Goal: Task Accomplishment & Management: Manage account settings

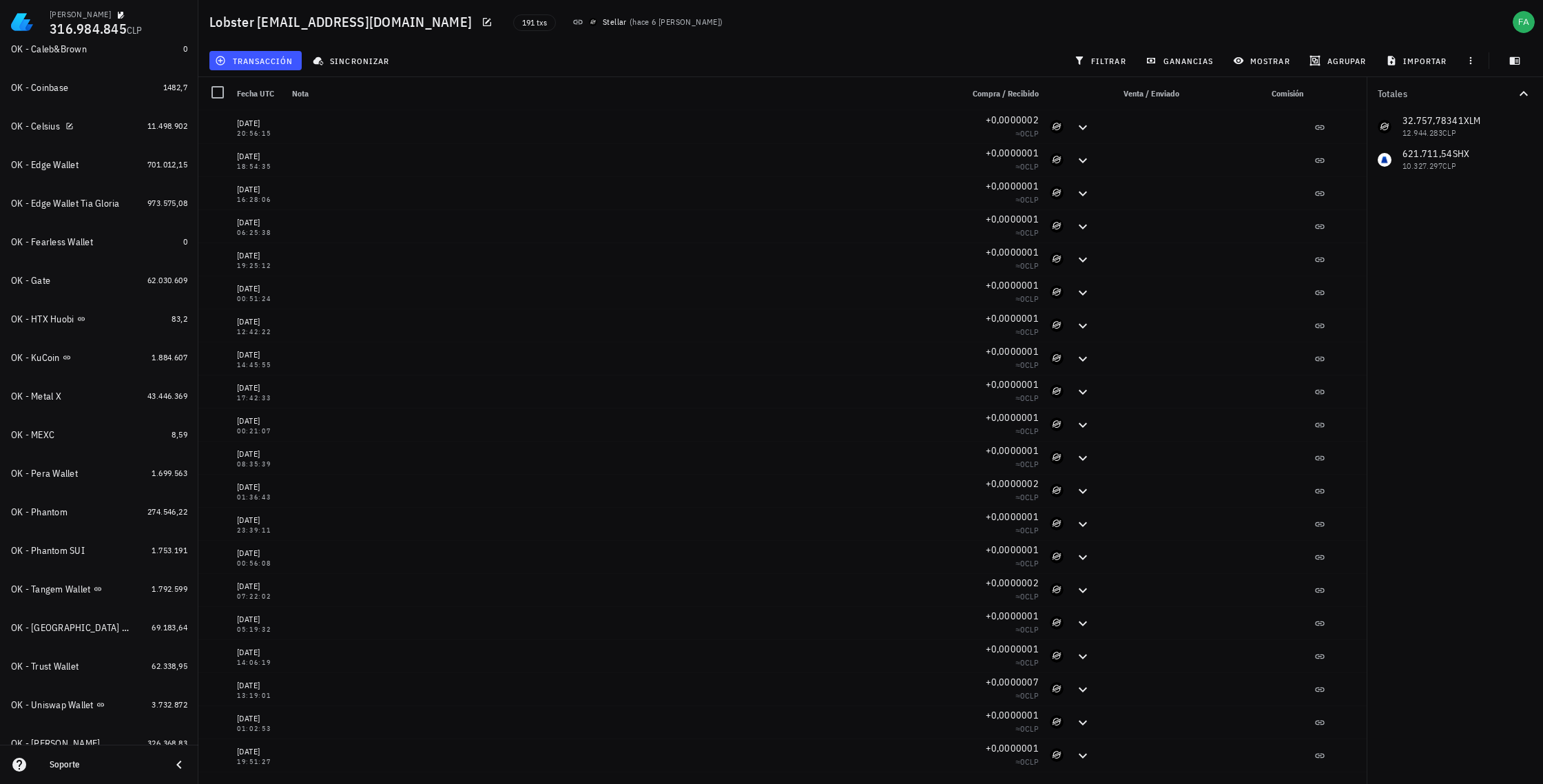
scroll to position [363, 0]
click at [70, 277] on div "OK - Gate" at bounding box center [76, 276] width 131 height 13
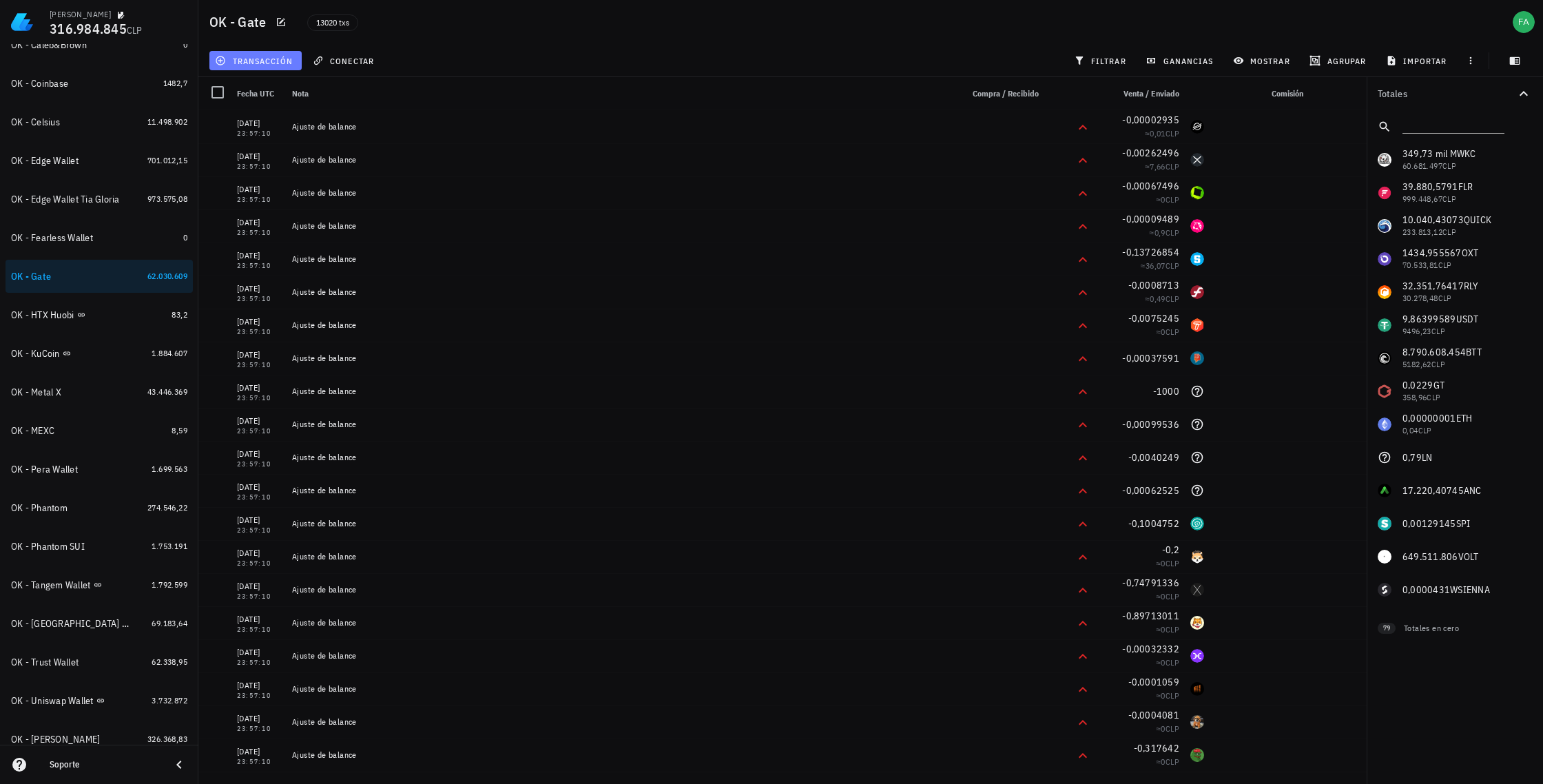
click at [252, 57] on span "transacción" at bounding box center [256, 61] width 75 height 11
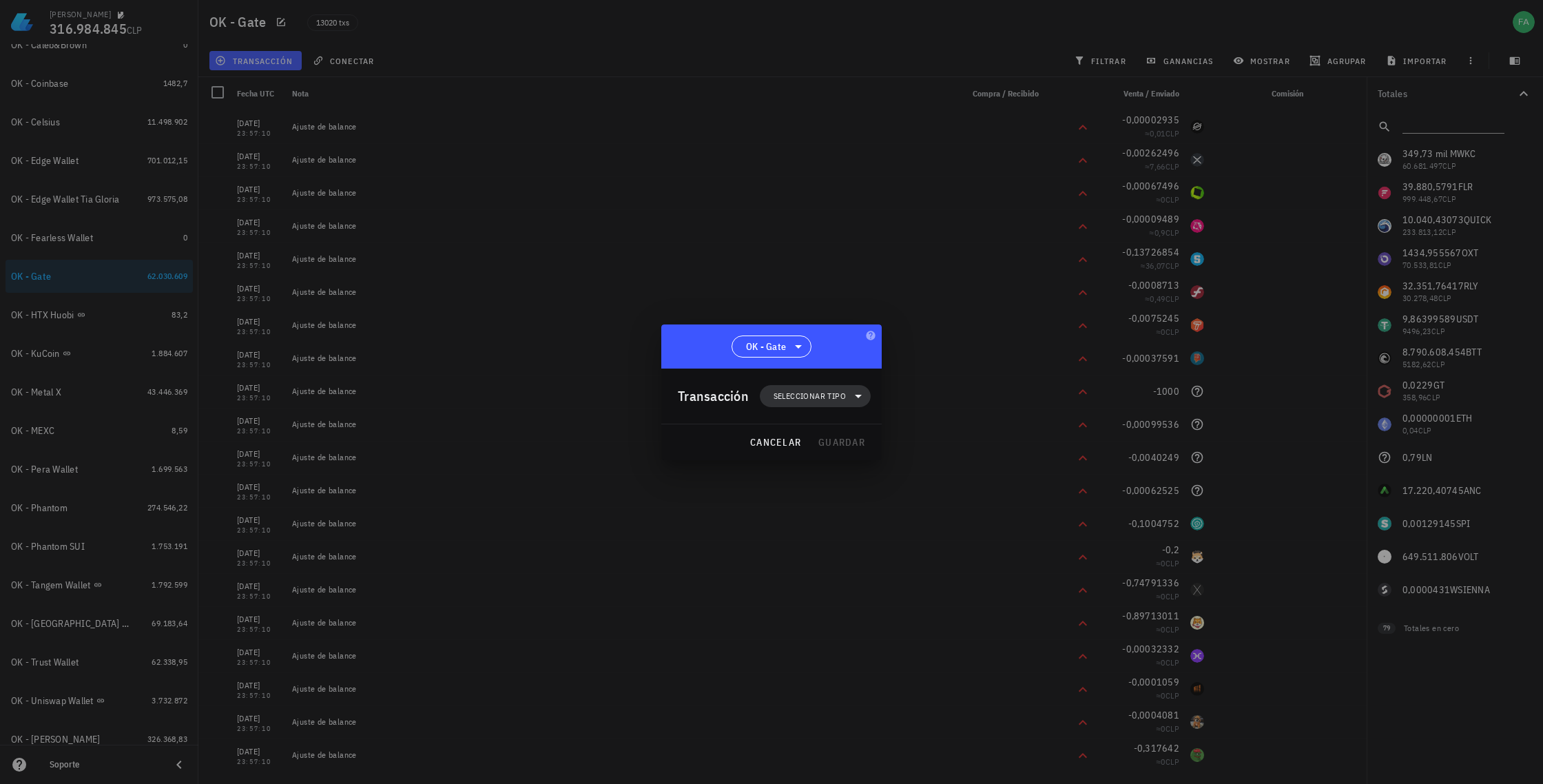
click at [819, 393] on span "Seleccionar tipo" at bounding box center [810, 396] width 72 height 14
click at [802, 455] on div "Ingreso" at bounding box center [822, 457] width 54 height 11
click at [799, 511] on div "Transferencia" at bounding box center [822, 512] width 54 height 11
click at [922, 511] on div "Depósito" at bounding box center [953, 517] width 129 height 27
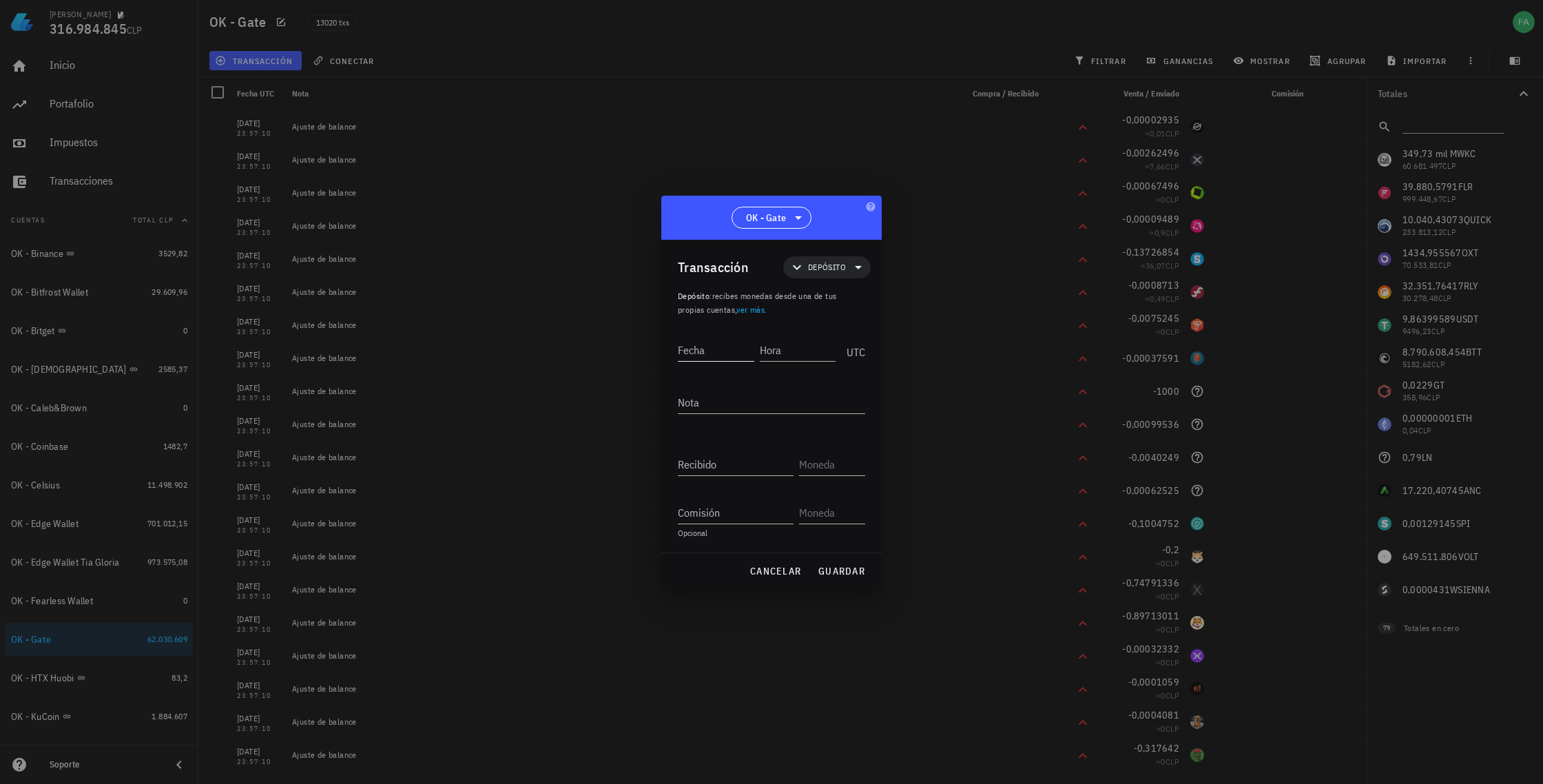
click at [723, 347] on input "Fecha" at bounding box center [716, 349] width 76 height 22
type input "2025-10-03"
click at [779, 349] on input "Hora" at bounding box center [798, 349] width 73 height 22
type input "04:43:32"
click at [737, 399] on textarea "Nota" at bounding box center [771, 401] width 187 height 22
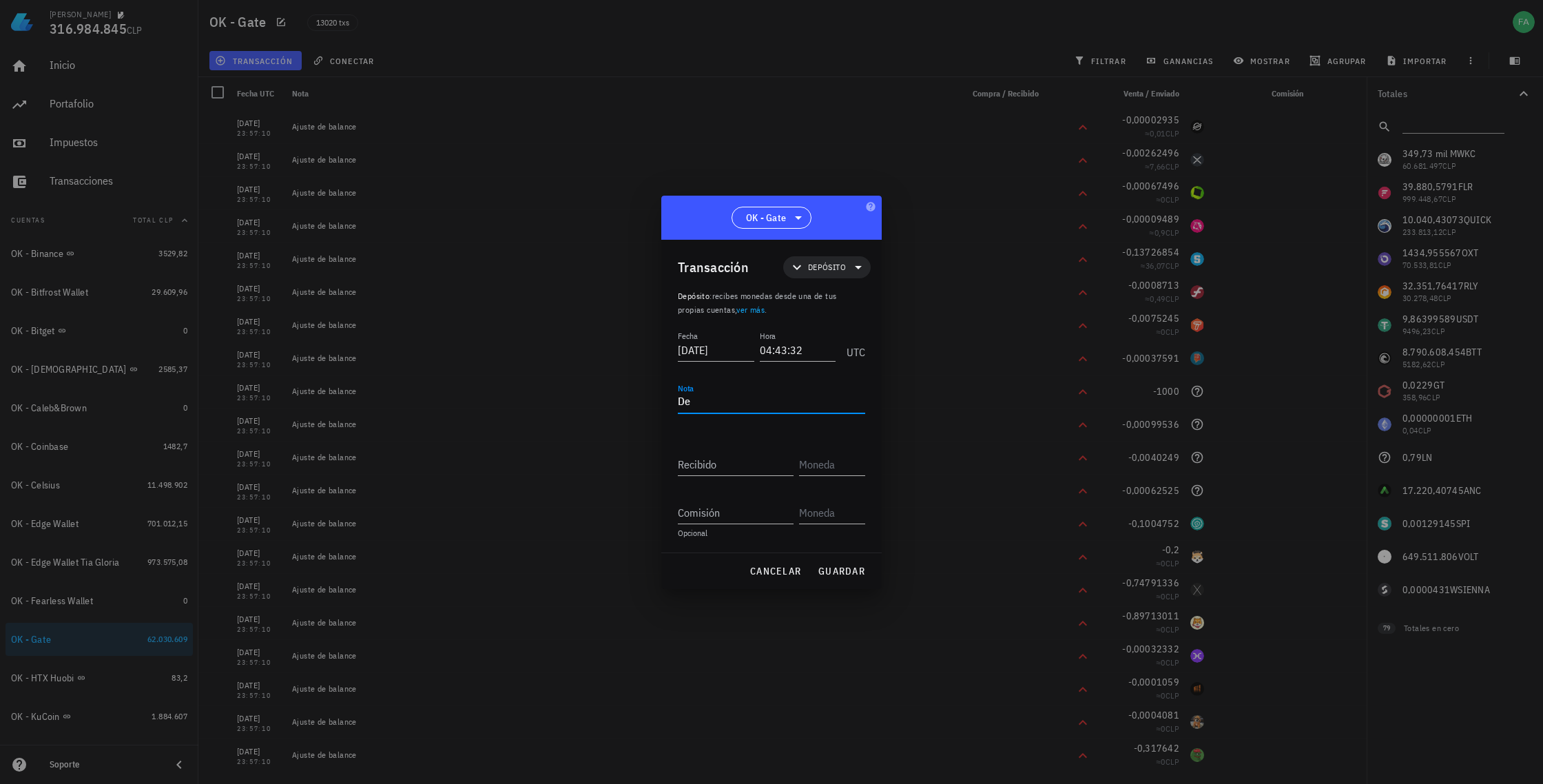
type textarea "D"
type textarea "Transferencia USDT Kraken"
click at [748, 463] on input "Recibido" at bounding box center [735, 463] width 116 height 22
paste input "1107,750335"
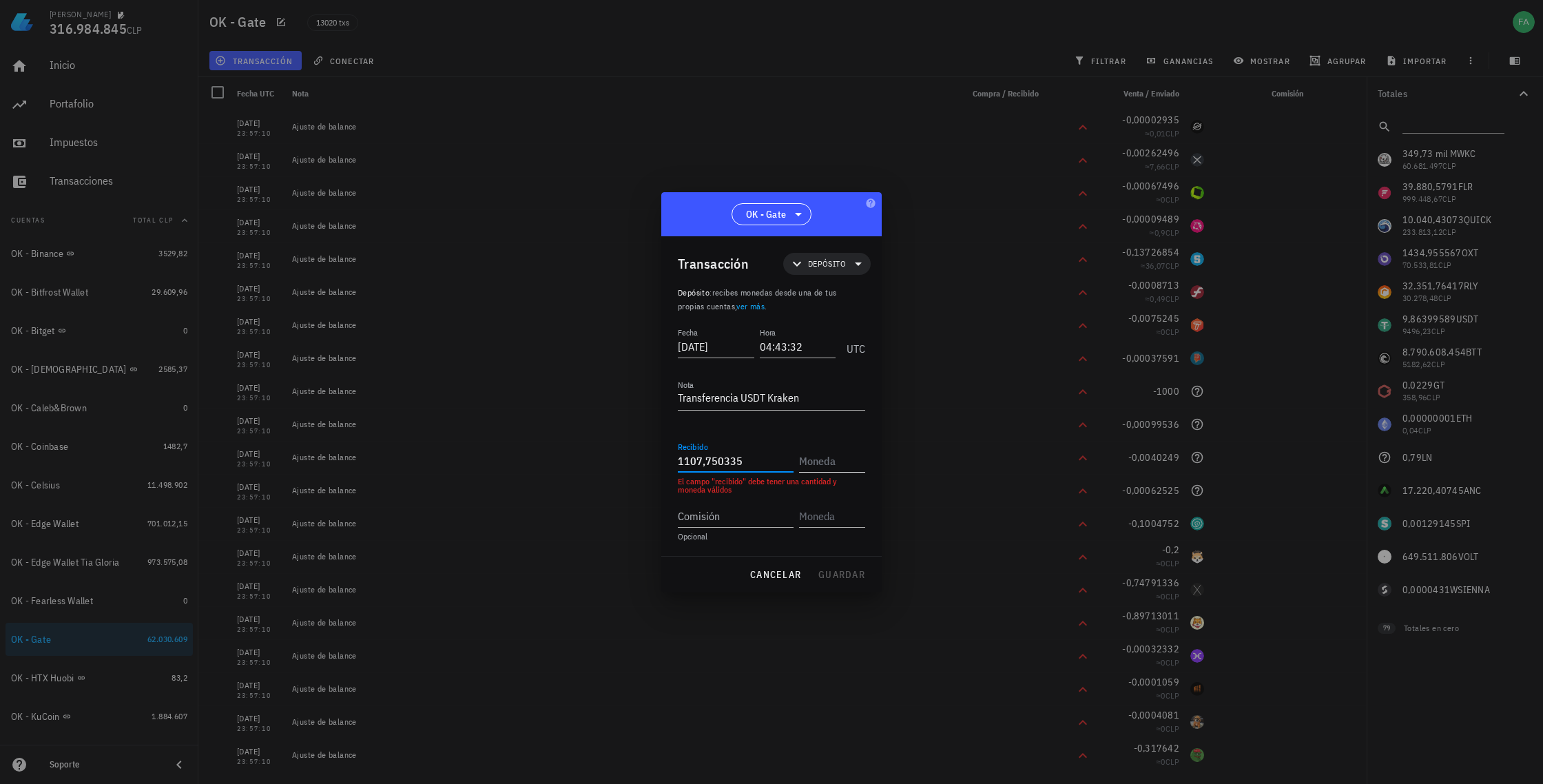
type input "1.107,750335"
click at [821, 458] on input "text" at bounding box center [830, 460] width 63 height 22
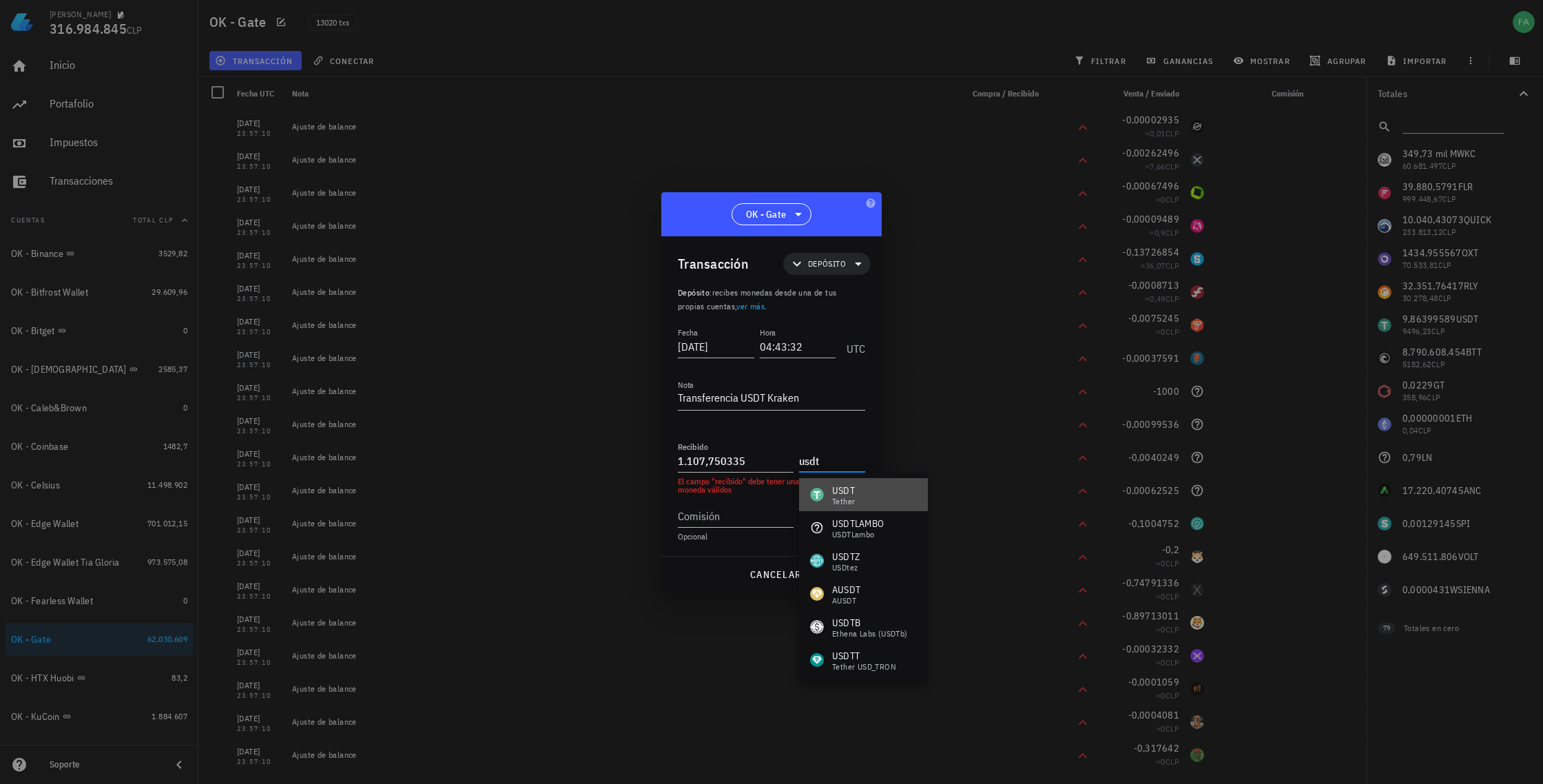
click at [866, 498] on div "USDT Tether" at bounding box center [863, 494] width 129 height 33
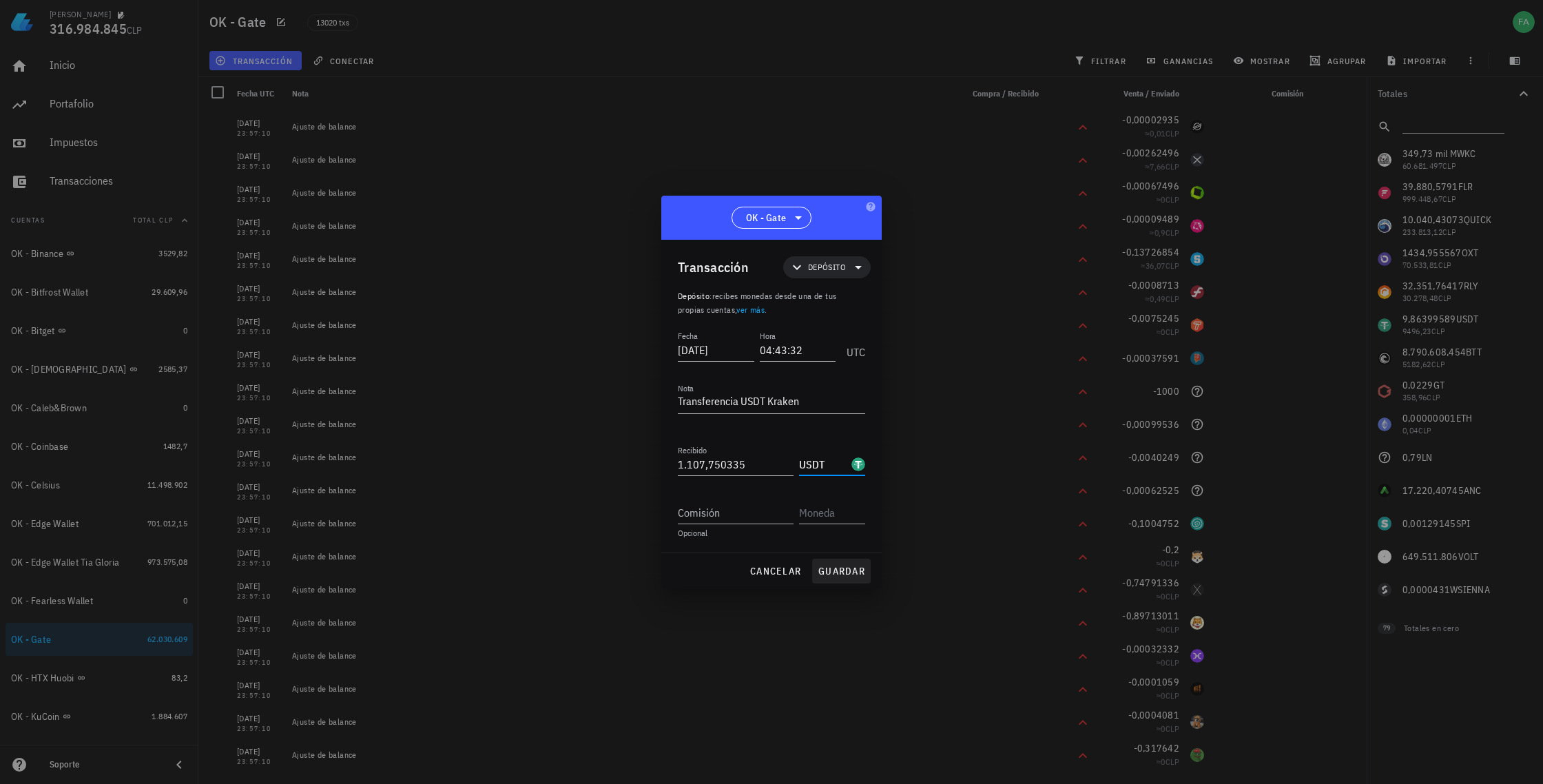
type input "USDT"
click at [837, 568] on span "guardar" at bounding box center [842, 571] width 48 height 12
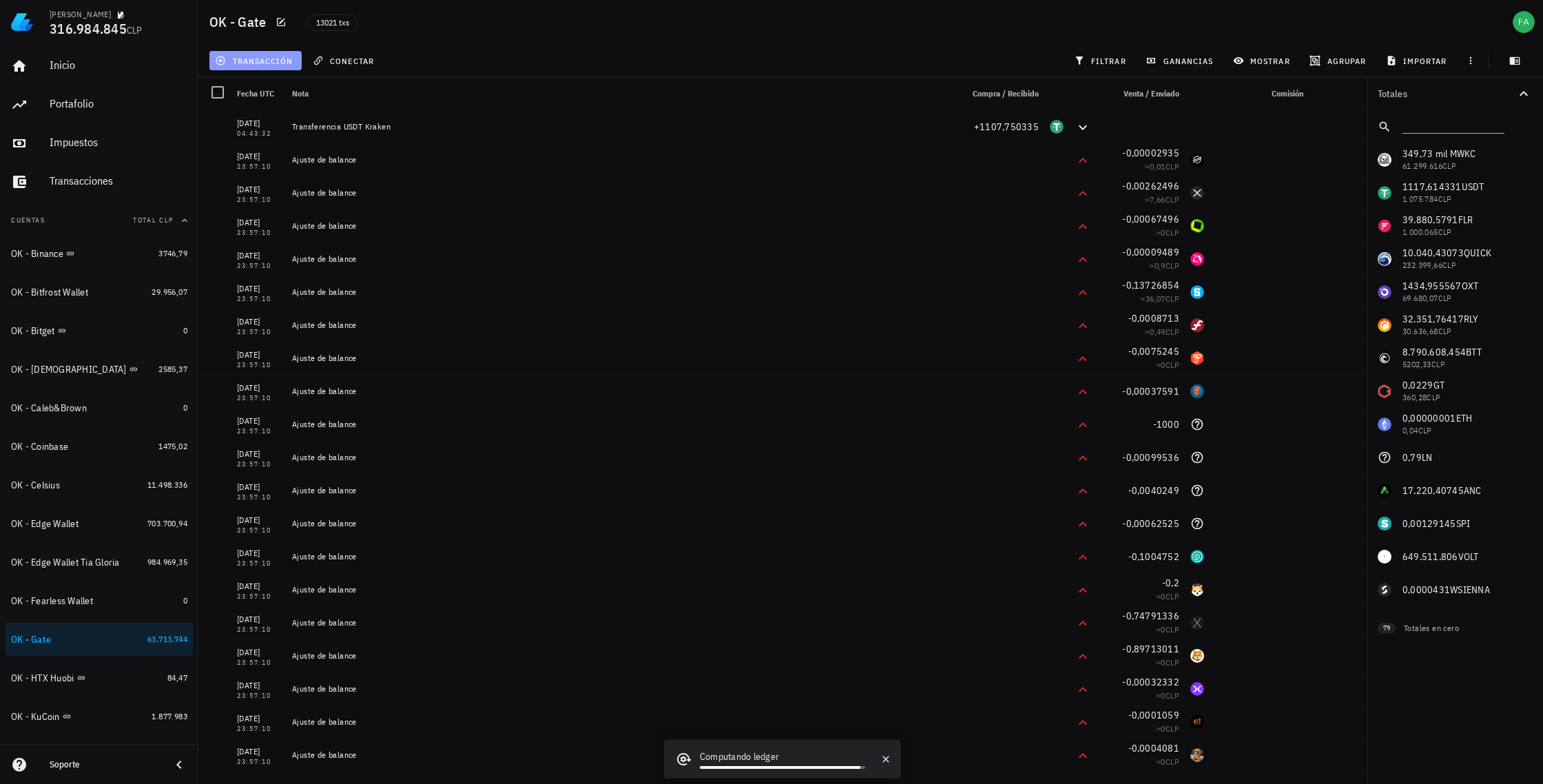
click at [251, 57] on span "transacción" at bounding box center [256, 61] width 75 height 11
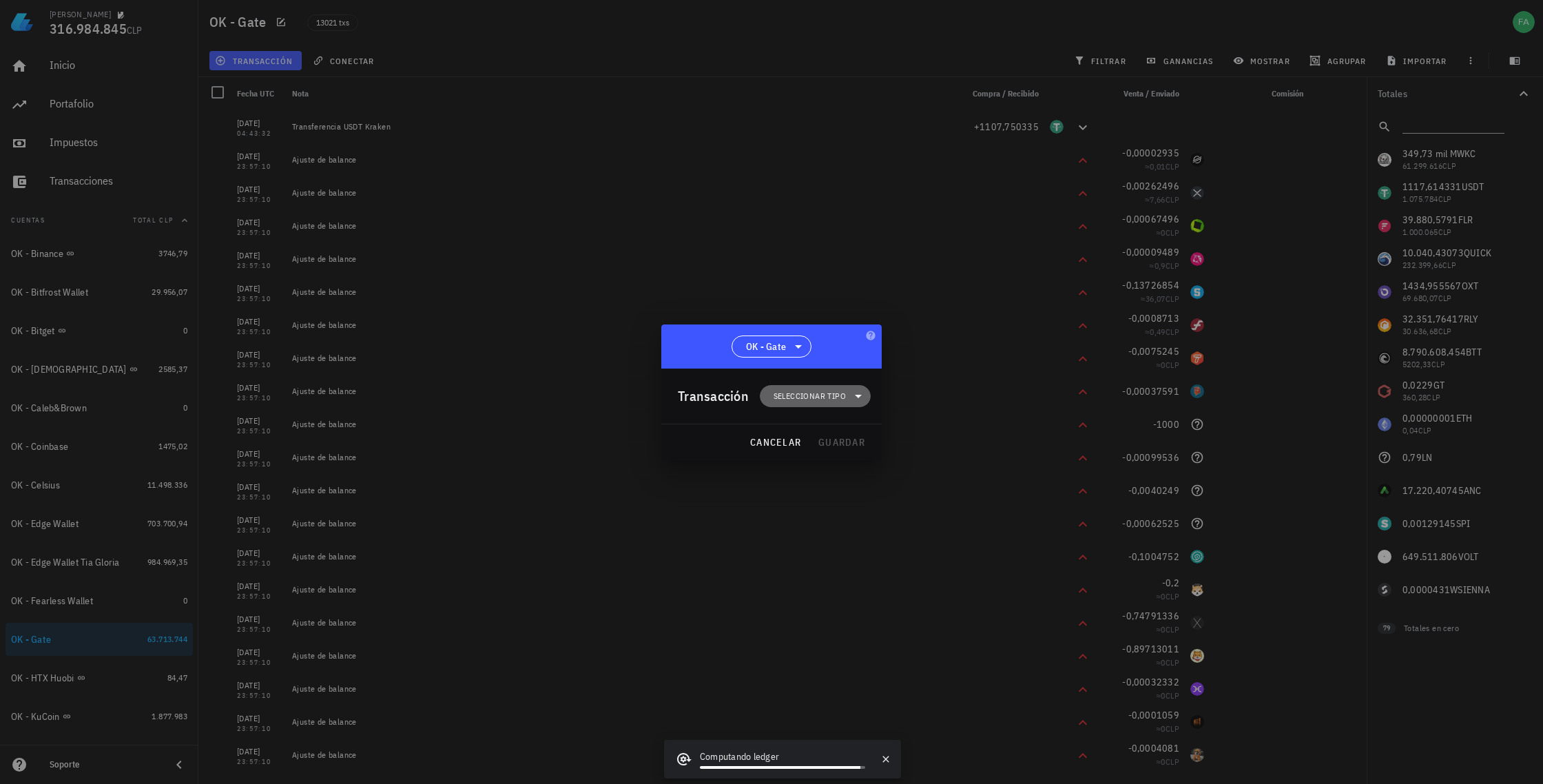
click at [828, 396] on span "Seleccionar tipo" at bounding box center [810, 396] width 72 height 14
click at [801, 429] on div "Compra/Venta" at bounding box center [822, 430] width 54 height 11
click at [924, 430] on div "Compra/Venta" at bounding box center [965, 434] width 82 height 11
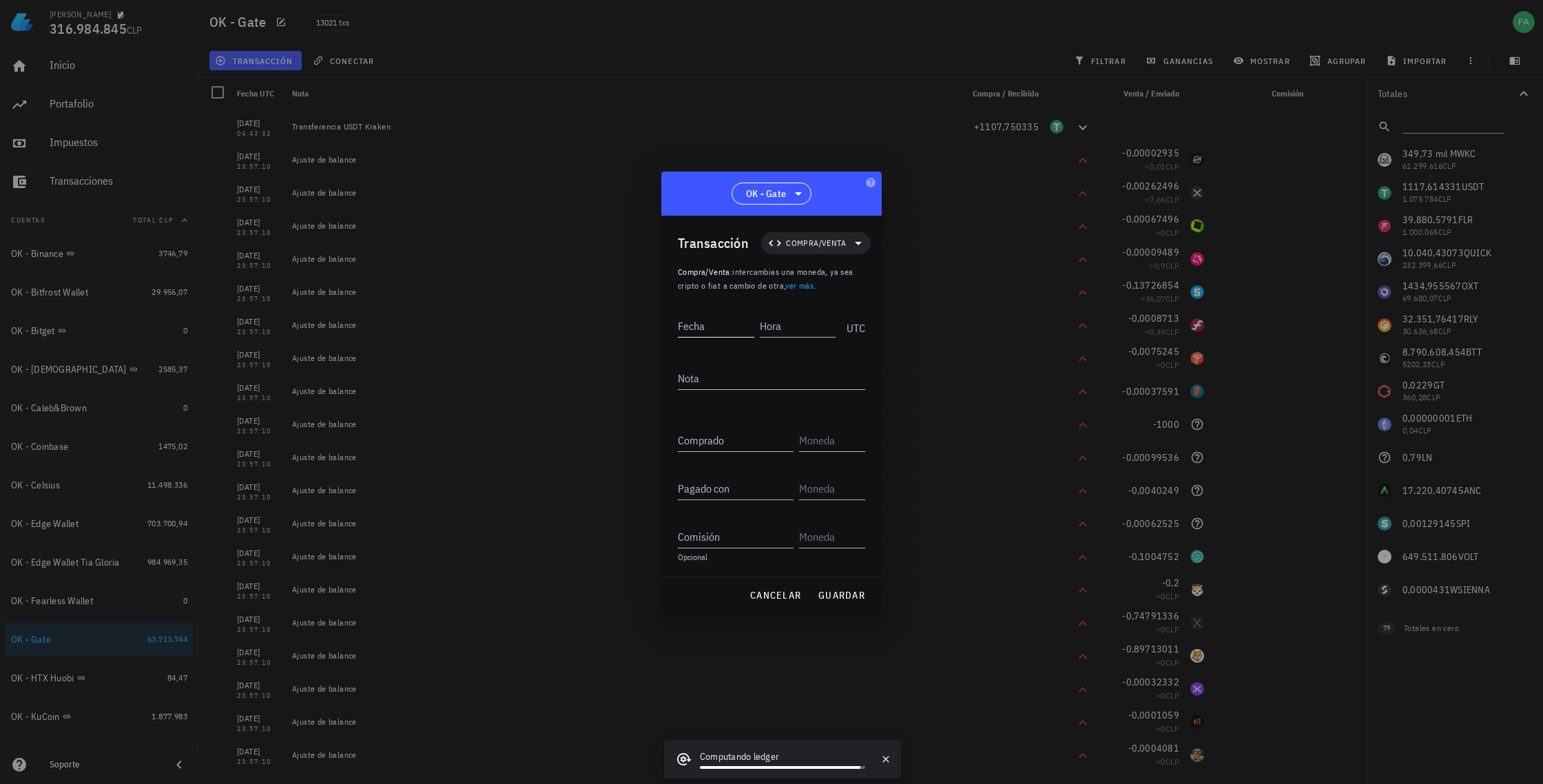
click at [689, 326] on input "Fecha" at bounding box center [716, 325] width 76 height 22
type input "2025-10-03"
click at [793, 328] on input "Hora" at bounding box center [798, 325] width 73 height 22
type input "0"
type input "17:46:04"
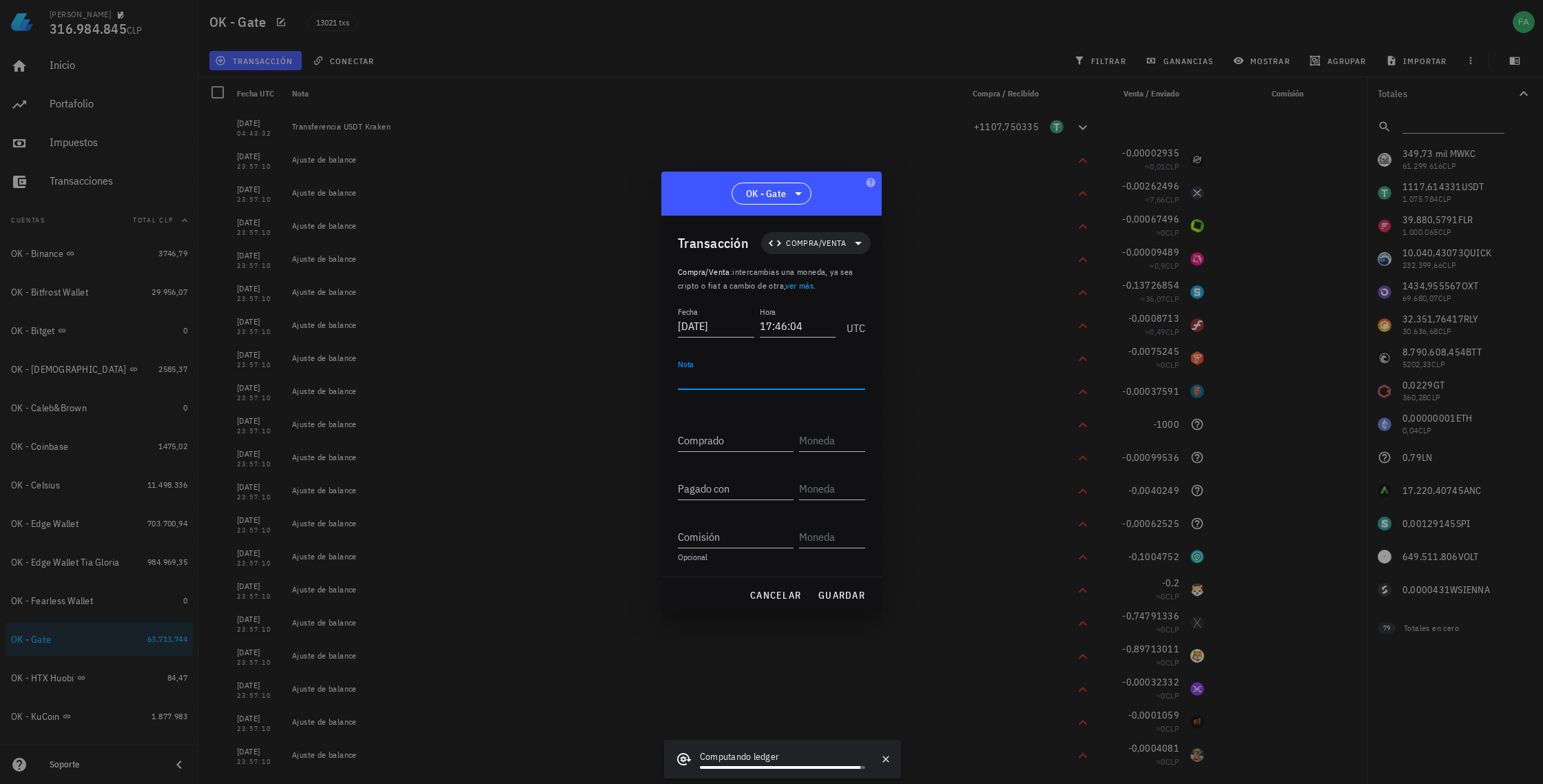
click at [715, 377] on textarea "Nota" at bounding box center [771, 378] width 187 height 22
click at [715, 374] on textarea "CompraDAG" at bounding box center [771, 378] width 187 height 22
type textarea "Compra DAG"
click at [720, 442] on input "Comprado" at bounding box center [735, 439] width 116 height 22
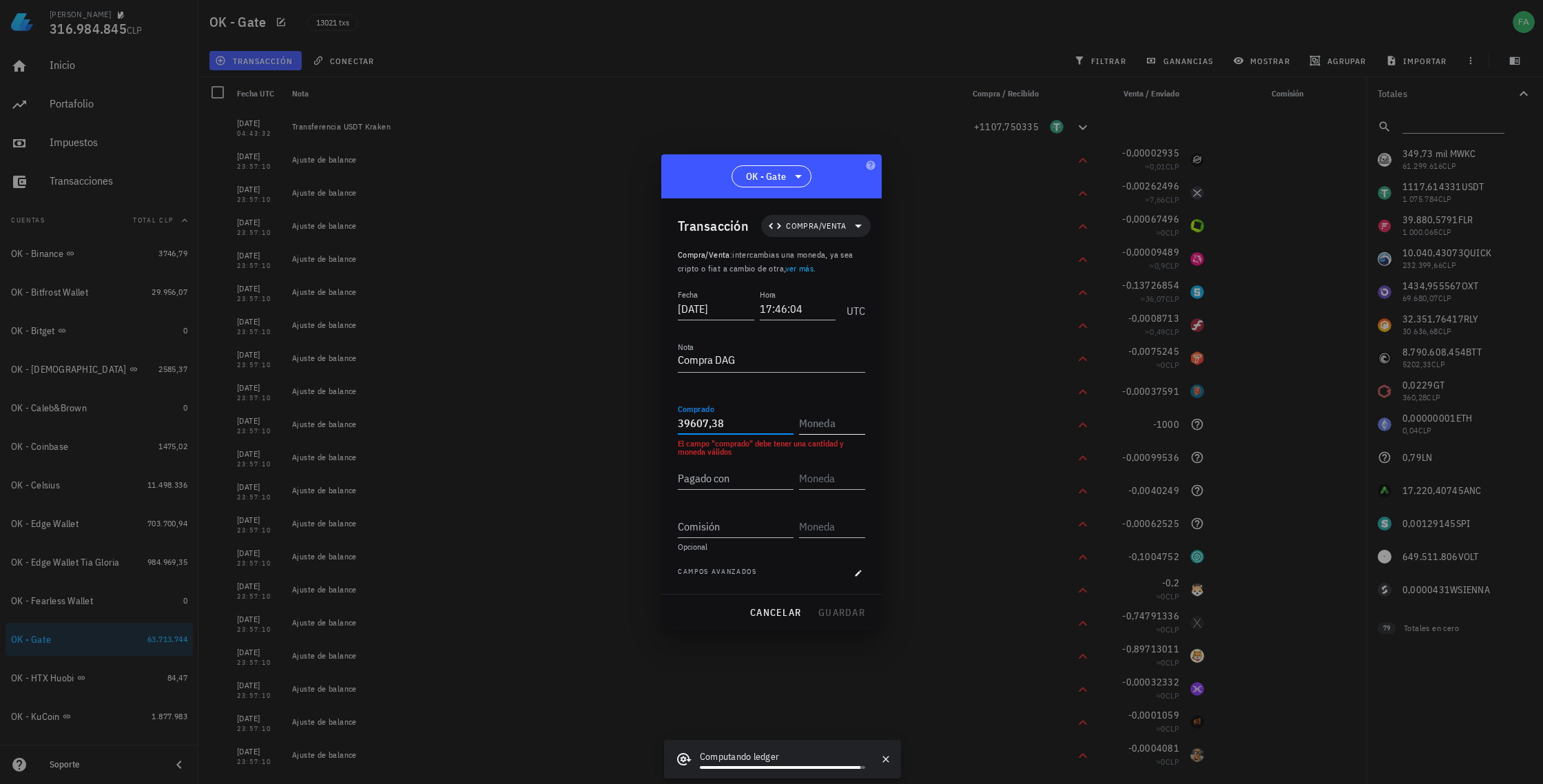
type input "39.607,38"
click at [830, 421] on input "text" at bounding box center [830, 422] width 63 height 22
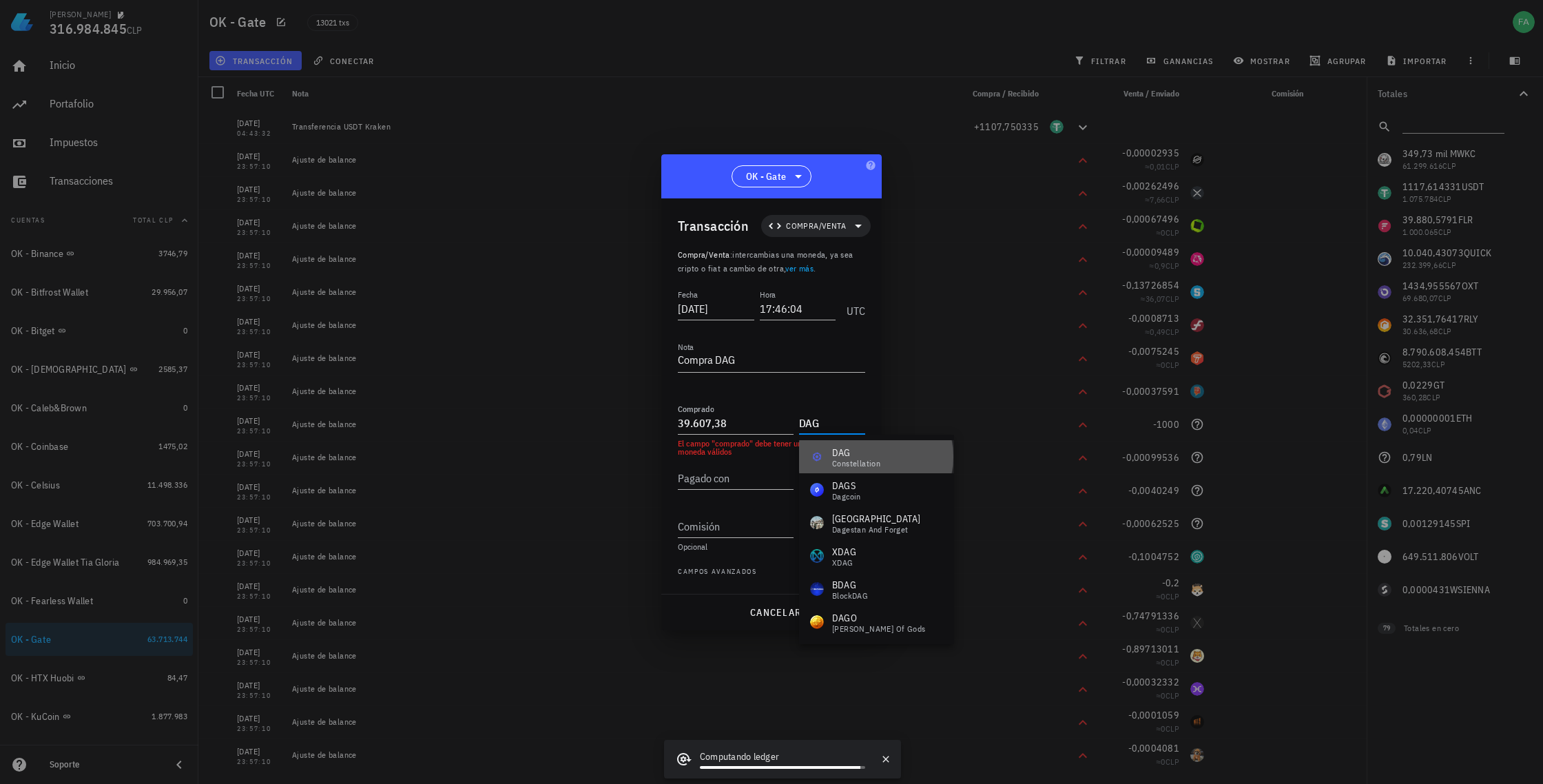
click at [849, 454] on div "DAG" at bounding box center [856, 452] width 48 height 14
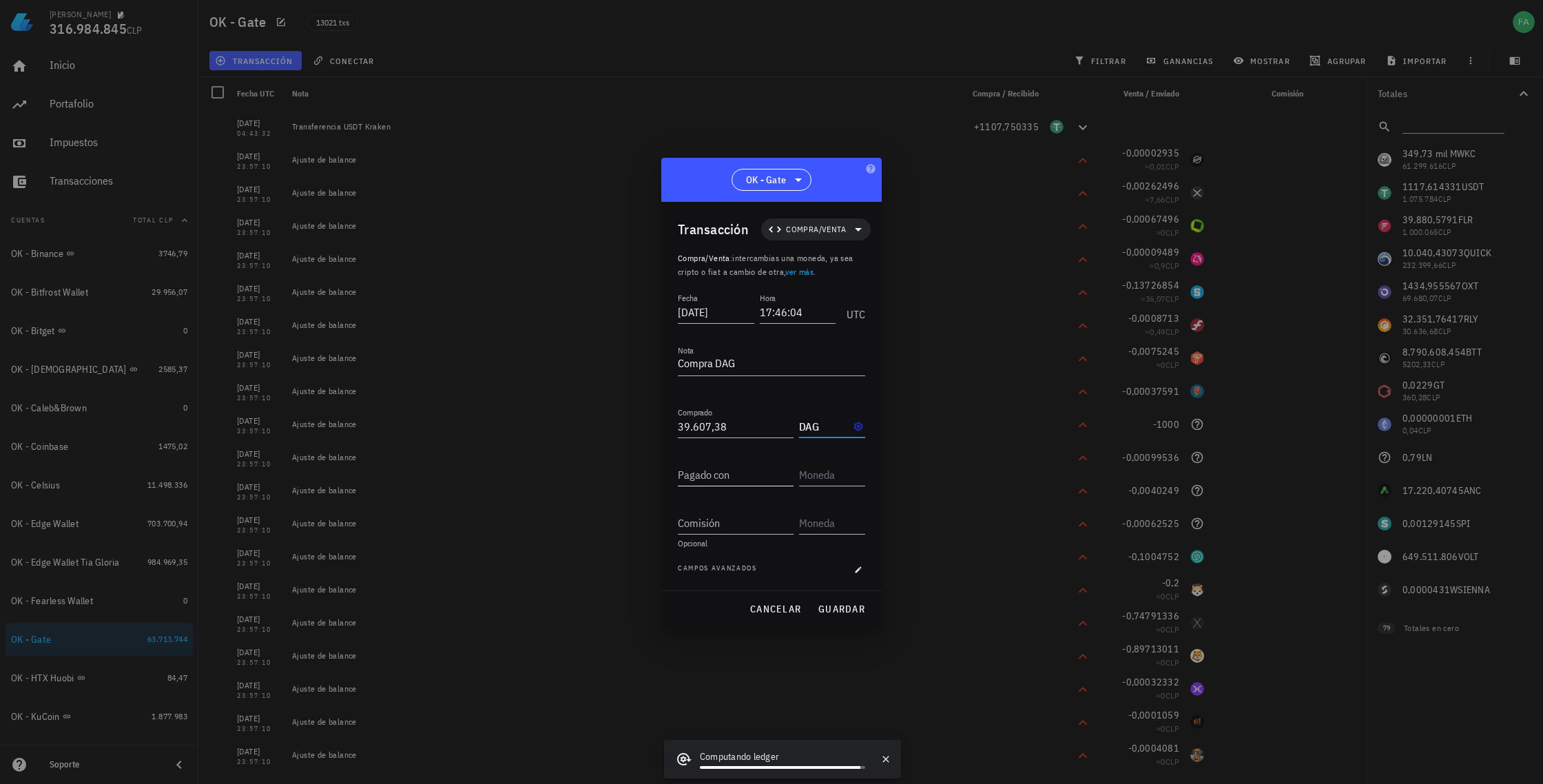
type input "DAG"
click at [734, 471] on input "Pagado con" at bounding box center [735, 474] width 116 height 22
type input "1.107,75"
click at [834, 469] on input "text" at bounding box center [830, 474] width 63 height 22
click at [849, 499] on div "USDT" at bounding box center [843, 504] width 23 height 14
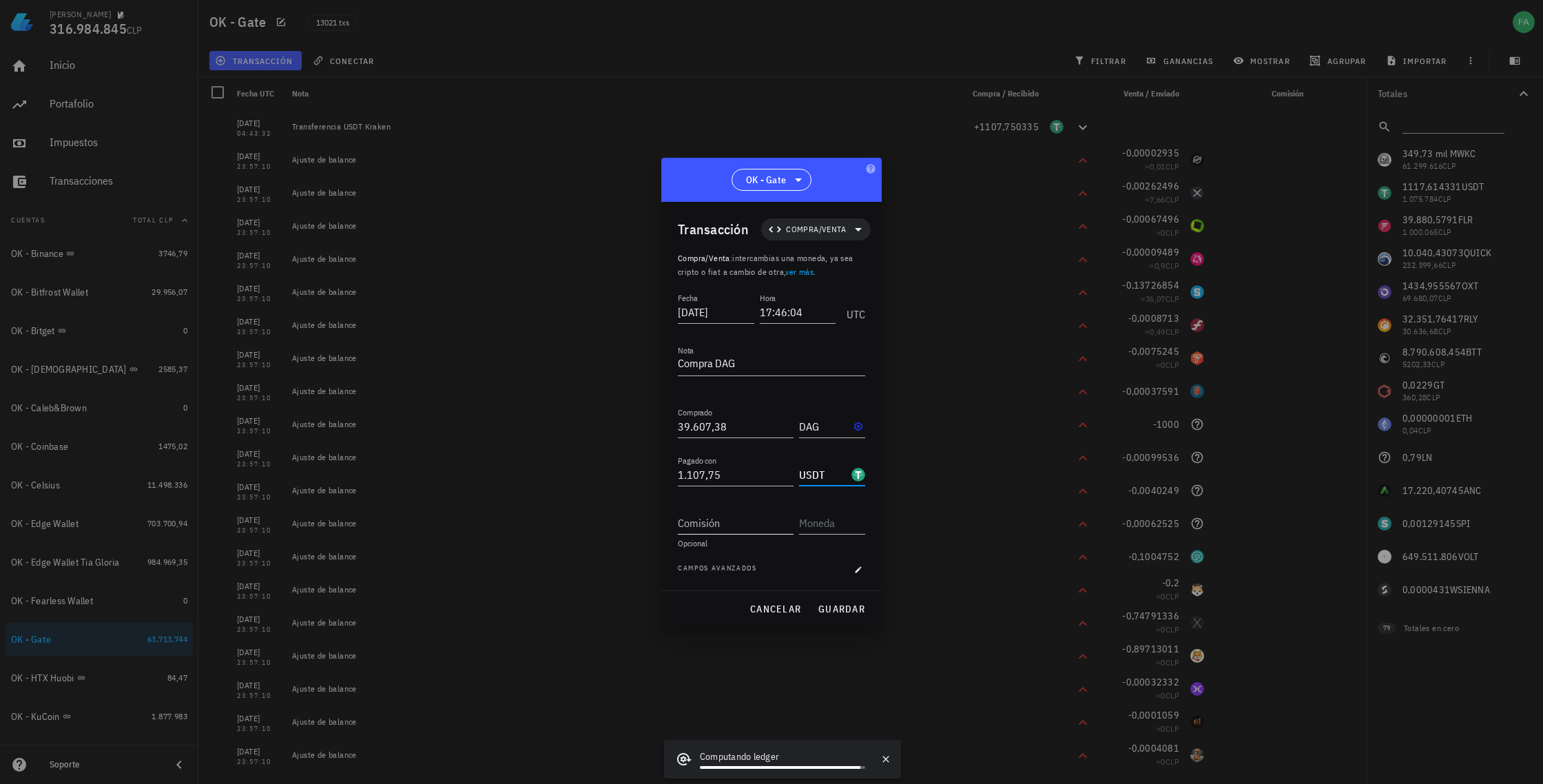
type input "USDT"
click at [756, 522] on input "Comisión" at bounding box center [735, 522] width 116 height 22
type input "27,6"
click at [818, 517] on input "text" at bounding box center [830, 522] width 63 height 22
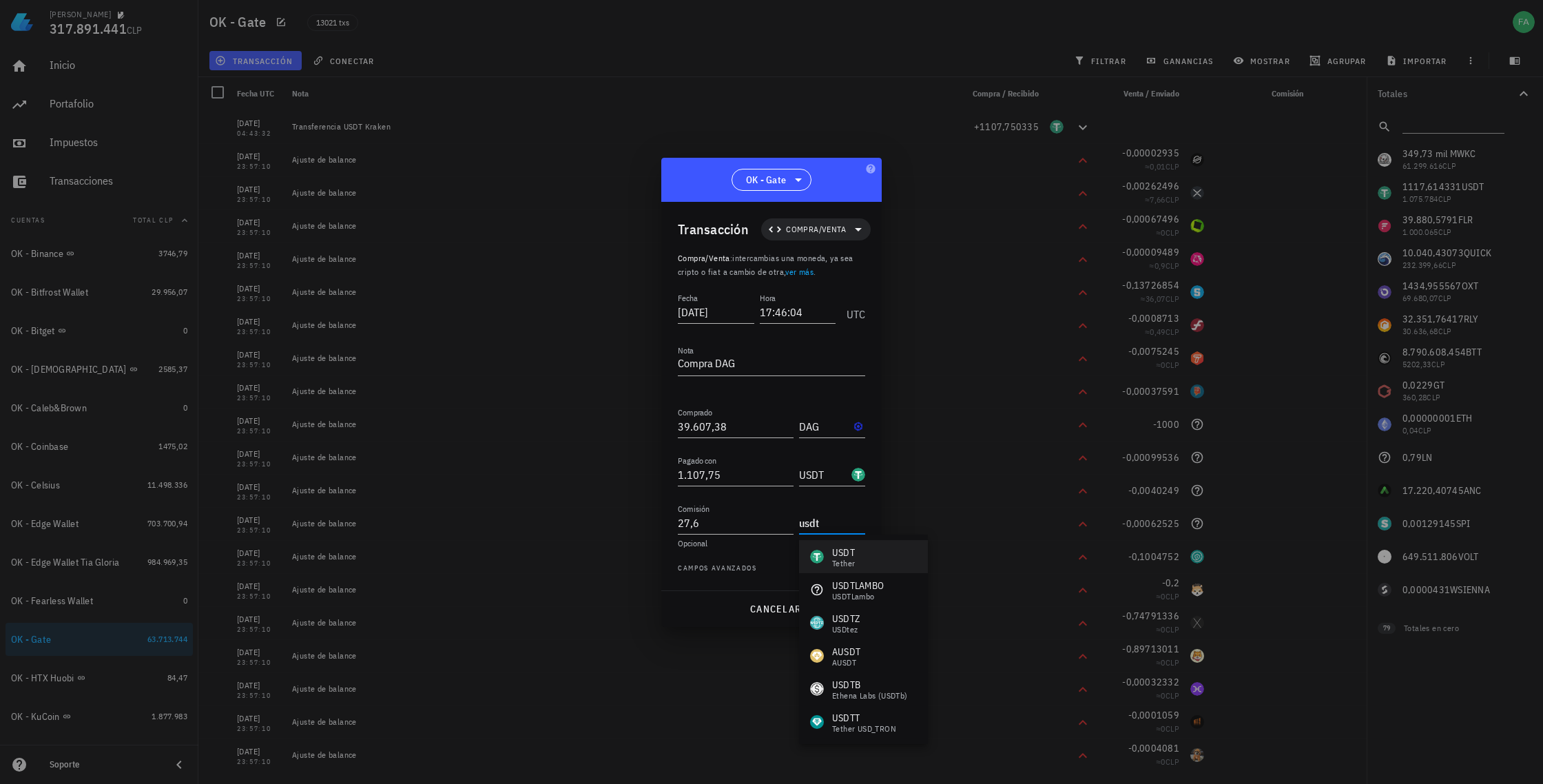
click at [829, 554] on div "USDT Tether" at bounding box center [833, 556] width 45 height 22
type input "USDT"
click at [842, 610] on span "guardar" at bounding box center [842, 608] width 48 height 12
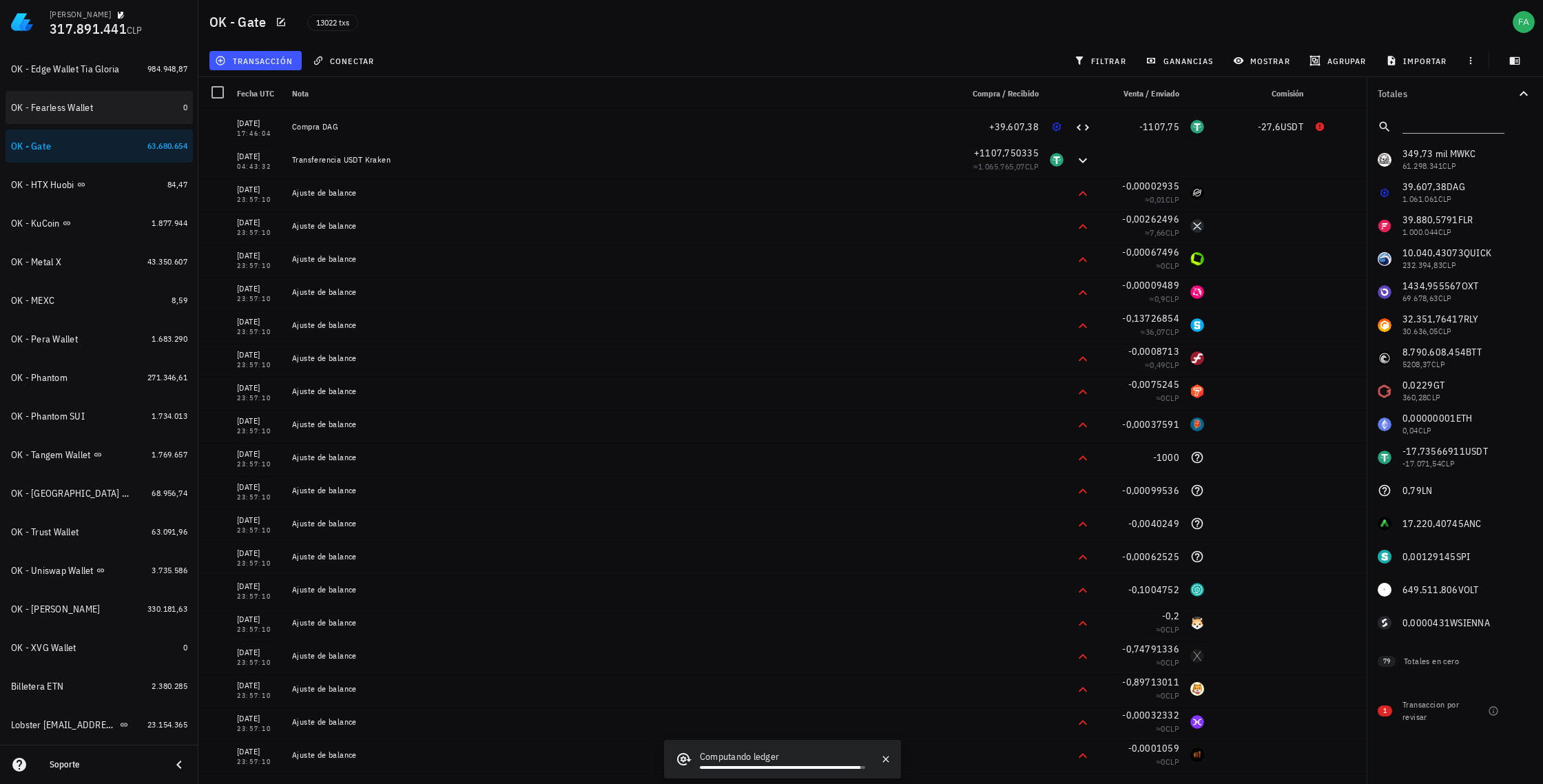
scroll to position [867, 0]
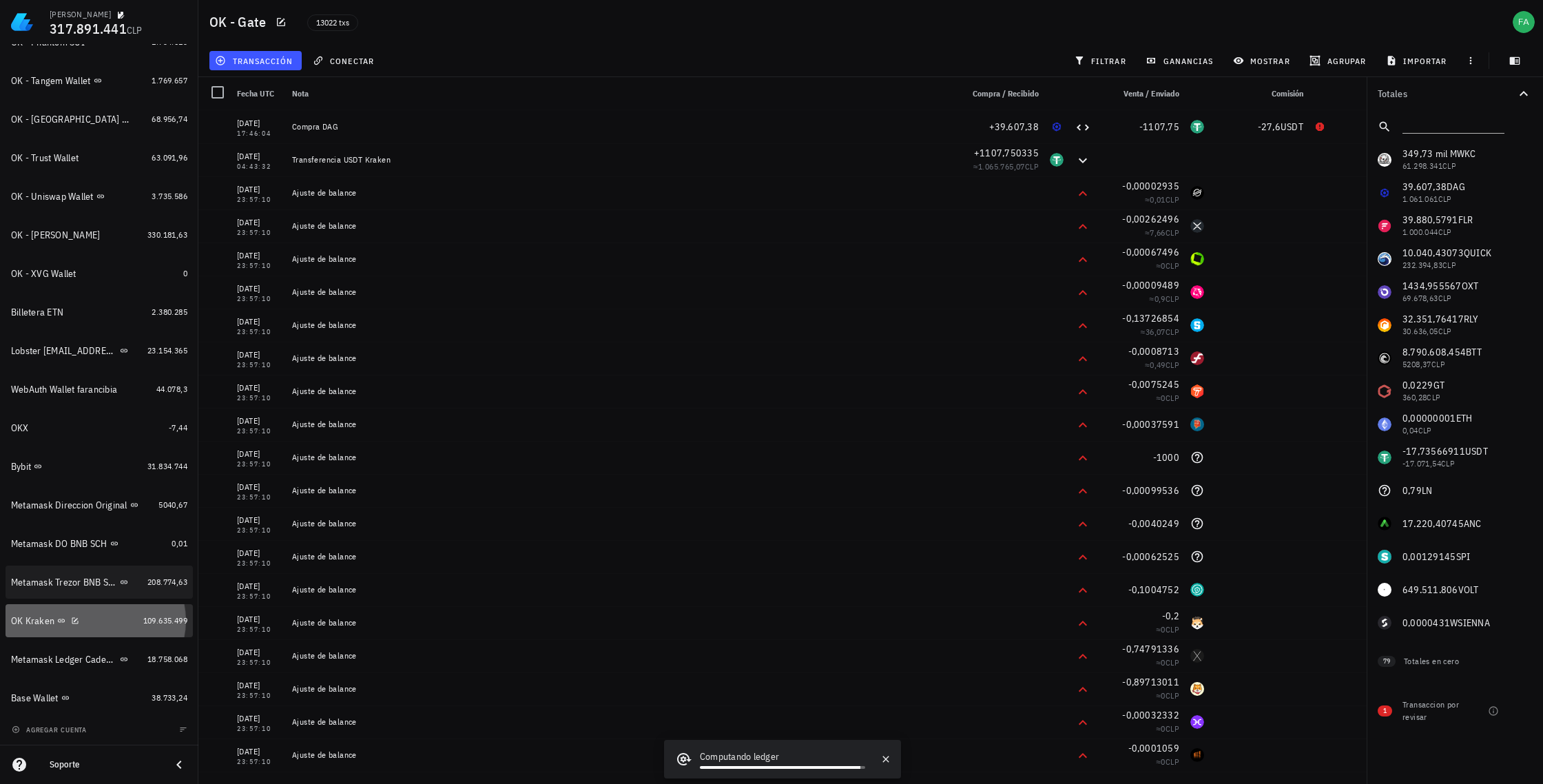
drag, startPoint x: 32, startPoint y: 622, endPoint x: 150, endPoint y: 576, distance: 126.6
click at [32, 622] on div "OK Kraken" at bounding box center [33, 620] width 43 height 11
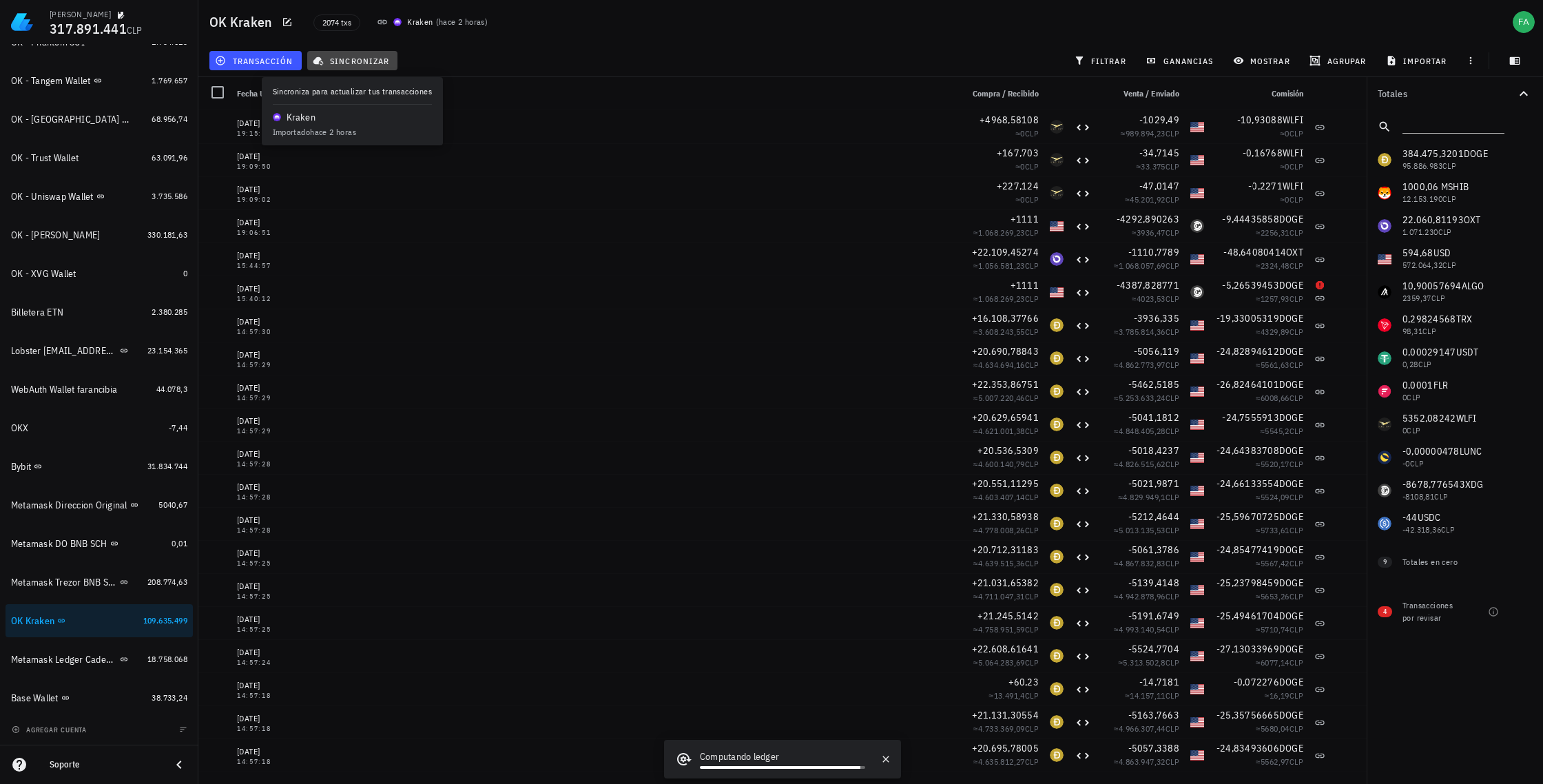
click at [376, 61] on span "sincronizar" at bounding box center [353, 61] width 73 height 11
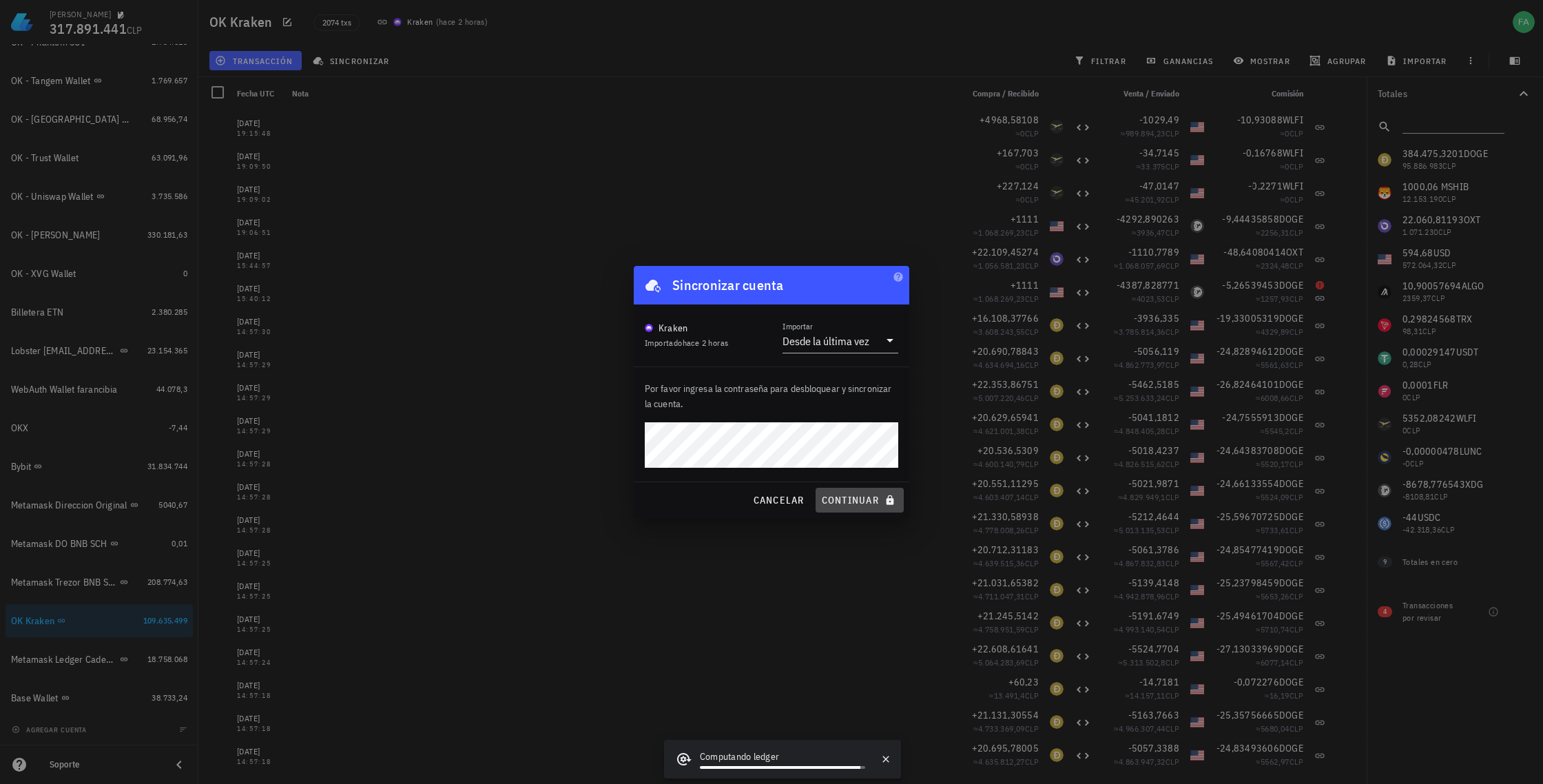
click at [856, 500] on span "continuar" at bounding box center [859, 499] width 77 height 12
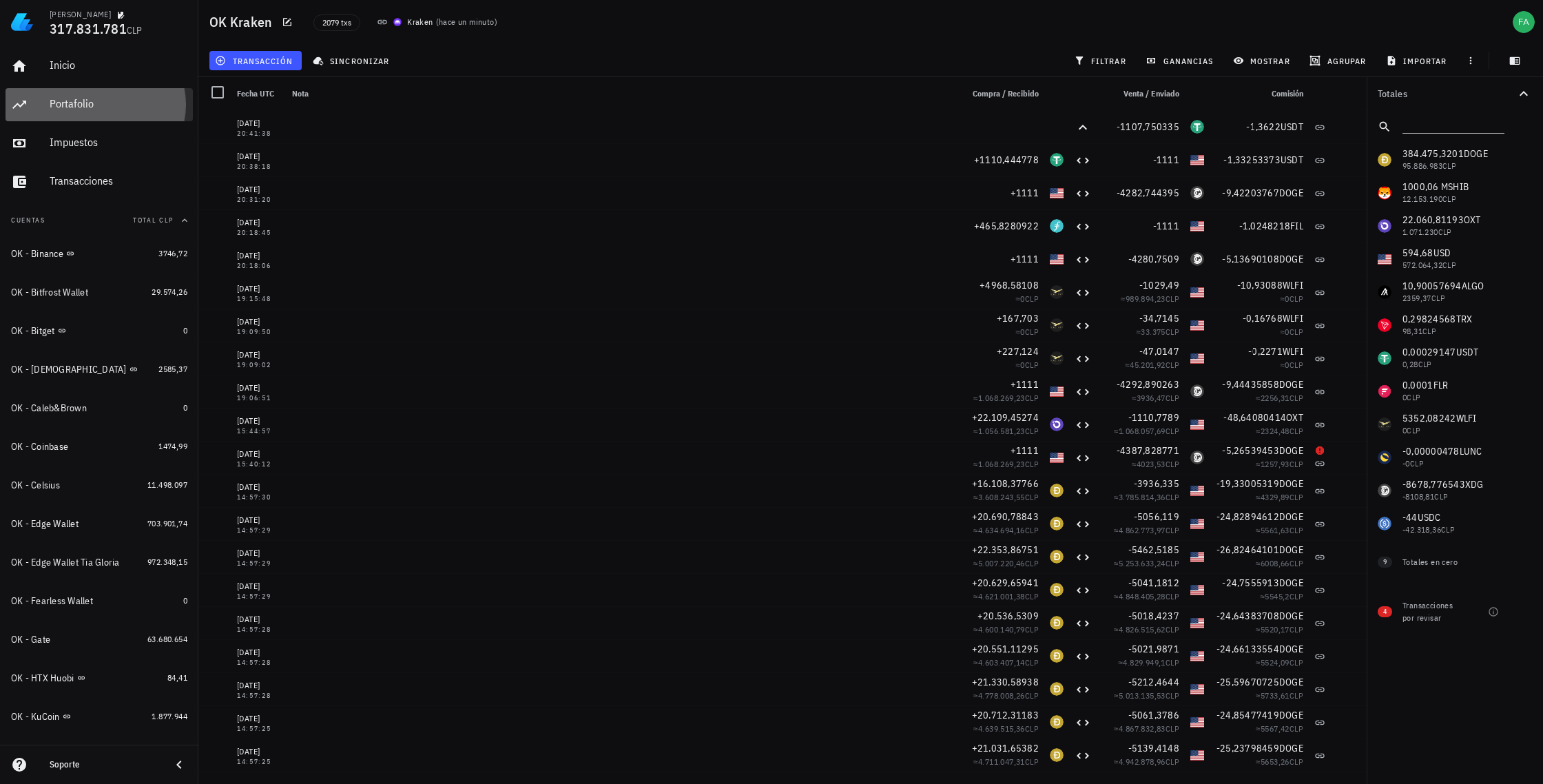
click at [68, 105] on div "Portafolio" at bounding box center [118, 103] width 138 height 13
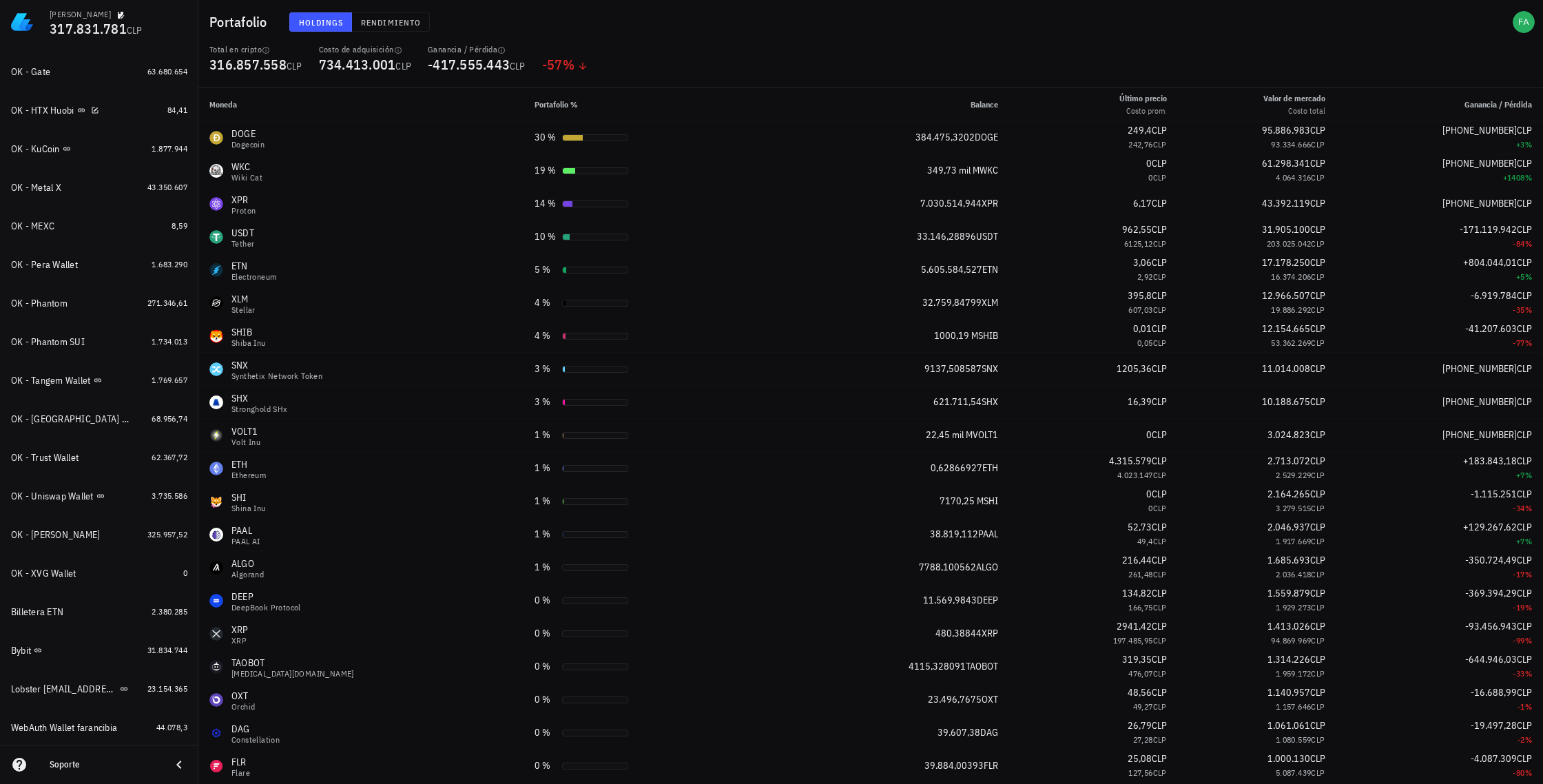
scroll to position [867, 0]
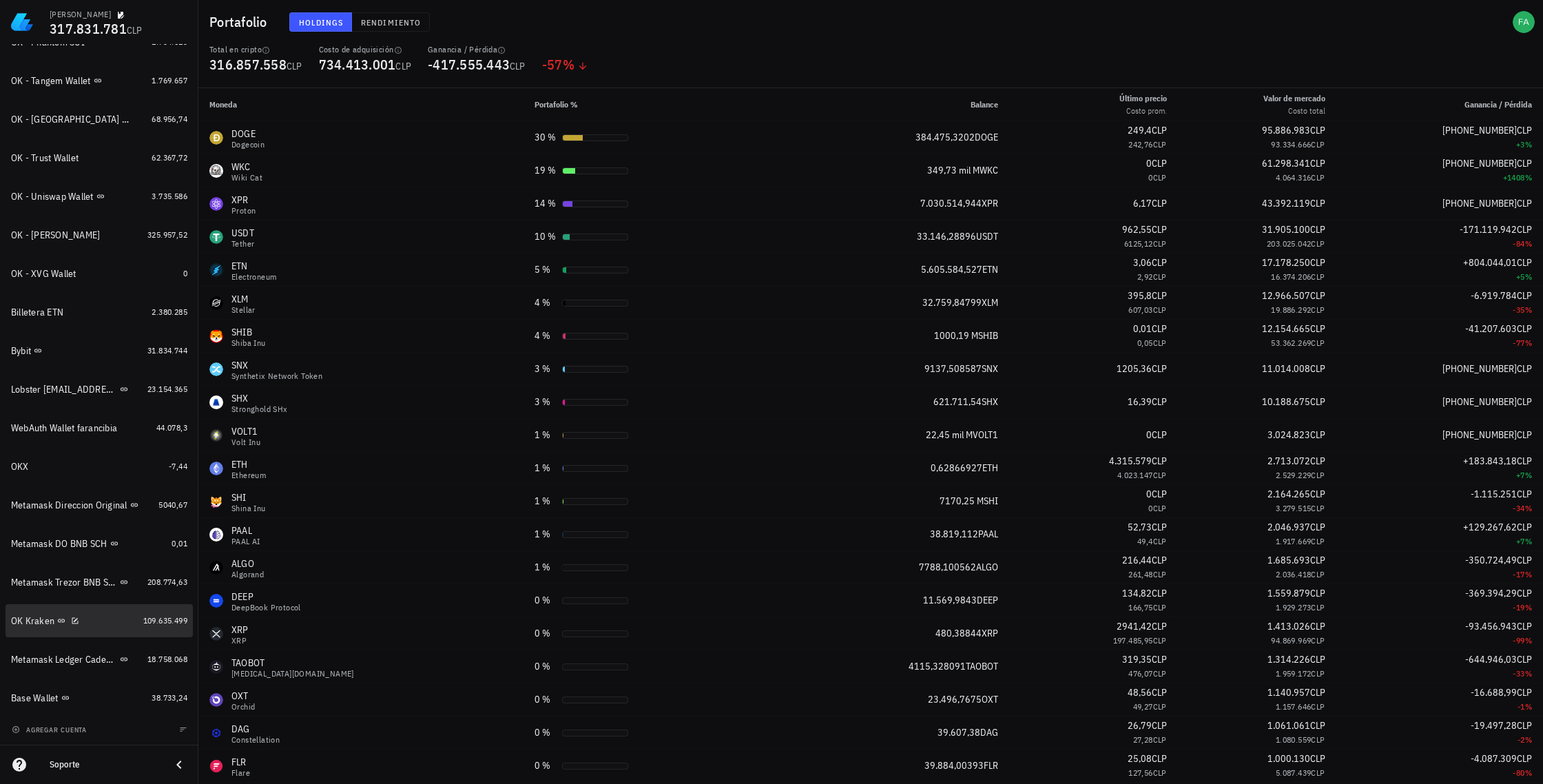
click at [35, 620] on div "OK Kraken" at bounding box center [33, 620] width 43 height 11
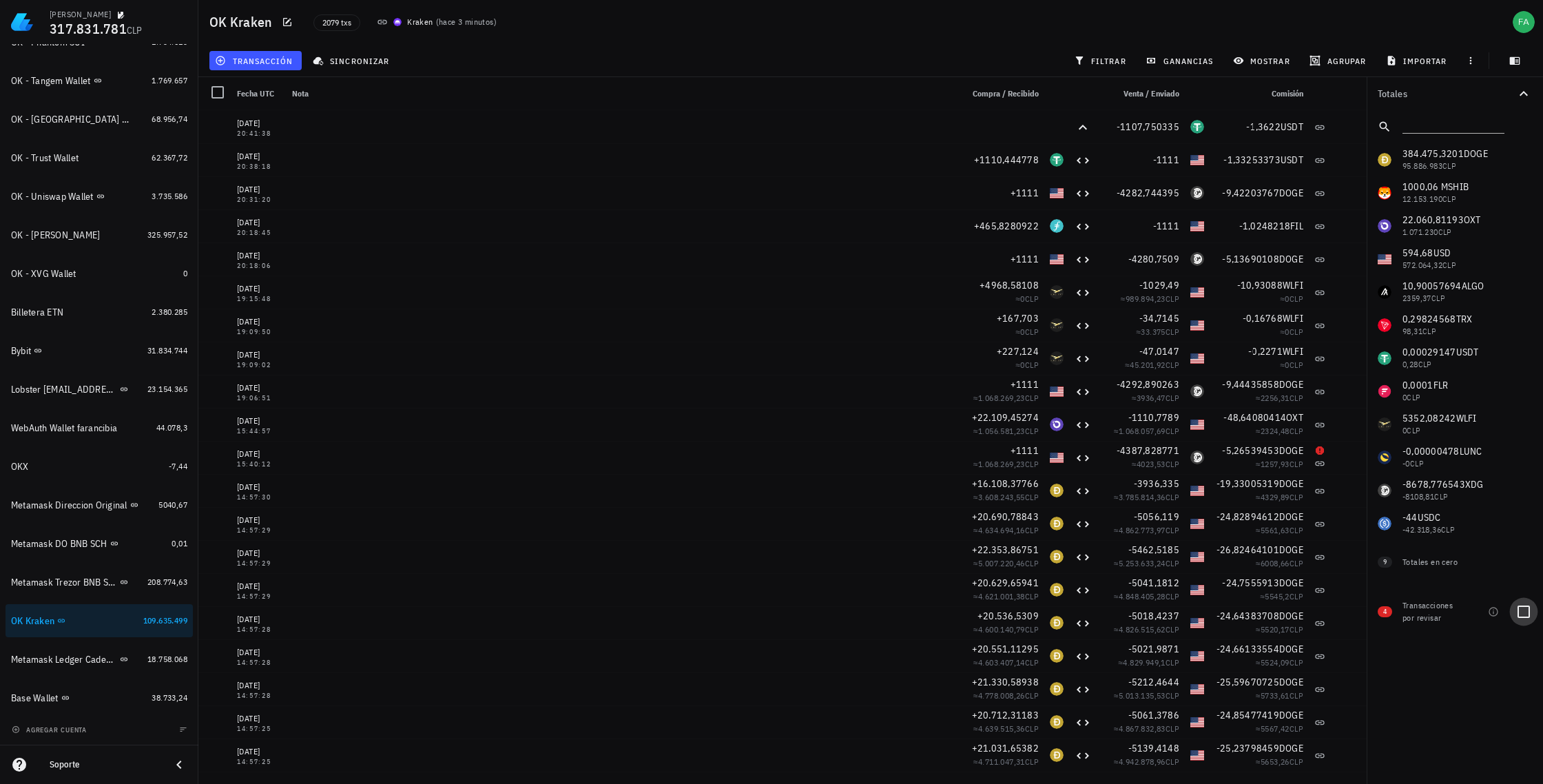
click at [1521, 609] on div at bounding box center [1523, 611] width 24 height 24
checkbox input "true"
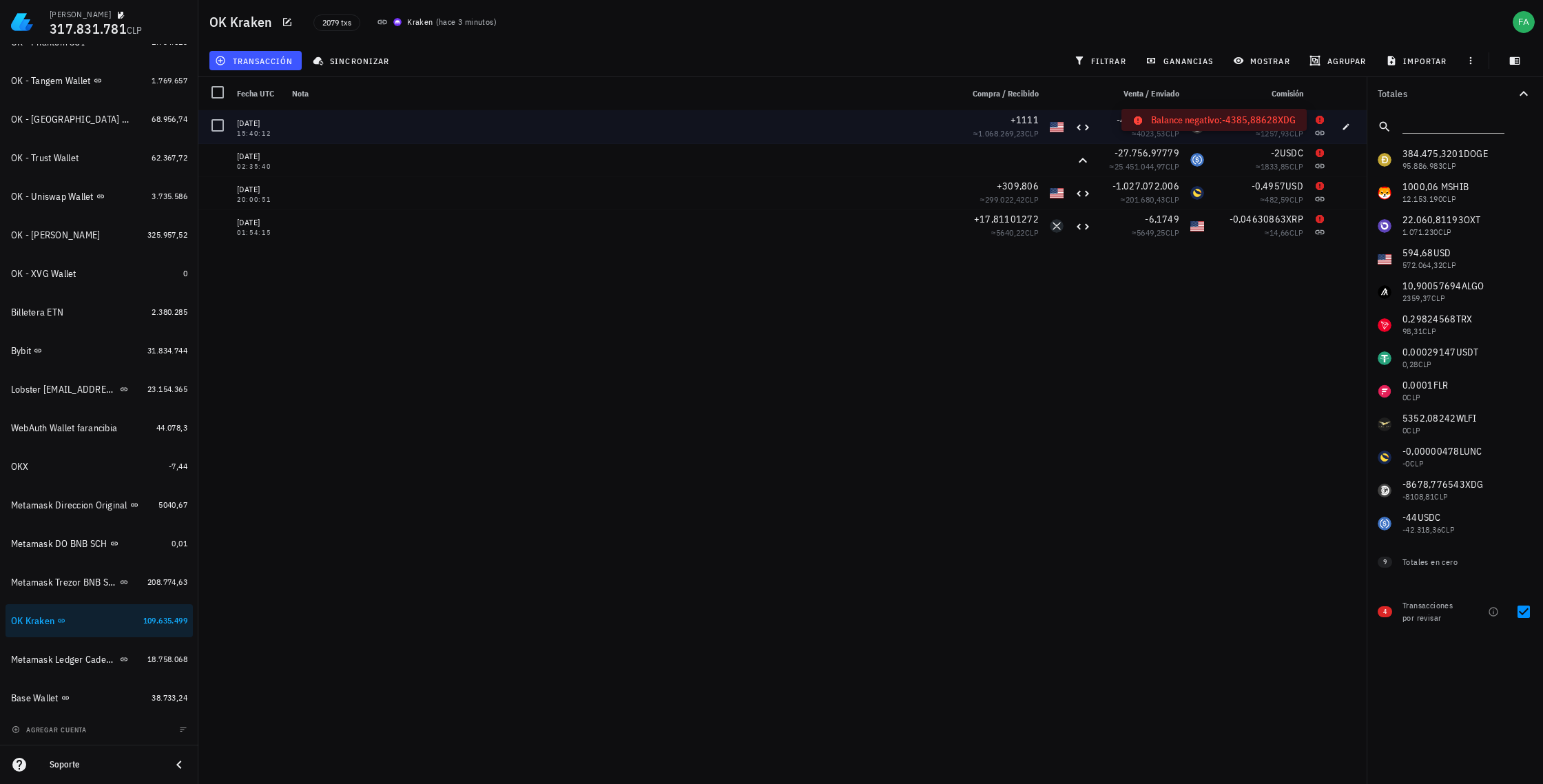
click at [1319, 122] on icon at bounding box center [1319, 119] width 8 height 8
click at [1321, 133] on icon at bounding box center [1320, 133] width 11 height 11
click at [1200, 126] on div "XDG-icon" at bounding box center [1197, 126] width 14 height 14
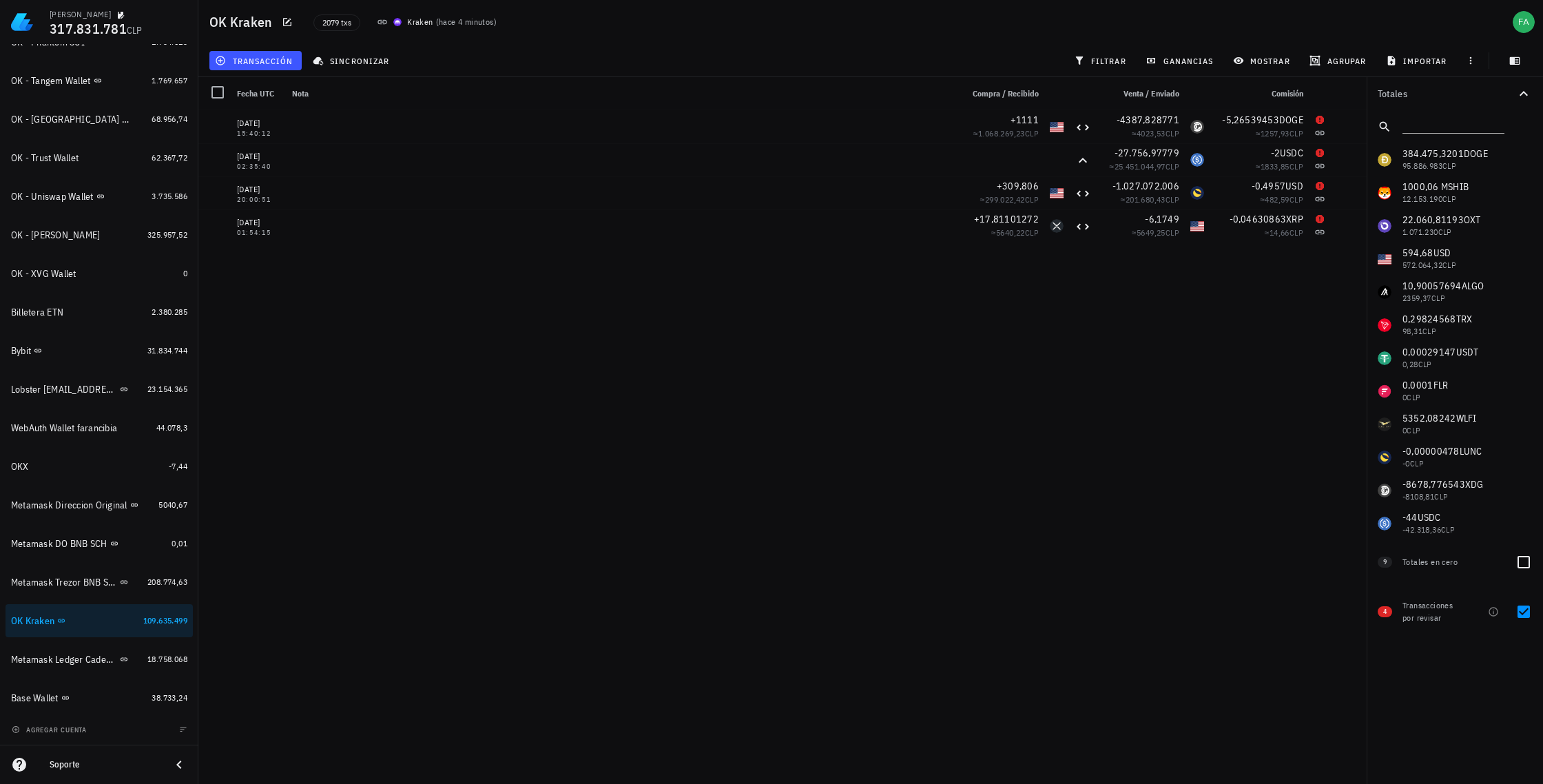
click at [1524, 559] on div at bounding box center [1523, 561] width 24 height 24
checkbox input "true"
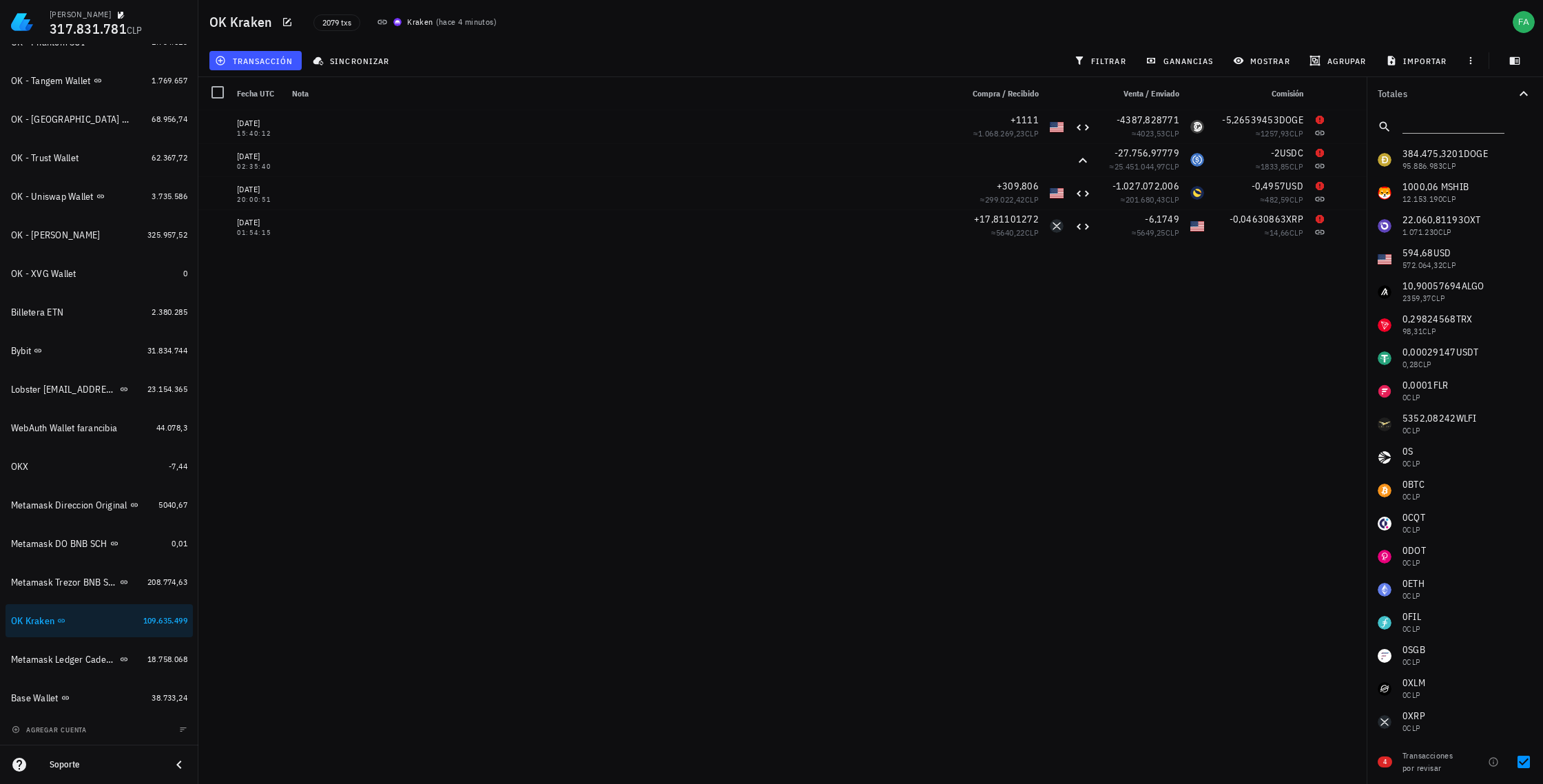
click at [1412, 619] on div "384.475,3201 DOGE 95.886.983 CLP 1000,06 M SHIB 12.153.190 CLP 22.060,81193 OXT…" at bounding box center [1456, 490] width 177 height 695
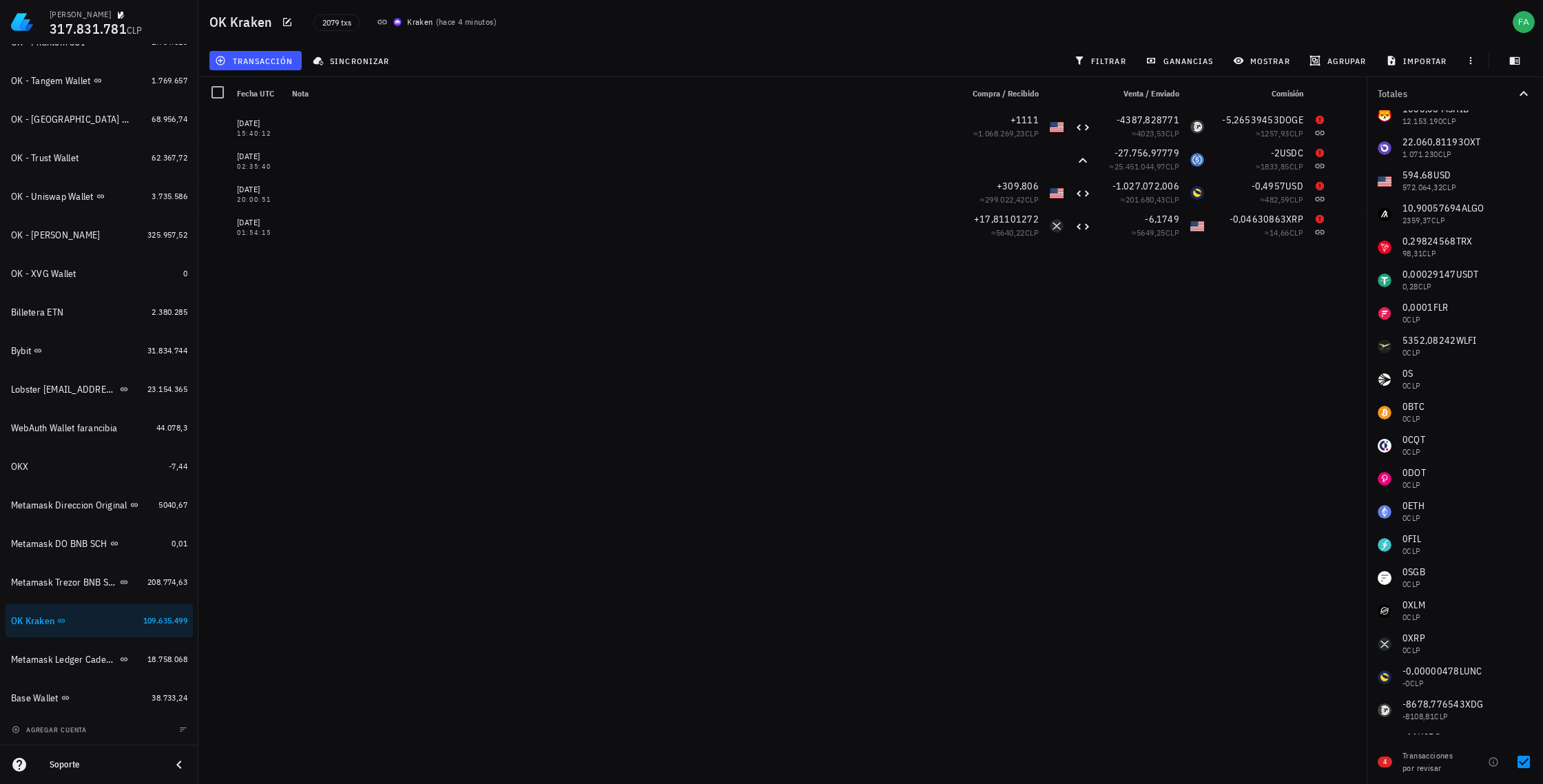
scroll to position [83, 0]
click at [1411, 538] on div "384.475,3201 DOGE 95.886.983 CLP 1000,06 M SHIB 12.153.190 CLP 22.060,81193 OXT…" at bounding box center [1456, 407] width 177 height 695
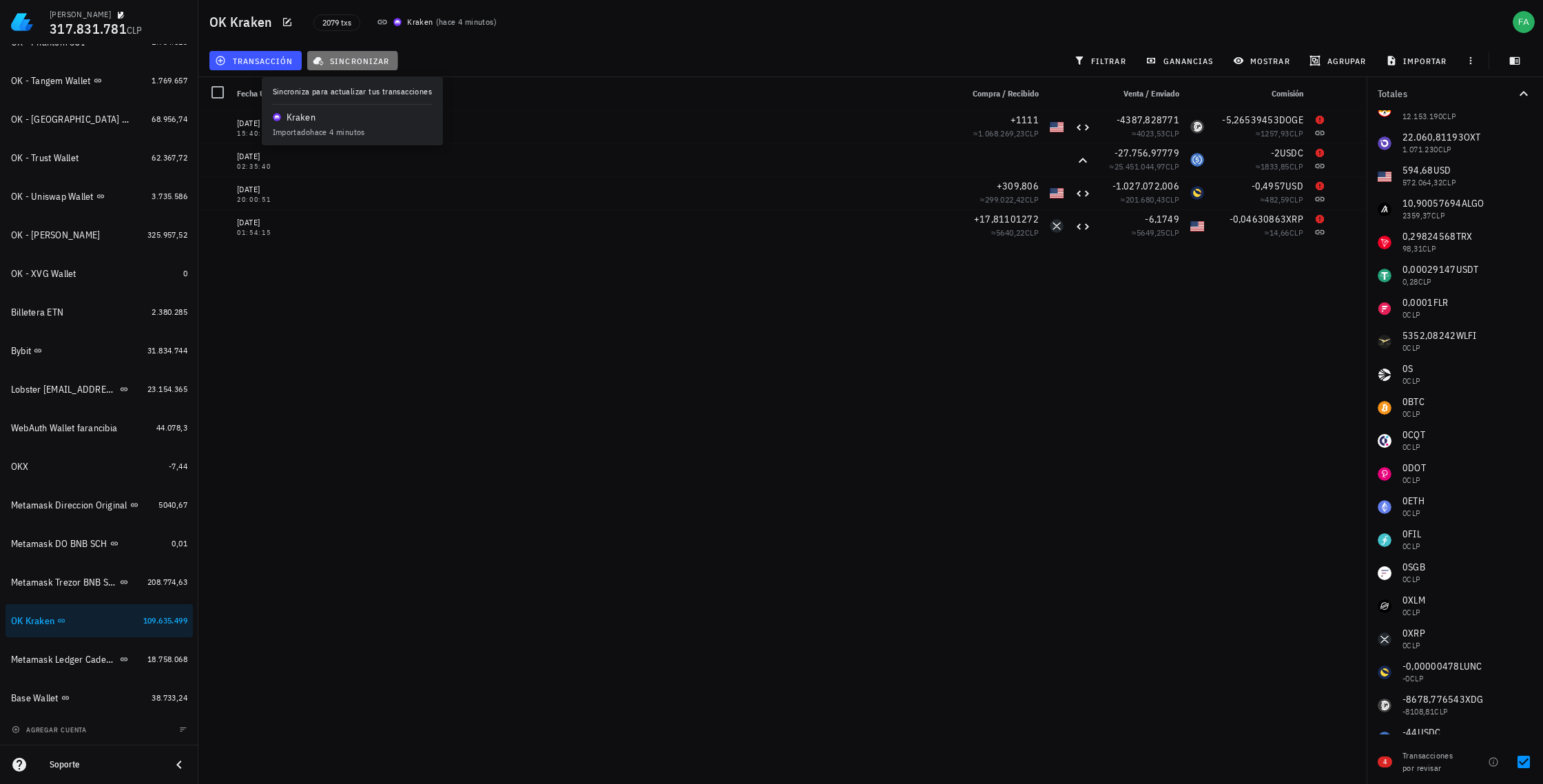
click at [372, 62] on span "sincronizar" at bounding box center [353, 61] width 73 height 11
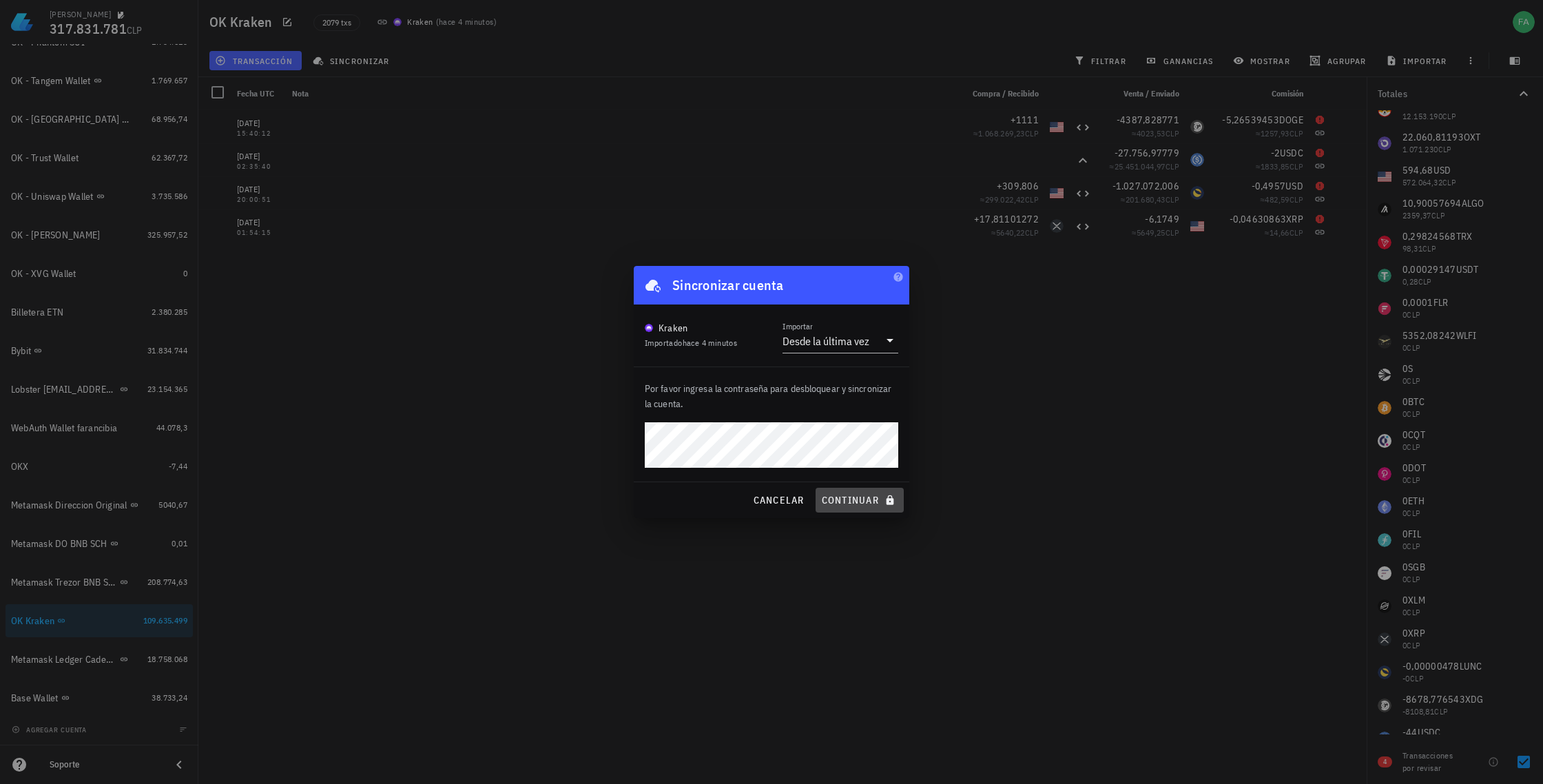
click at [850, 496] on span "continuar" at bounding box center [859, 499] width 77 height 12
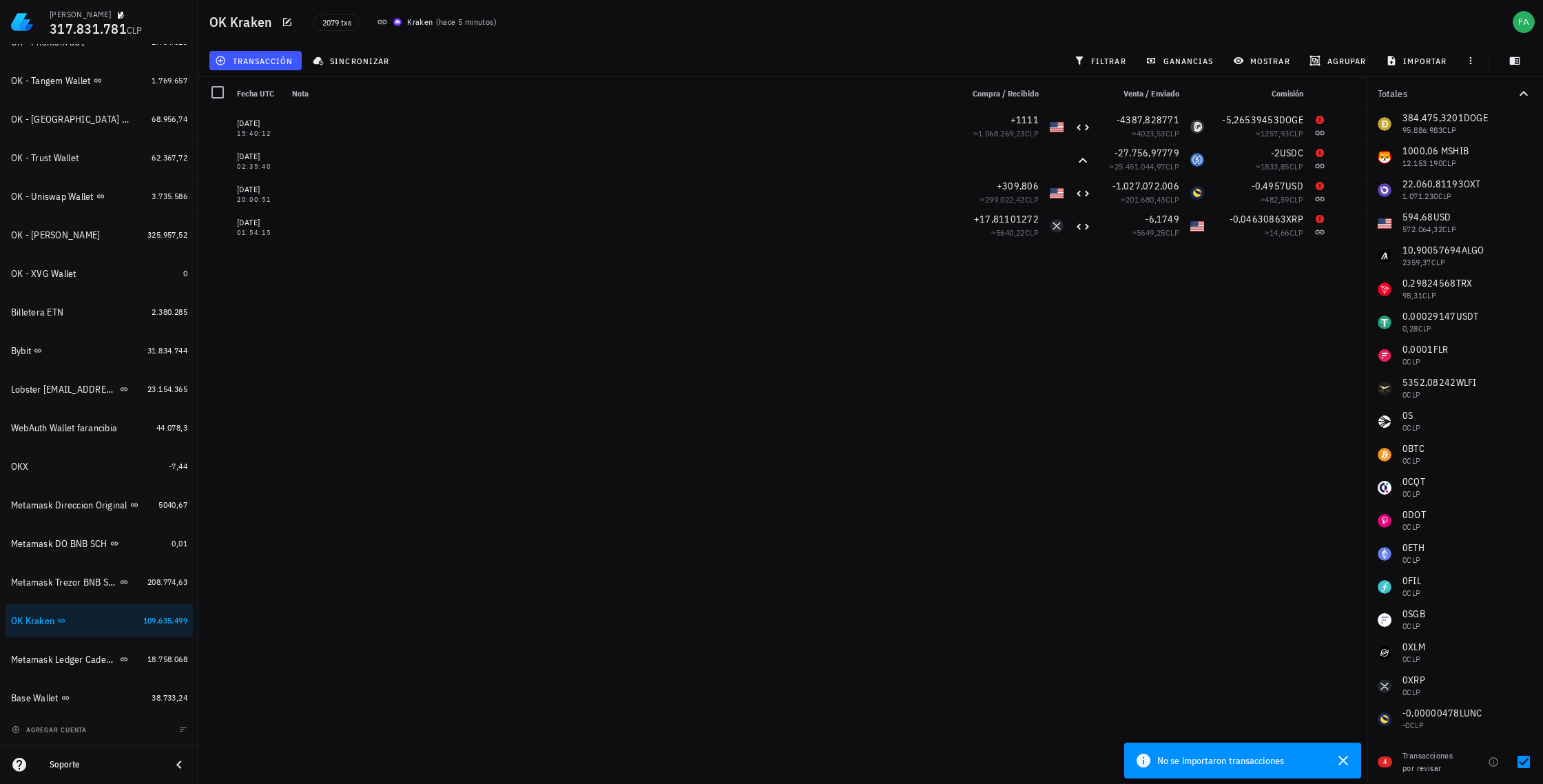
scroll to position [0, 0]
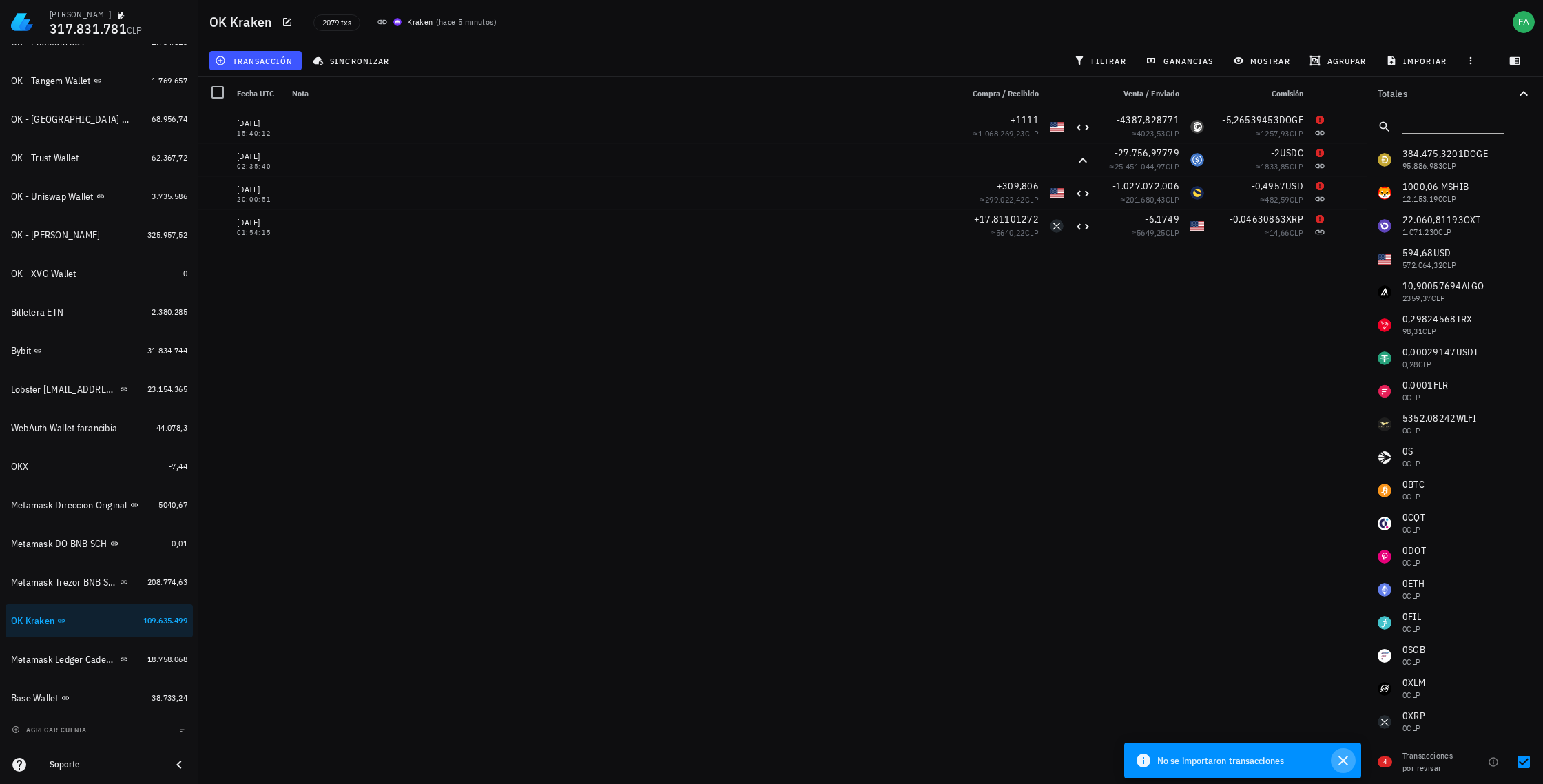
click at [1345, 761] on icon "button" at bounding box center [1344, 760] width 9 height 9
click at [1273, 60] on span "mostrar" at bounding box center [1264, 61] width 55 height 11
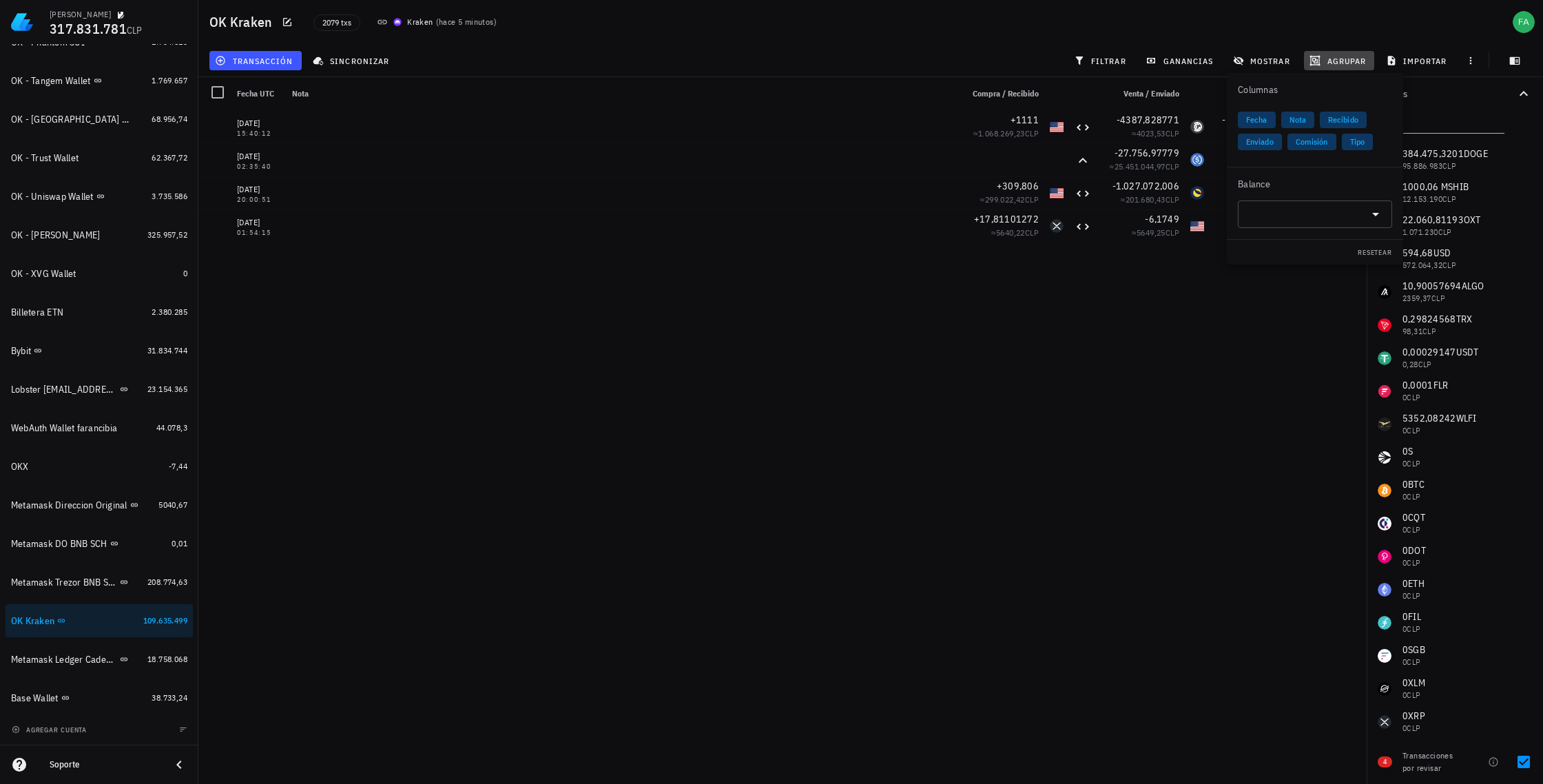
click at [1334, 60] on span "agrupar" at bounding box center [1339, 61] width 54 height 11
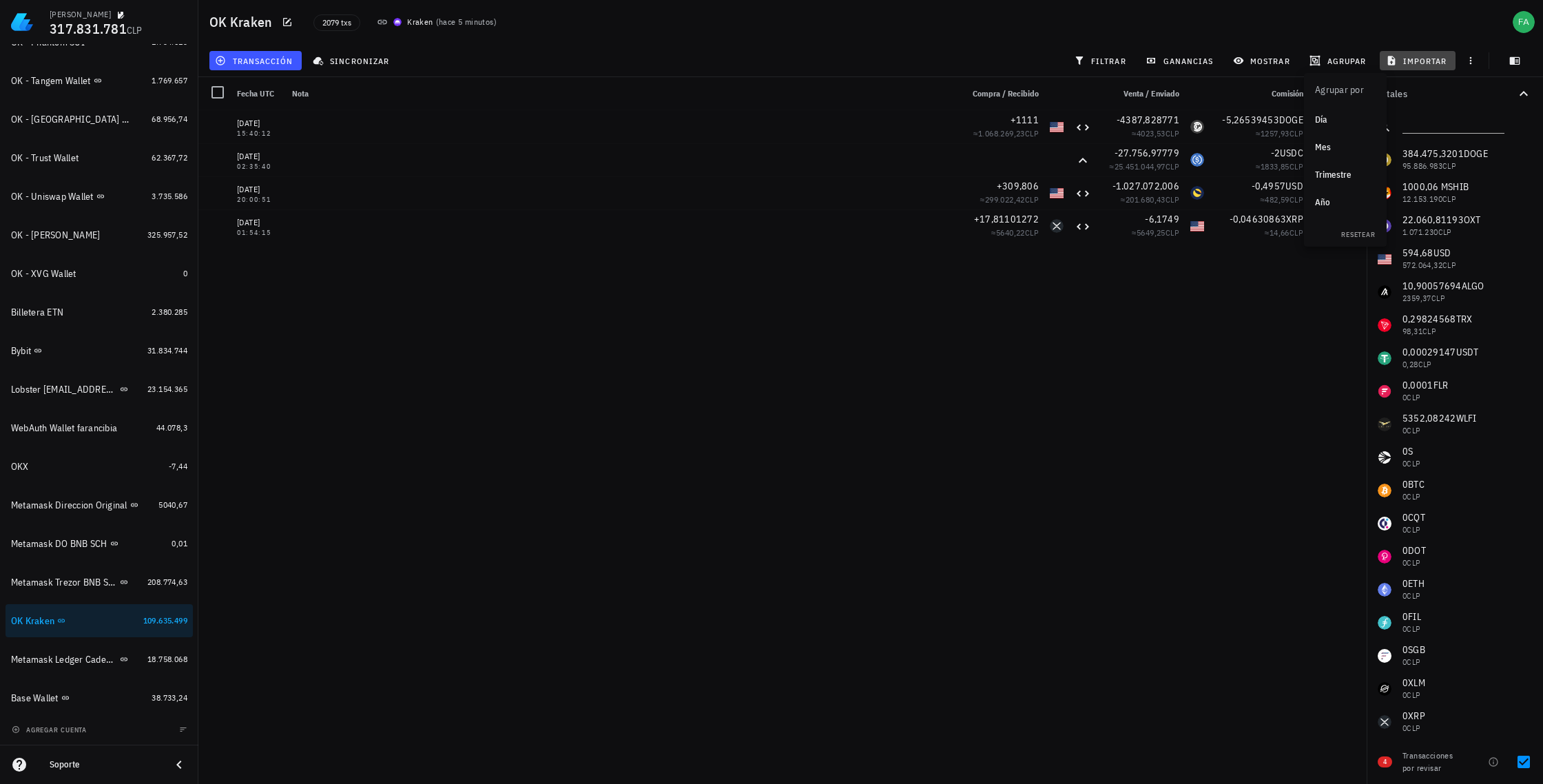
click at [1420, 60] on span "importar" at bounding box center [1418, 61] width 58 height 11
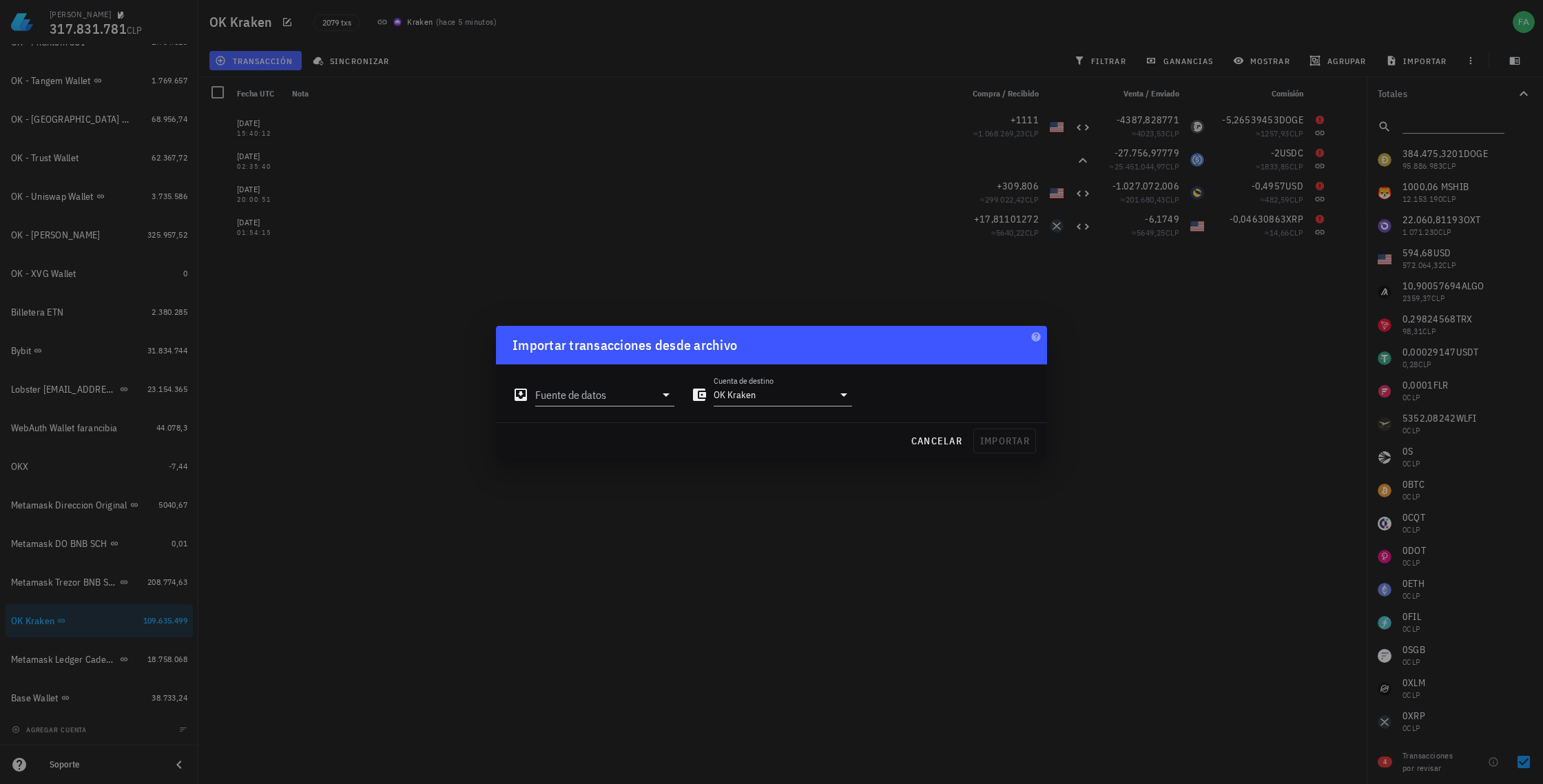
click at [560, 55] on div at bounding box center [771, 392] width 1543 height 784
click at [934, 438] on span "cancelar" at bounding box center [937, 440] width 52 height 12
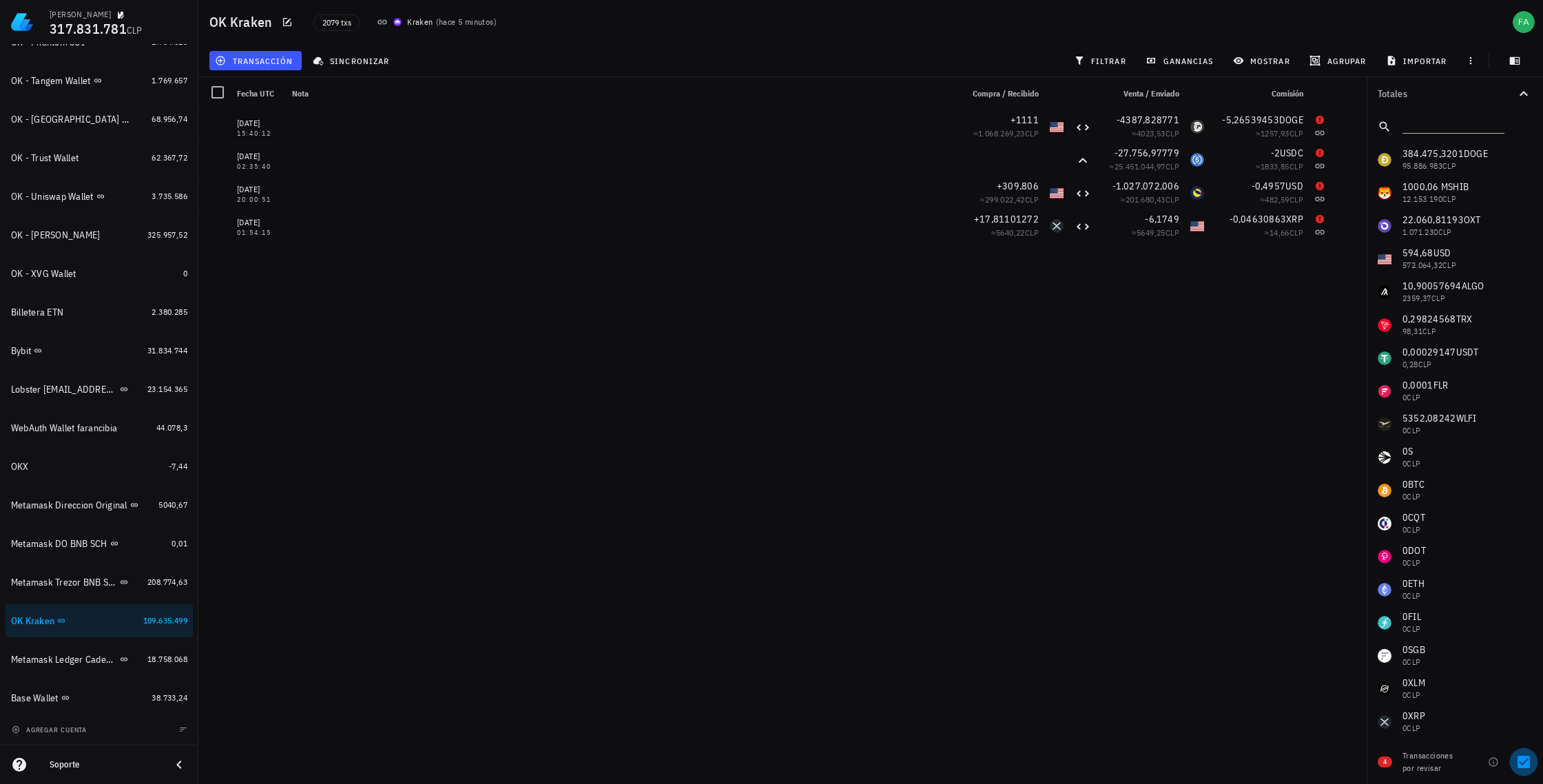
click at [1518, 760] on div at bounding box center [1523, 761] width 24 height 24
checkbox input "false"
click at [28, 625] on div "OK Kraken" at bounding box center [33, 620] width 43 height 11
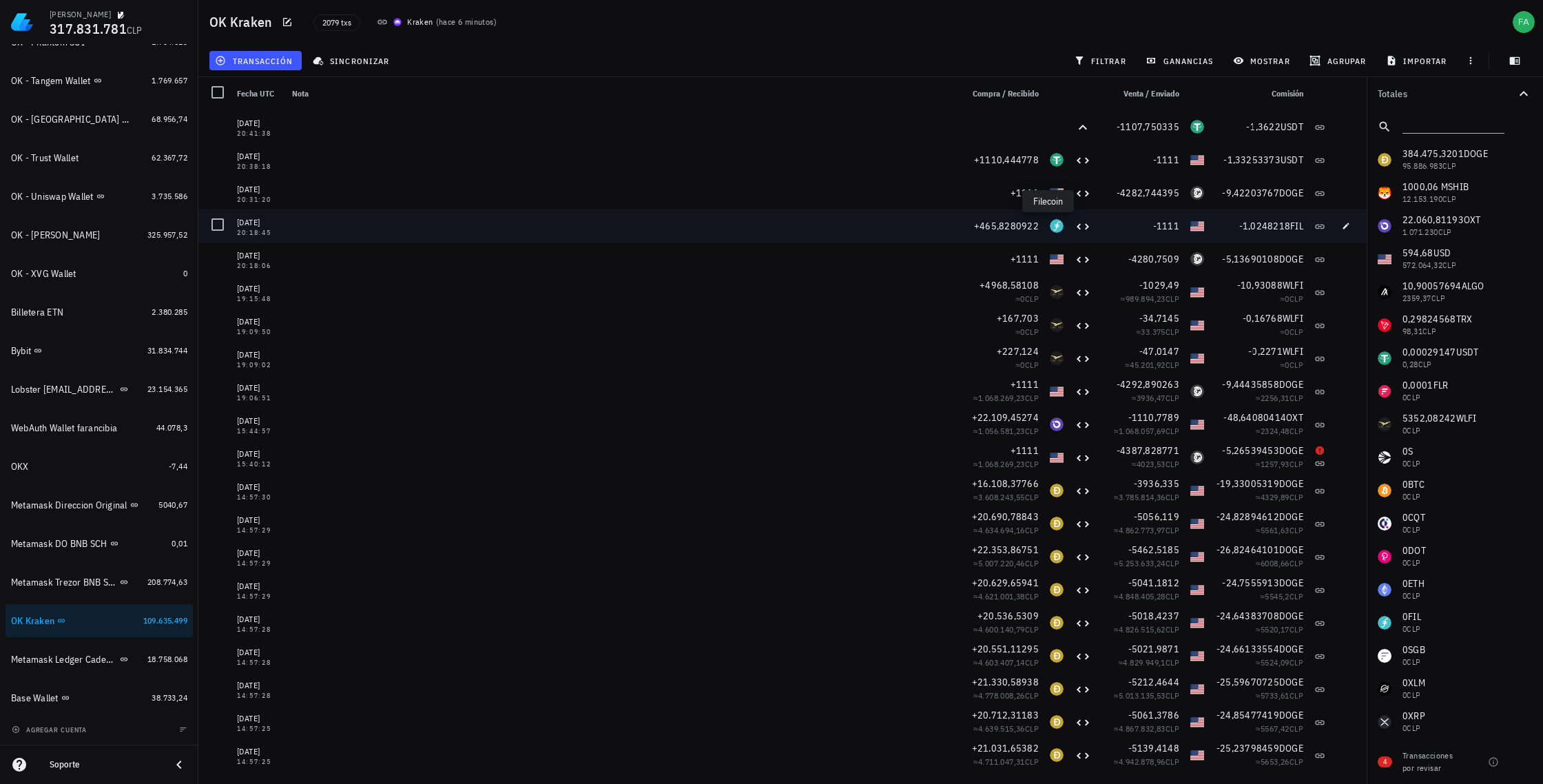
click at [1050, 226] on div "FIL-icon" at bounding box center [1057, 226] width 14 height 14
click at [1079, 226] on icon at bounding box center [1082, 226] width 12 height 7
click at [1075, 227] on icon at bounding box center [1083, 227] width 17 height 17
click at [1190, 227] on div "USD-icon" at bounding box center [1197, 226] width 14 height 14
click at [1052, 221] on div "FIL-icon" at bounding box center [1057, 226] width 14 height 14
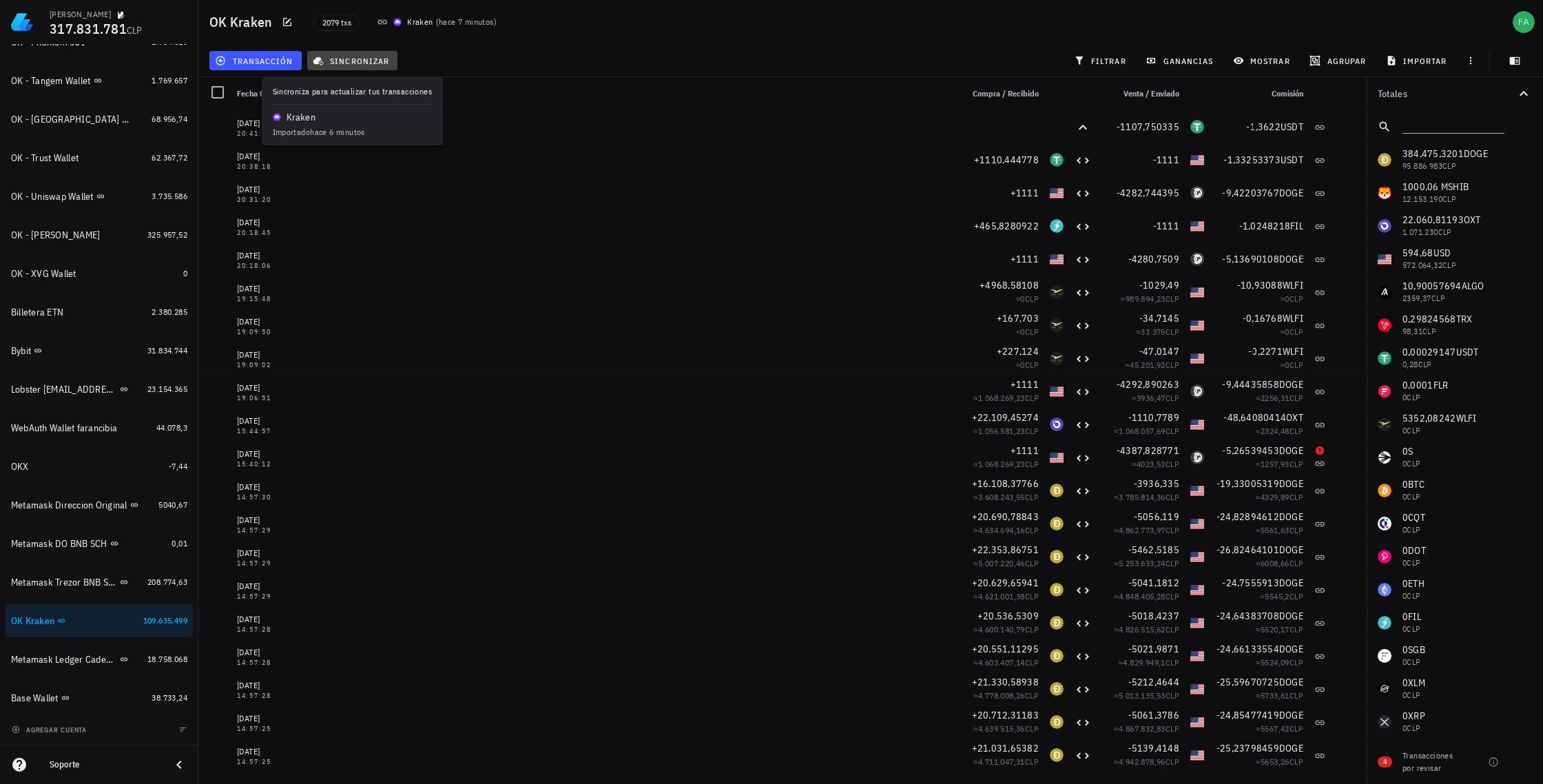
click at [350, 60] on span "sincronizar" at bounding box center [353, 61] width 73 height 11
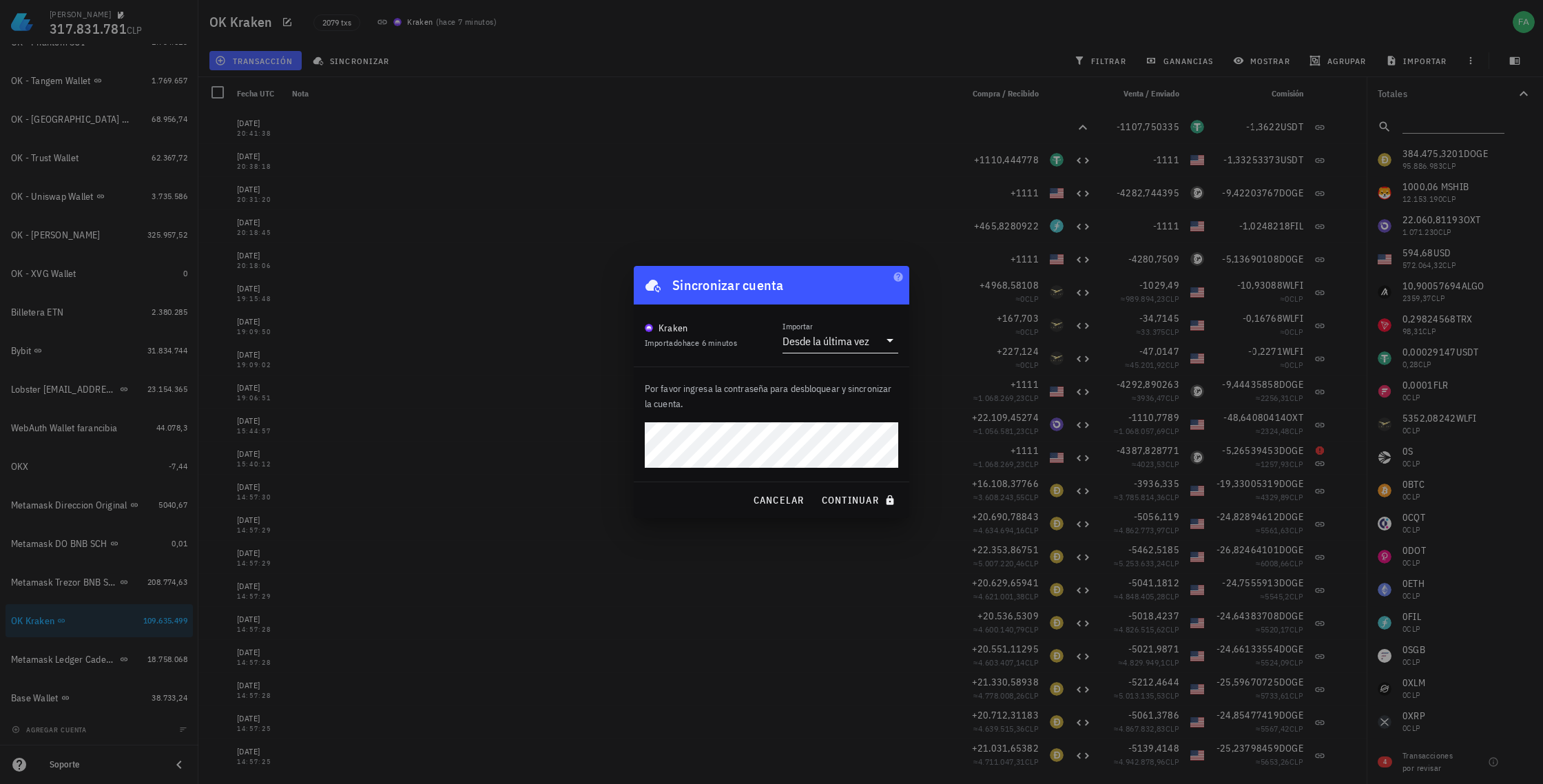
click at [890, 338] on icon at bounding box center [890, 340] width 7 height 4
click at [858, 416] on div "Intervalo de tiempo" at bounding box center [841, 417] width 94 height 13
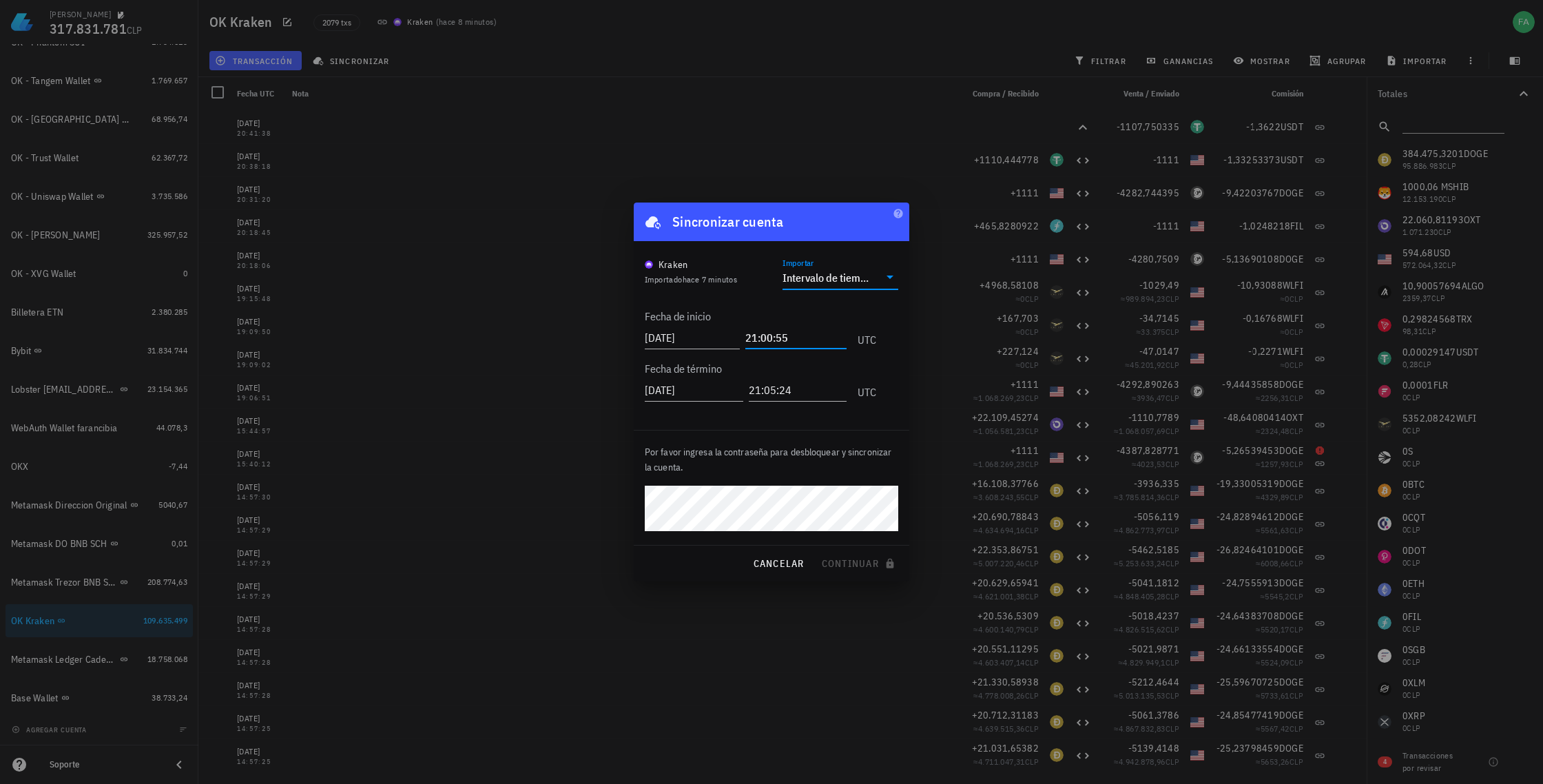
click at [805, 336] on input "21:00:55" at bounding box center [796, 337] width 102 height 22
type input "20:18:00"
click at [863, 565] on span "continuar" at bounding box center [859, 563] width 77 height 12
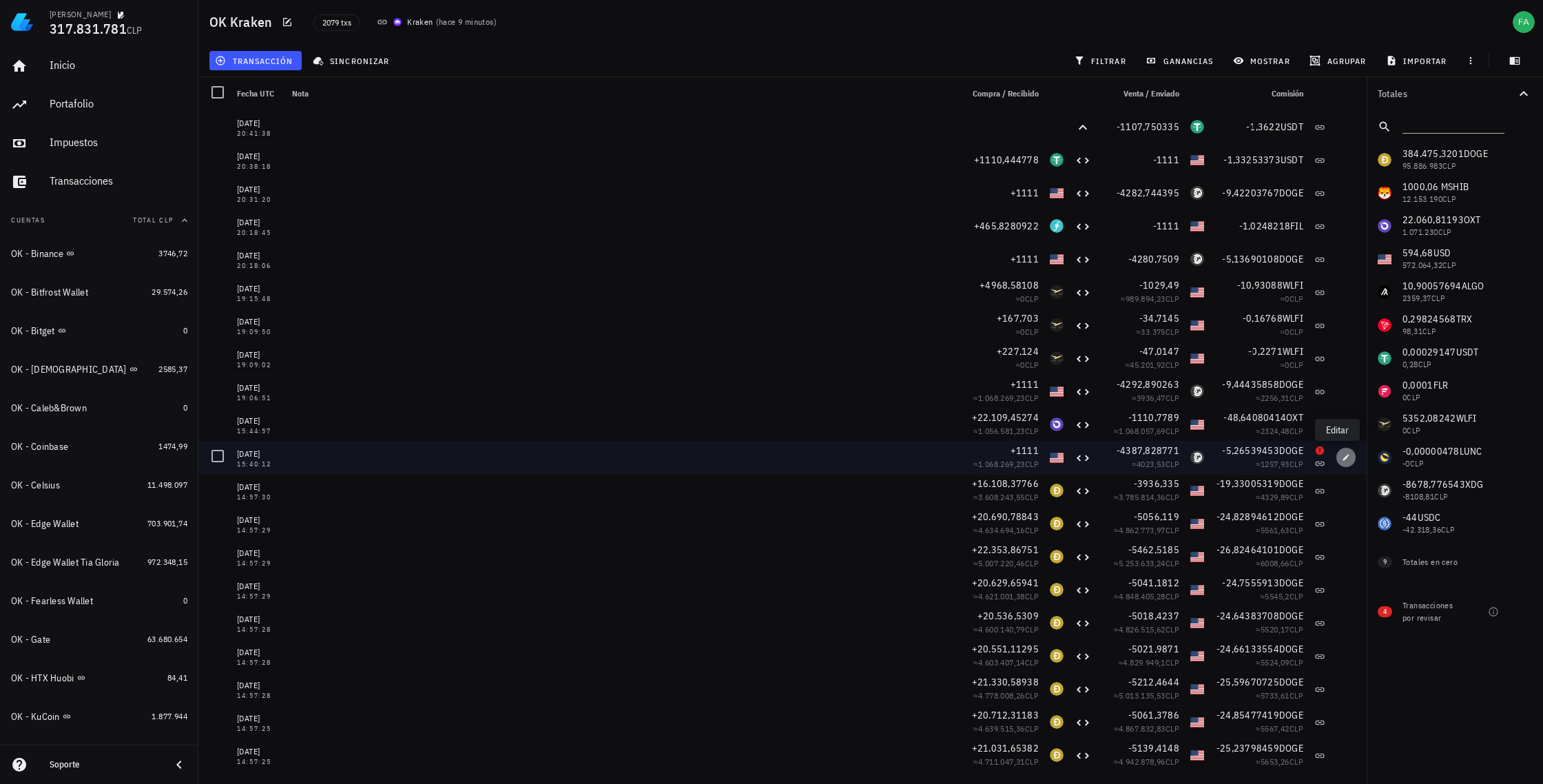
click at [1342, 461] on icon "button" at bounding box center [1346, 457] width 8 height 8
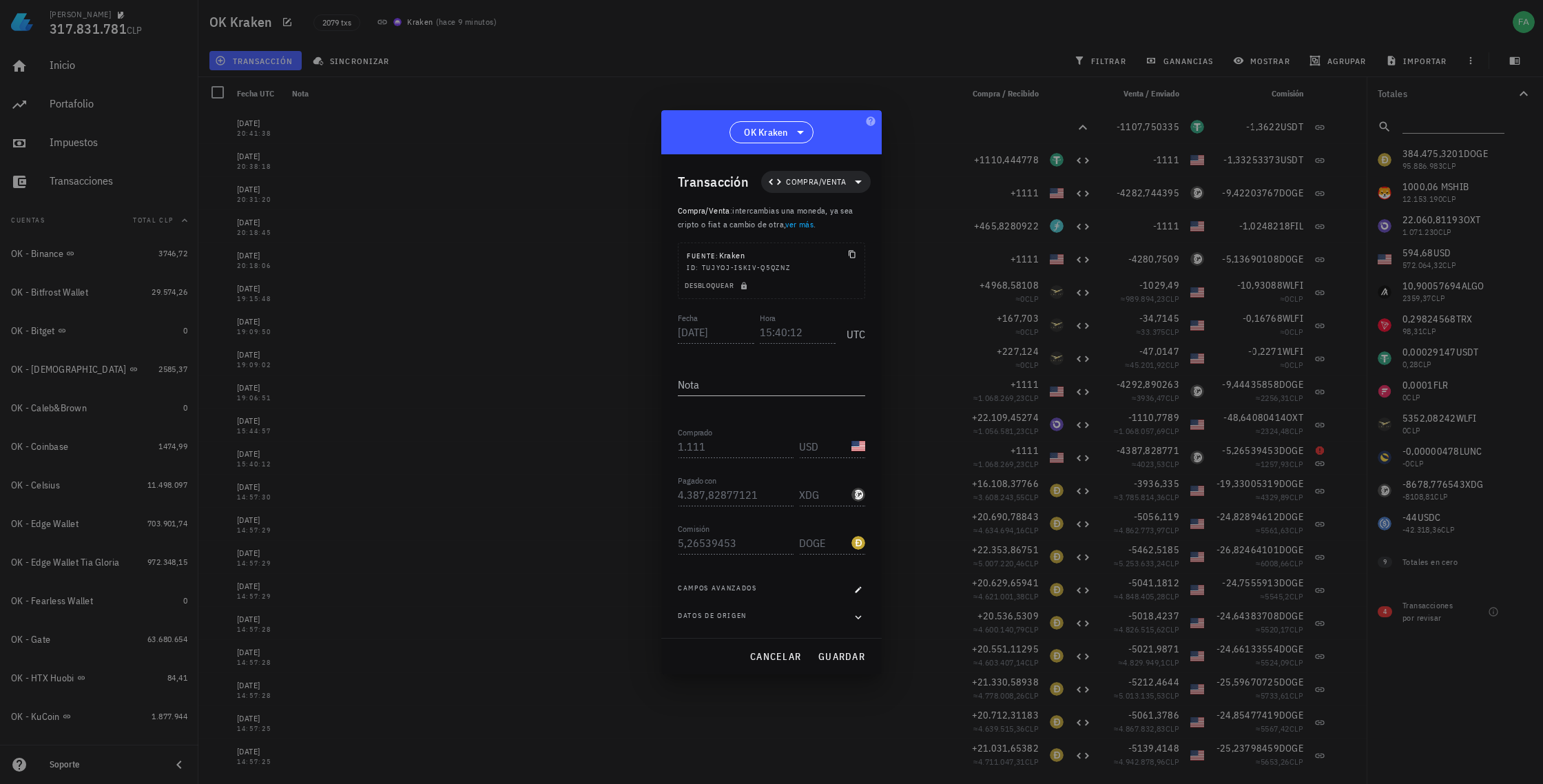
click at [858, 496] on div "XDG-icon" at bounding box center [858, 494] width 14 height 14
click at [859, 588] on icon "button" at bounding box center [858, 589] width 8 height 8
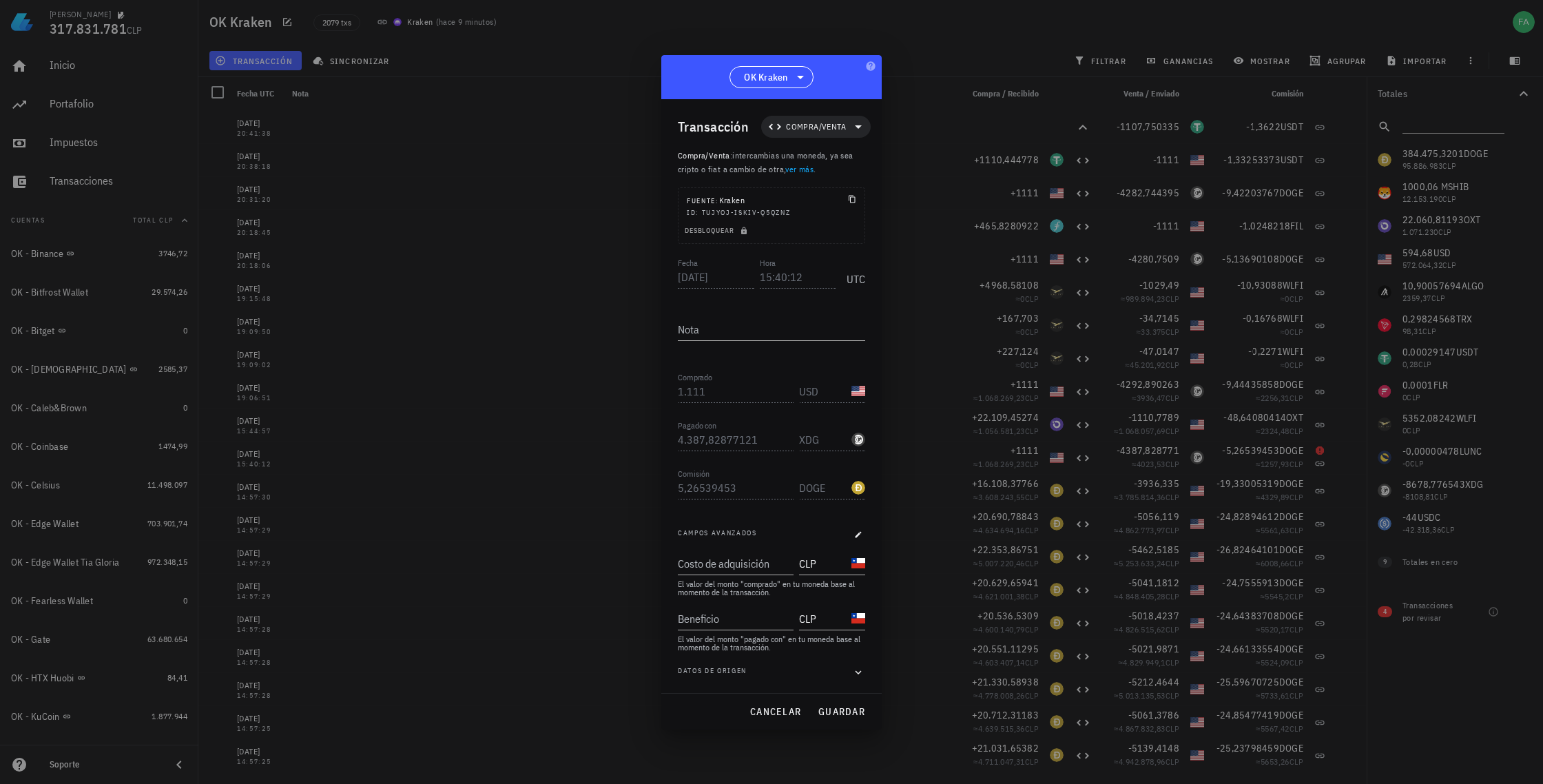
click at [859, 438] on div "XDG-icon" at bounding box center [858, 439] width 14 height 14
click at [746, 236] on button "Desbloquear" at bounding box center [717, 230] width 78 height 14
click at [859, 439] on div "XDG-icon" at bounding box center [858, 439] width 14 height 14
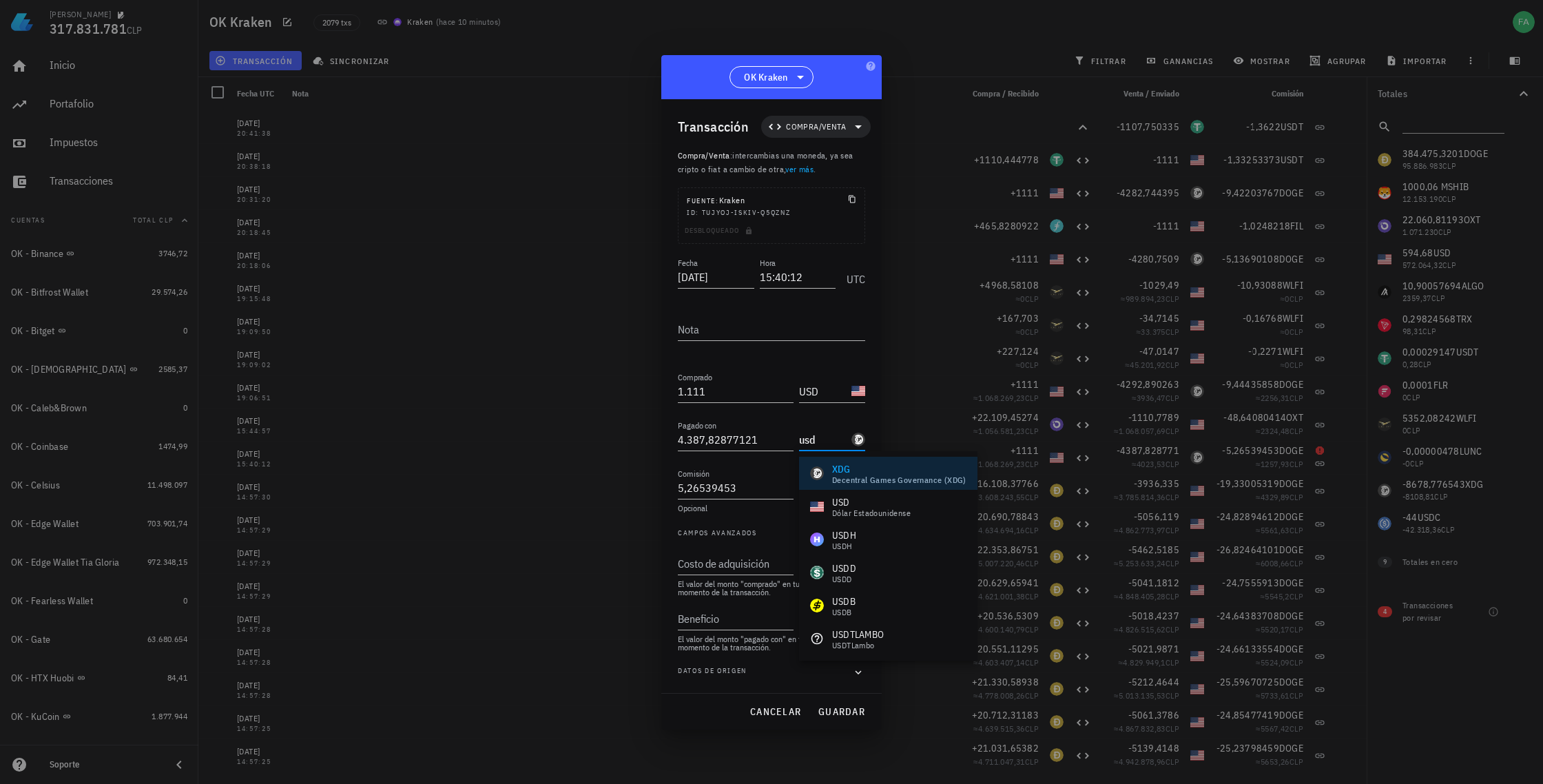
click at [835, 505] on div "USD" at bounding box center [872, 502] width 79 height 14
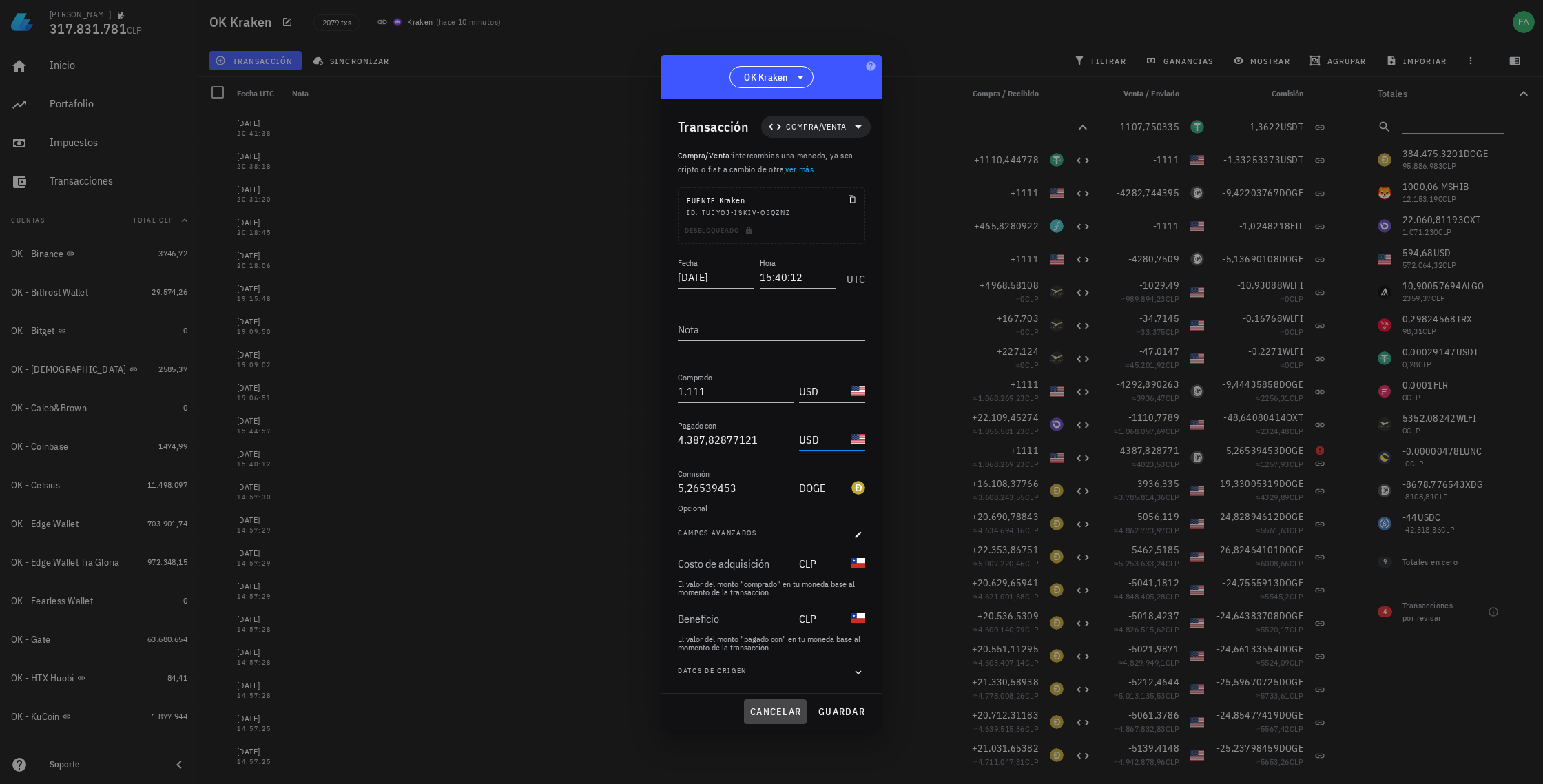
click at [782, 711] on span "cancelar" at bounding box center [775, 711] width 52 height 12
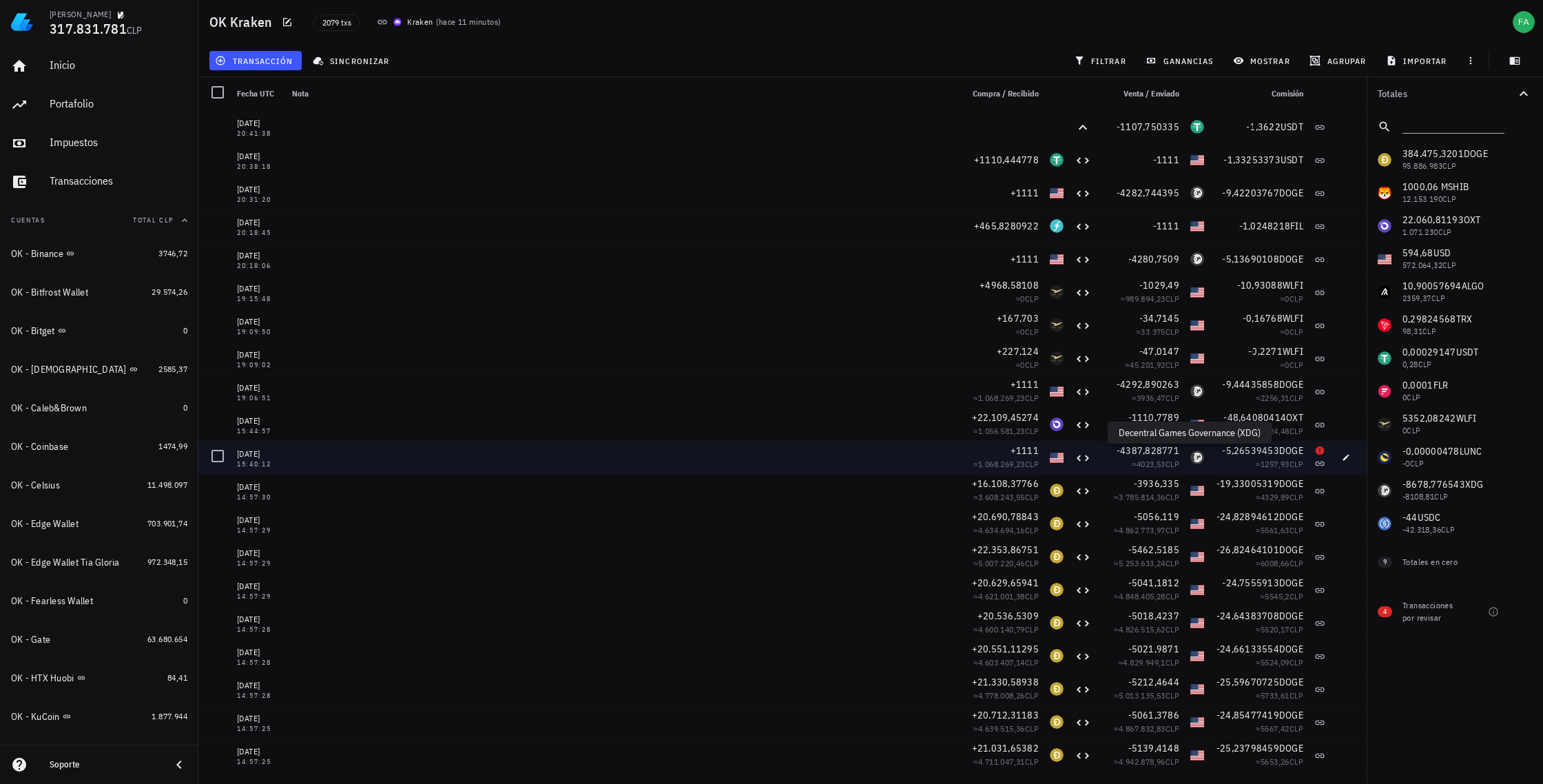
click at [1190, 459] on div "XDG-icon" at bounding box center [1197, 457] width 14 height 14
click at [1344, 455] on icon "button" at bounding box center [1346, 457] width 7 height 7
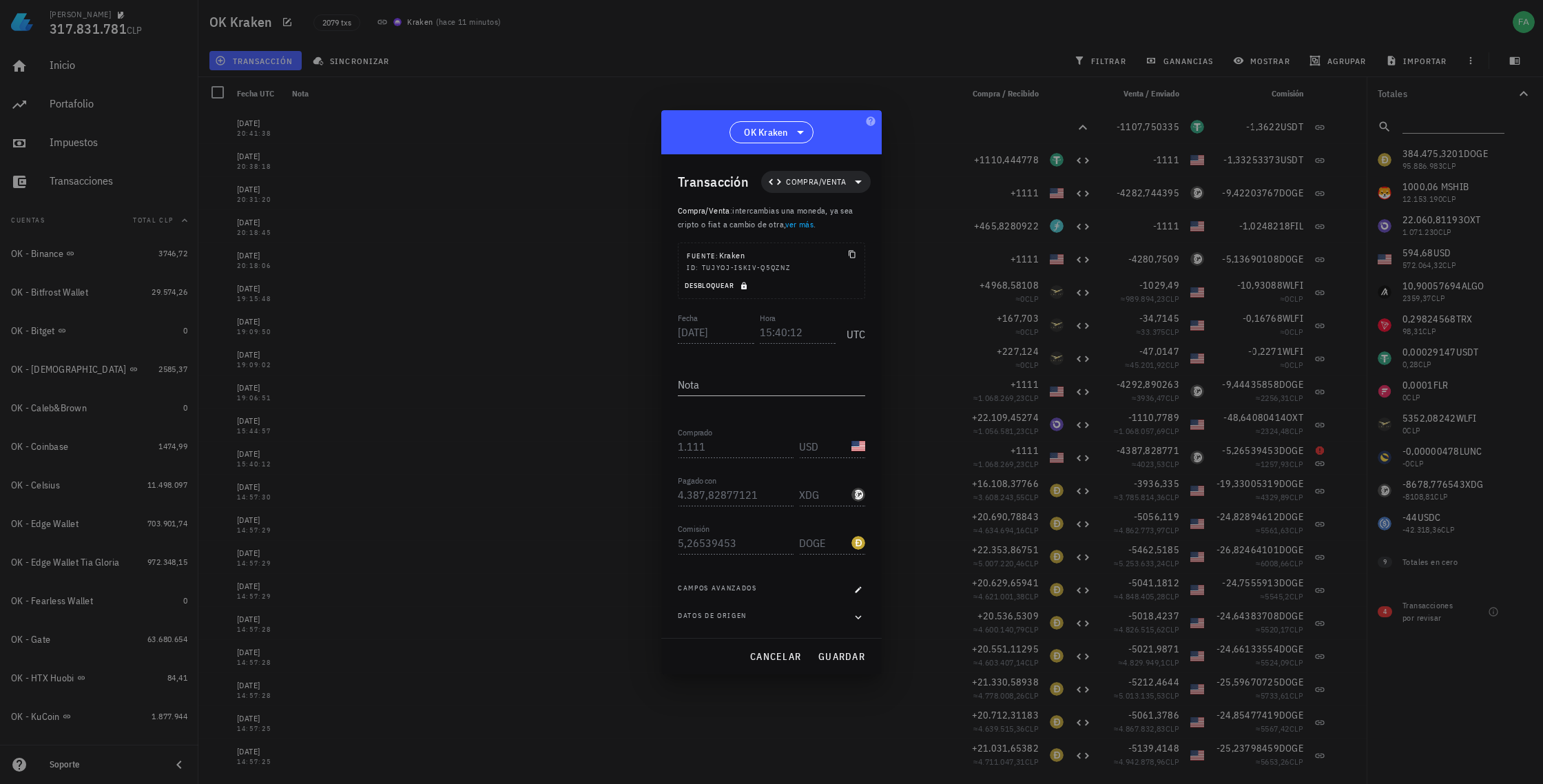
click at [748, 288] on icon "button" at bounding box center [744, 286] width 8 height 8
click at [855, 494] on div "XDG-icon" at bounding box center [858, 494] width 14 height 14
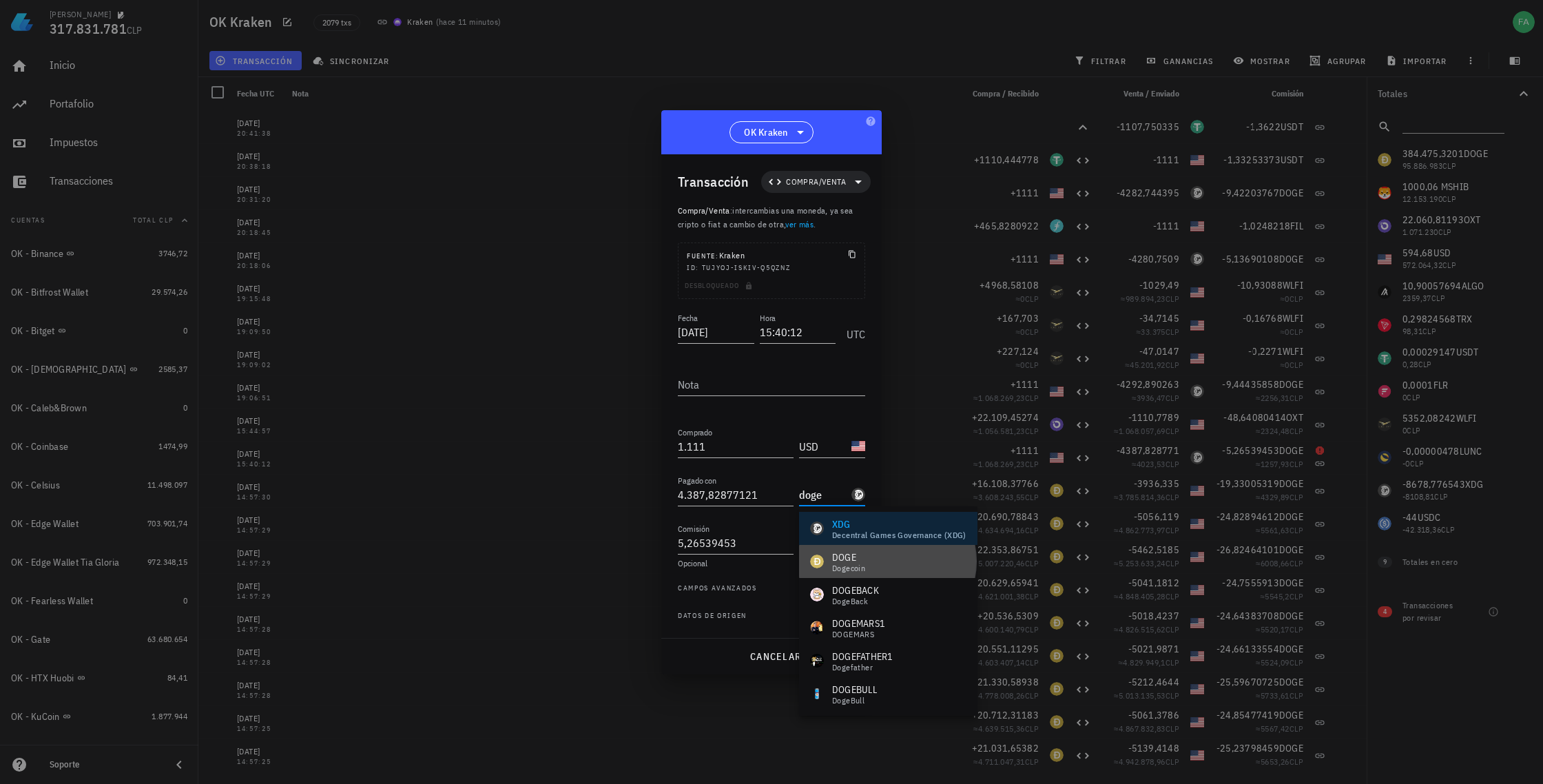
click at [849, 560] on div "DOGE" at bounding box center [848, 557] width 33 height 14
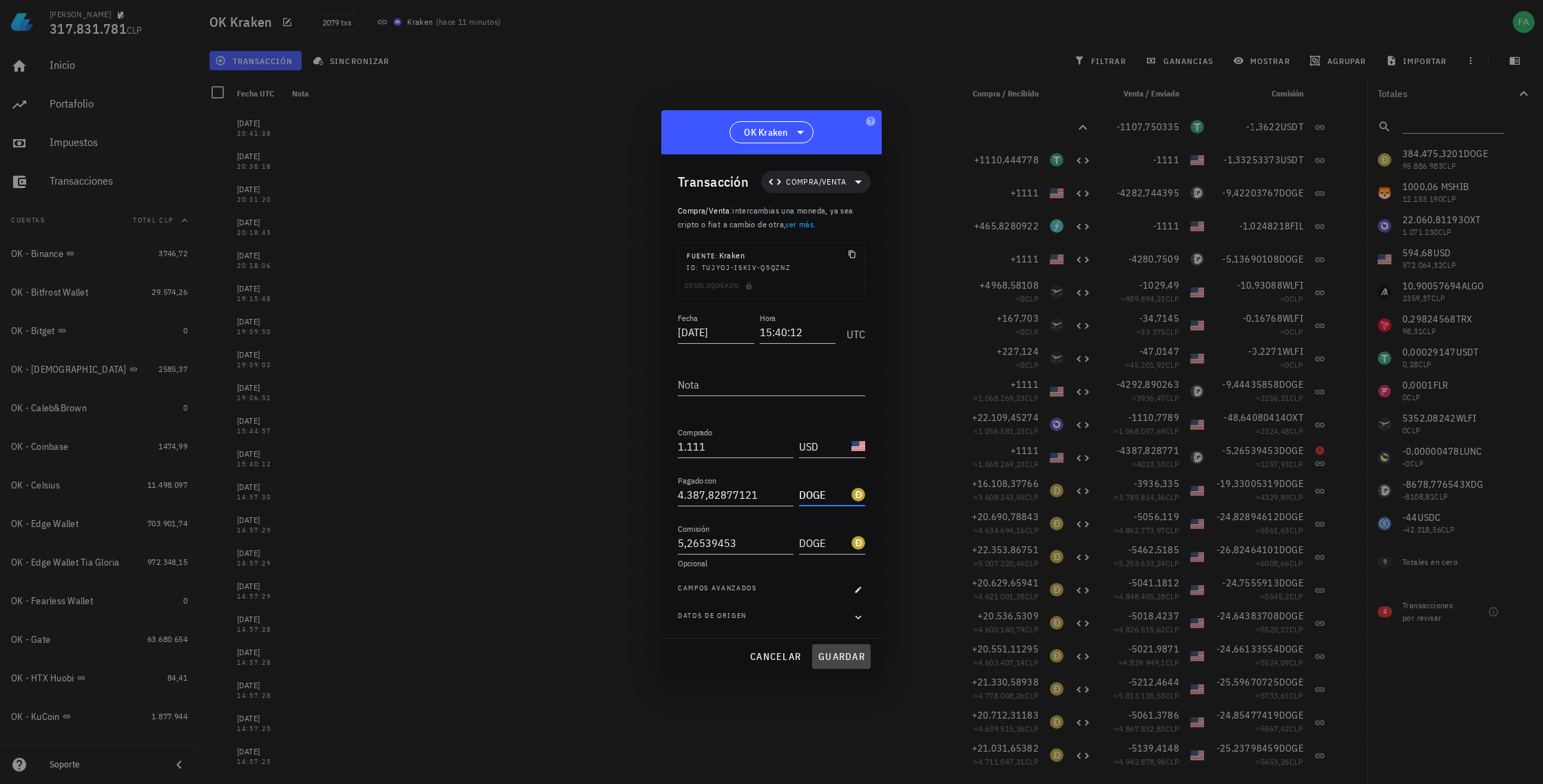
click at [837, 660] on span "guardar" at bounding box center [842, 656] width 48 height 12
type input "XDG"
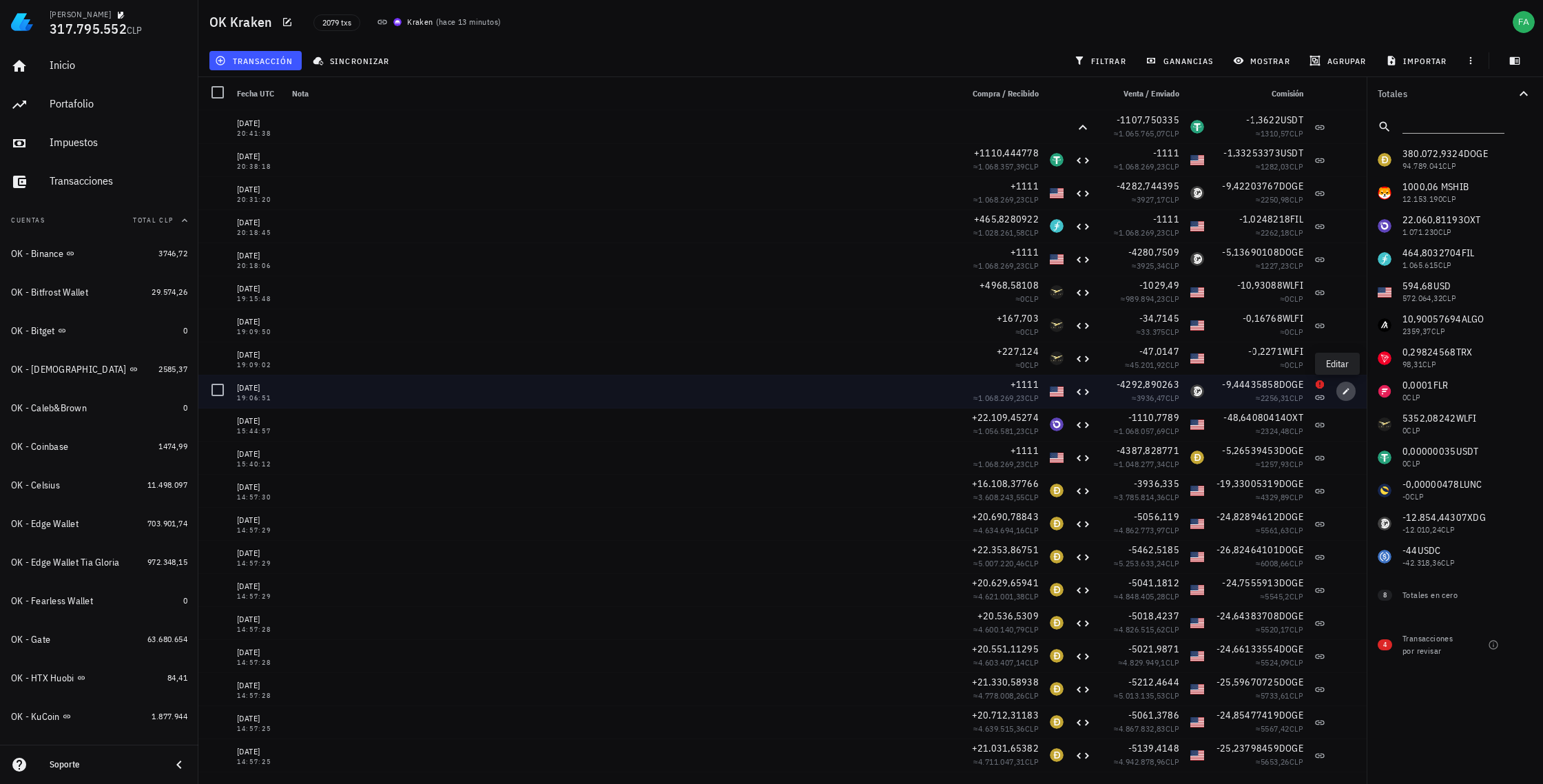
click at [1342, 390] on icon "button" at bounding box center [1346, 391] width 8 height 8
type input "19:06:51"
type input "4.292,89026276"
type input "9,44435858"
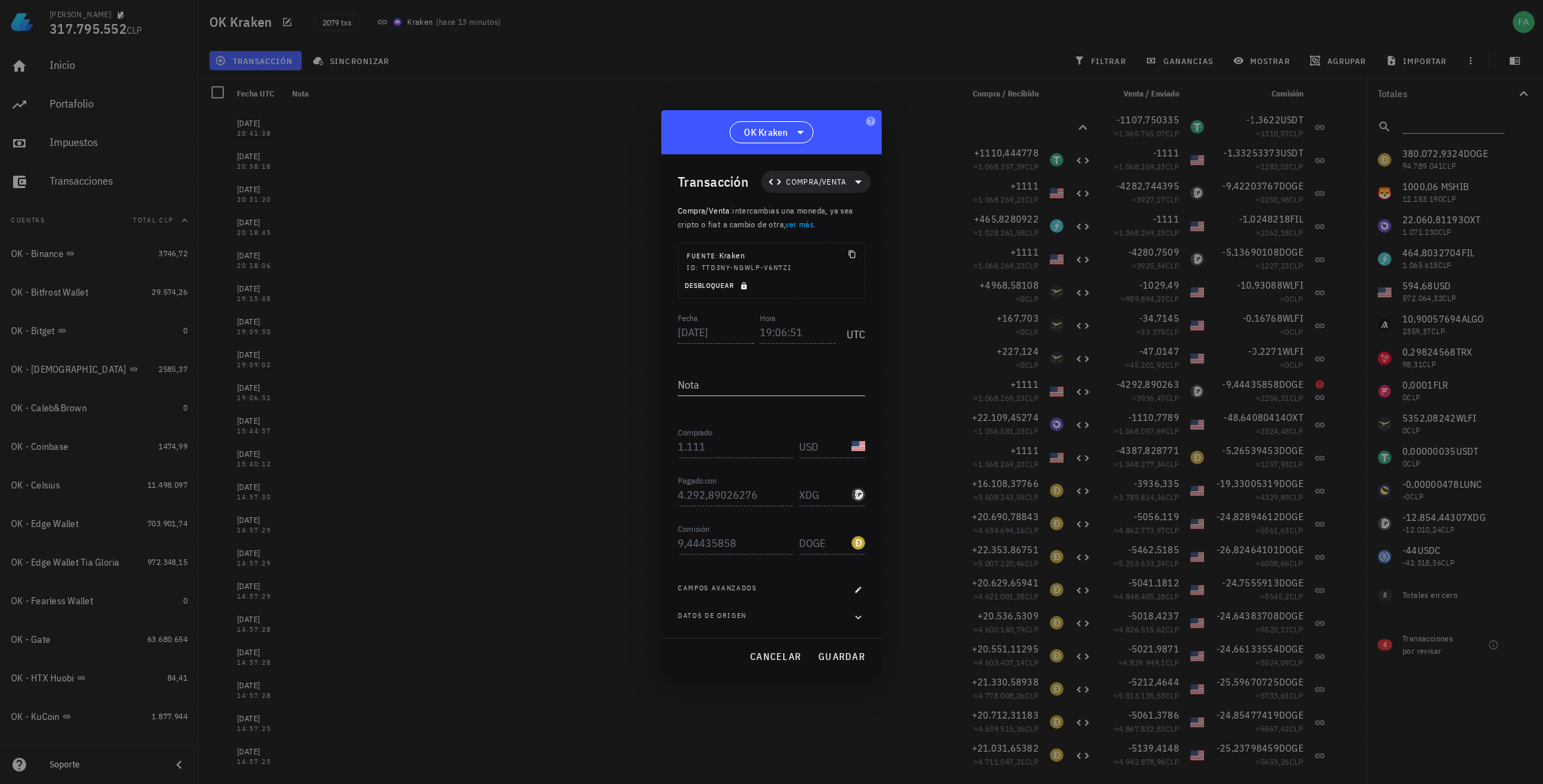
click at [731, 285] on span "Desbloquear" at bounding box center [717, 286] width 67 height 9
click at [831, 494] on input "XDG" at bounding box center [824, 494] width 50 height 22
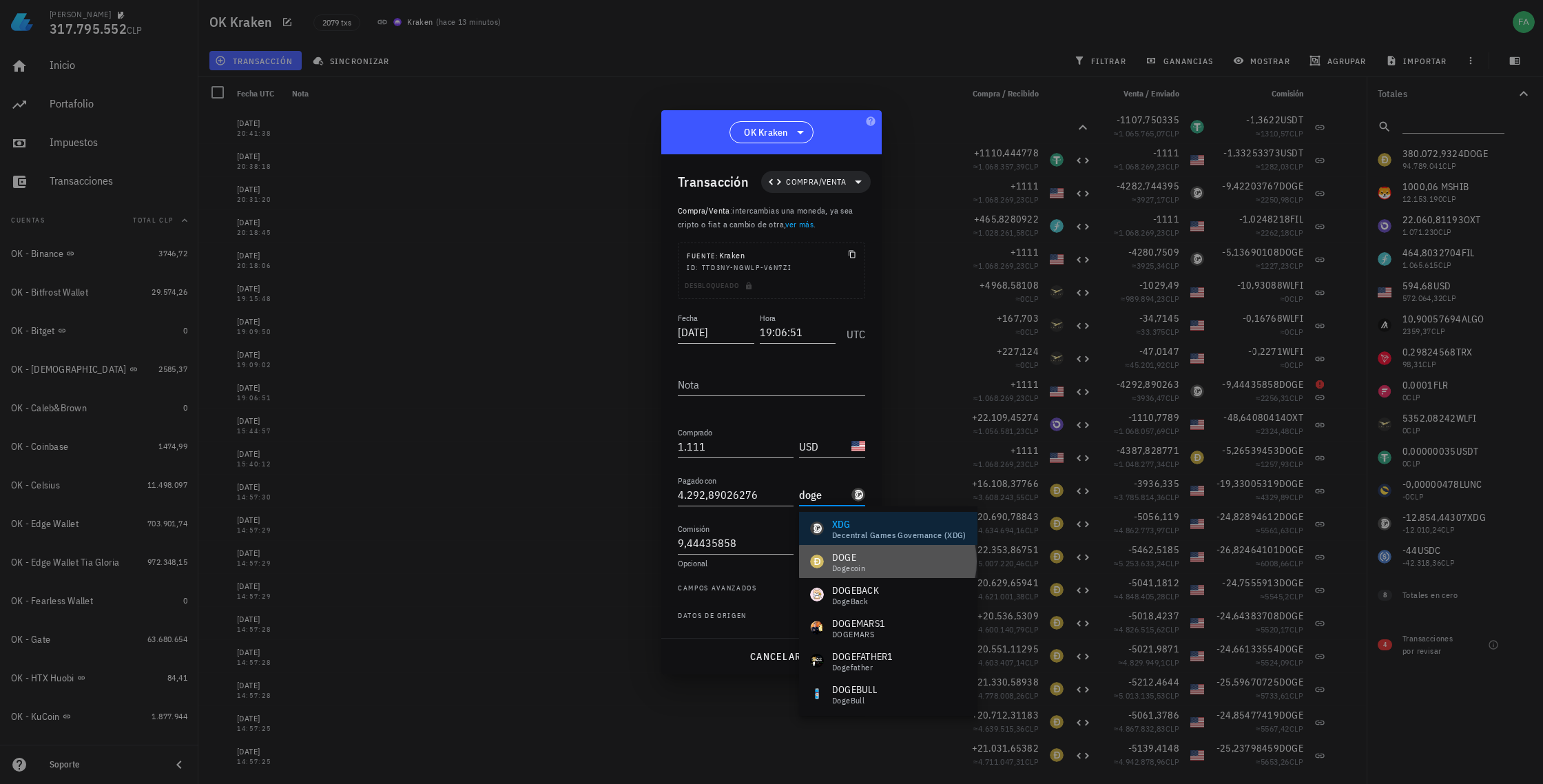
click at [842, 561] on div "DOGE" at bounding box center [848, 557] width 33 height 14
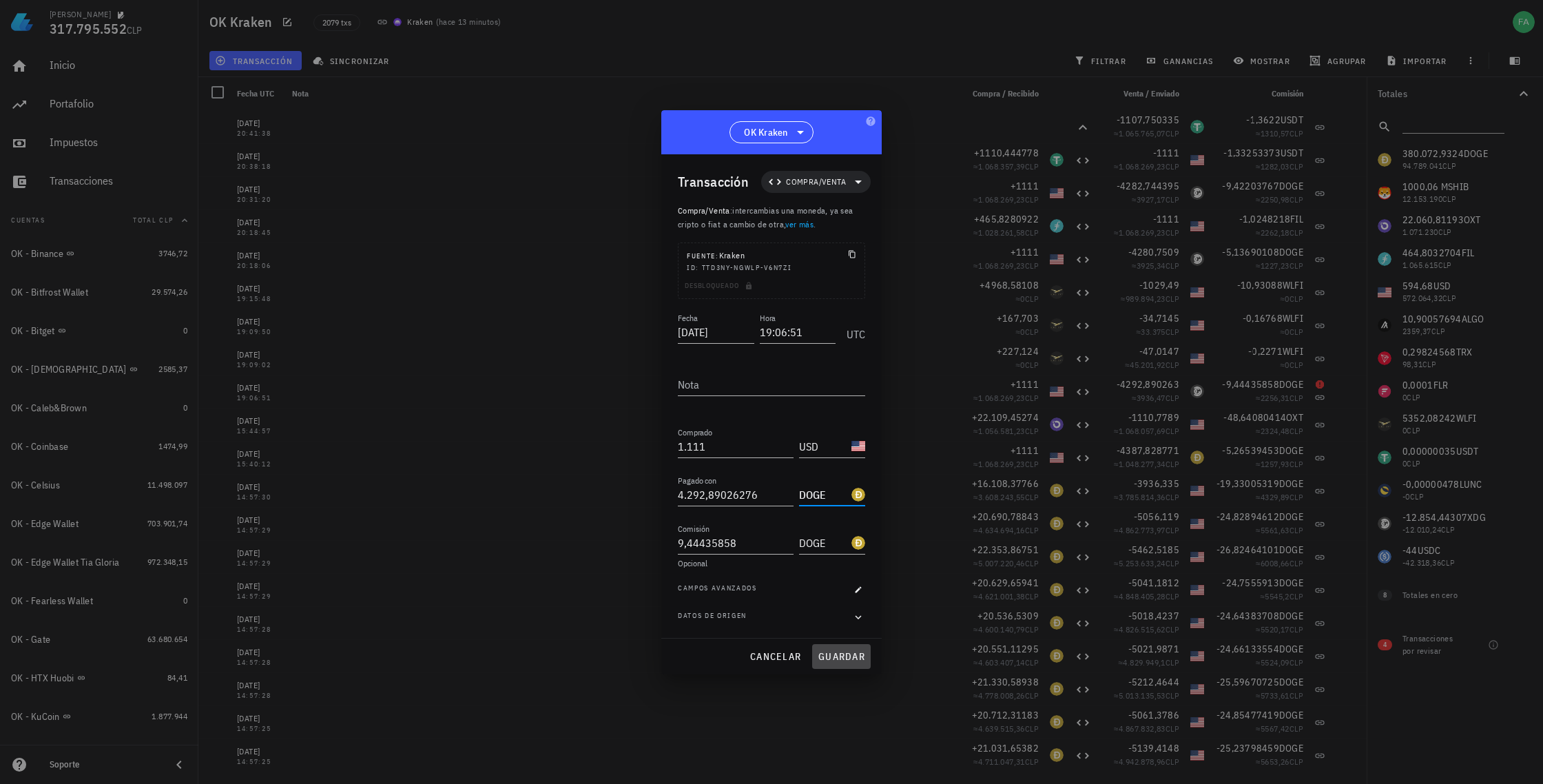
click at [831, 659] on span "guardar" at bounding box center [842, 656] width 48 height 12
type input "XDG"
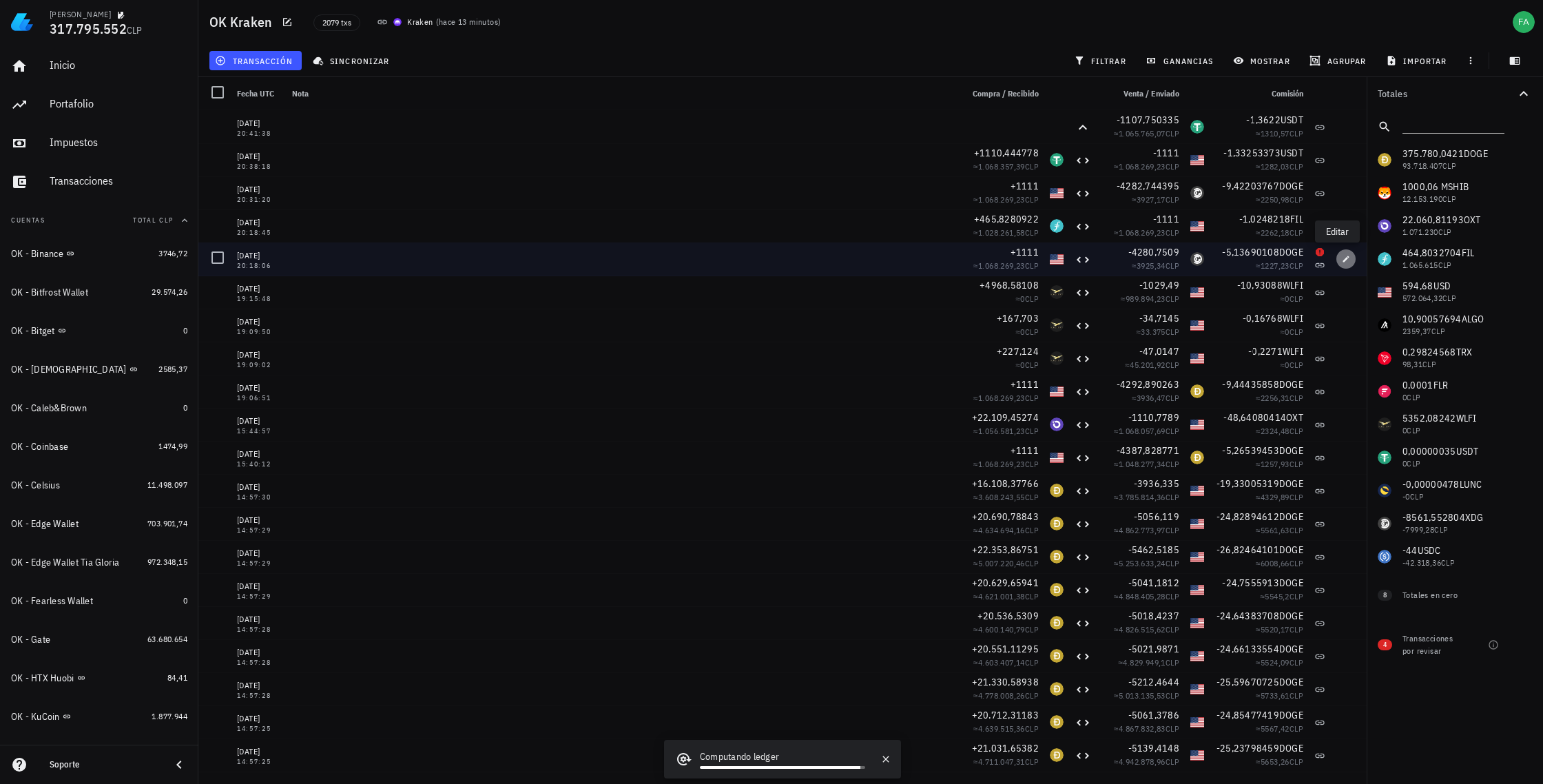
click at [1344, 259] on icon "button" at bounding box center [1346, 259] width 7 height 7
type input "20:18:06"
type input "4.280,7509"
type input "5,13690108"
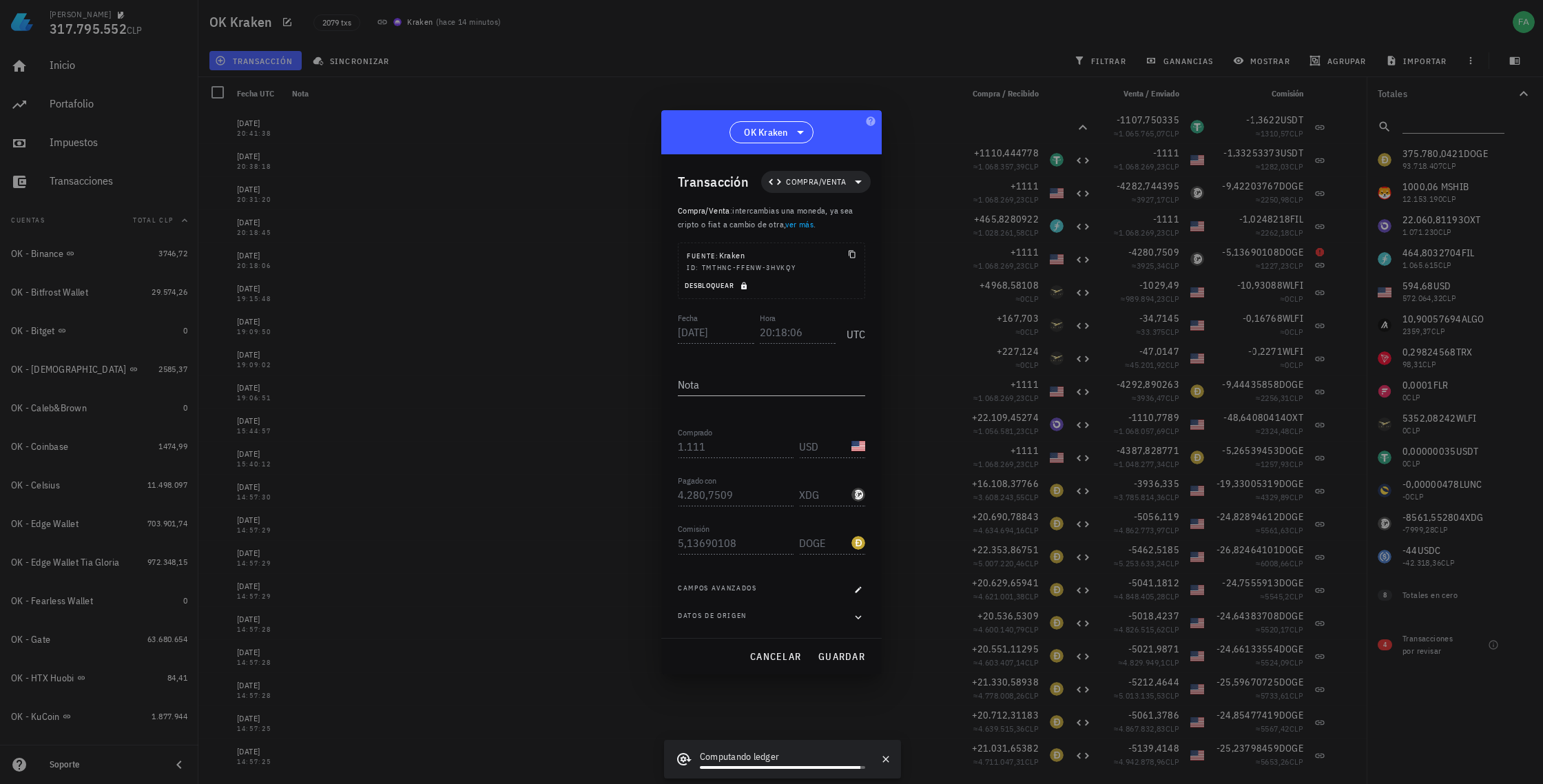
click at [745, 289] on icon "button" at bounding box center [744, 286] width 8 height 8
click at [811, 494] on input "XDG" at bounding box center [824, 494] width 50 height 22
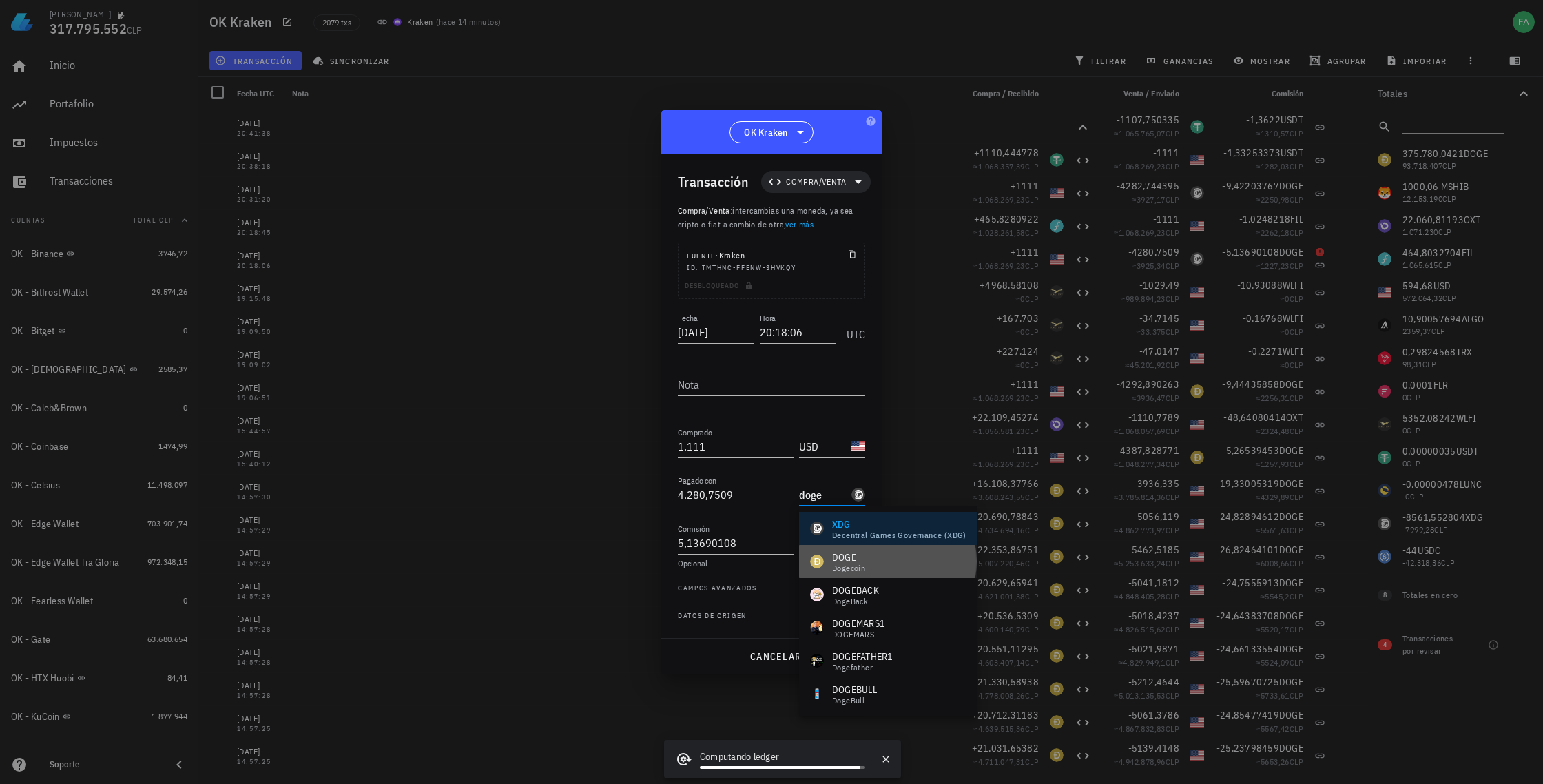
click at [835, 564] on div "Dogecoin" at bounding box center [848, 568] width 33 height 8
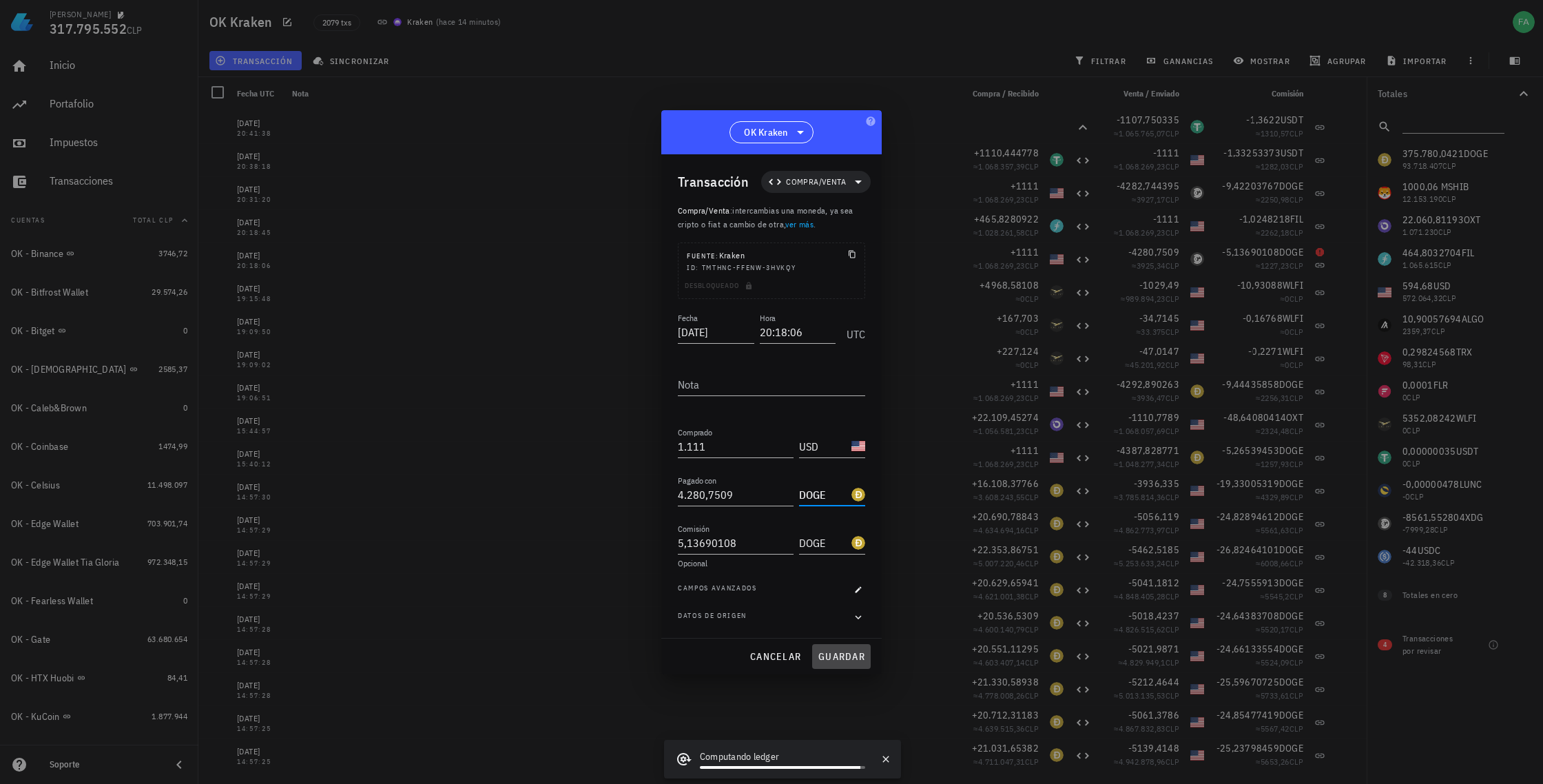
click at [831, 657] on span "guardar" at bounding box center [842, 656] width 48 height 12
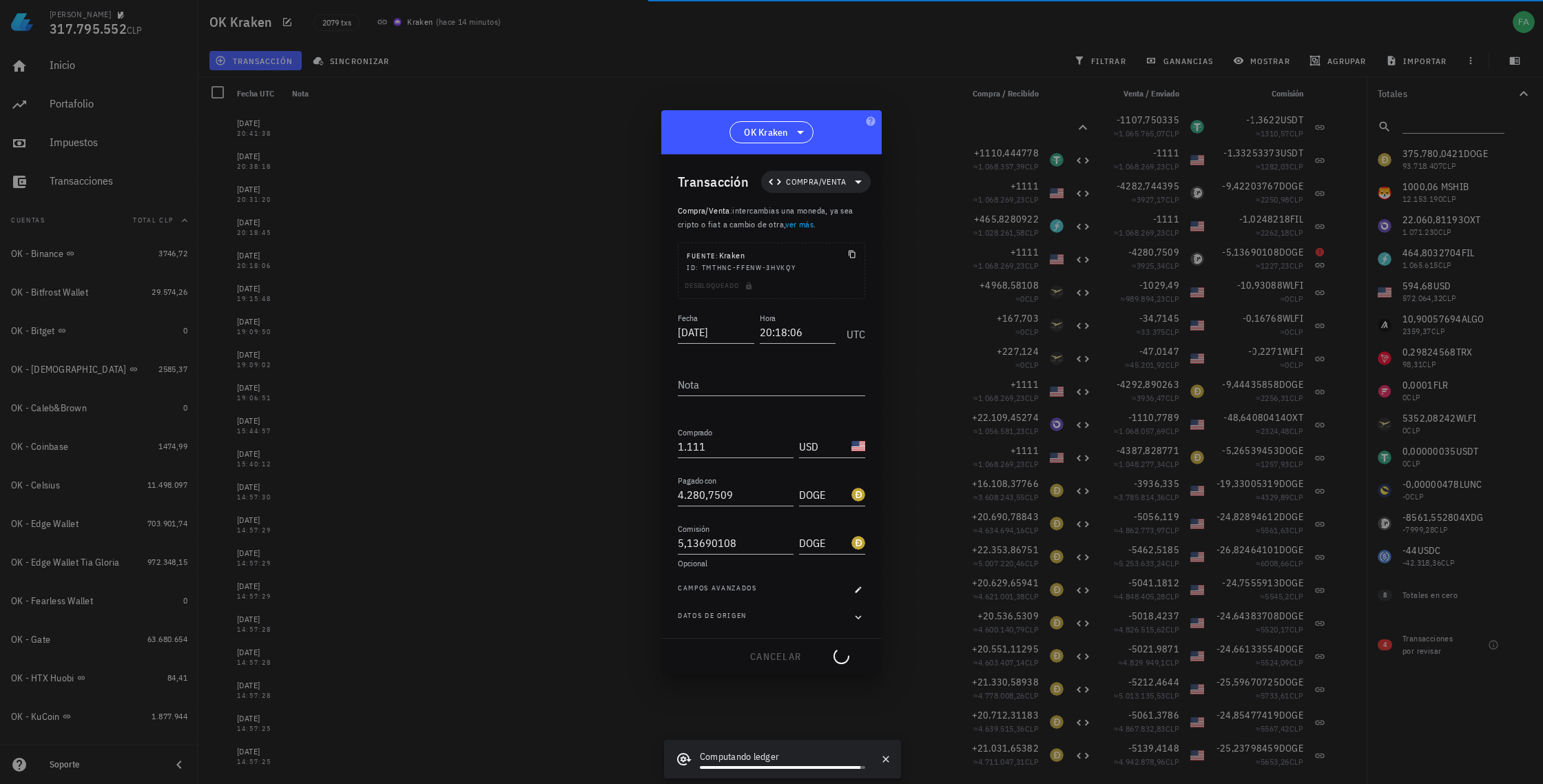
type input "XDG"
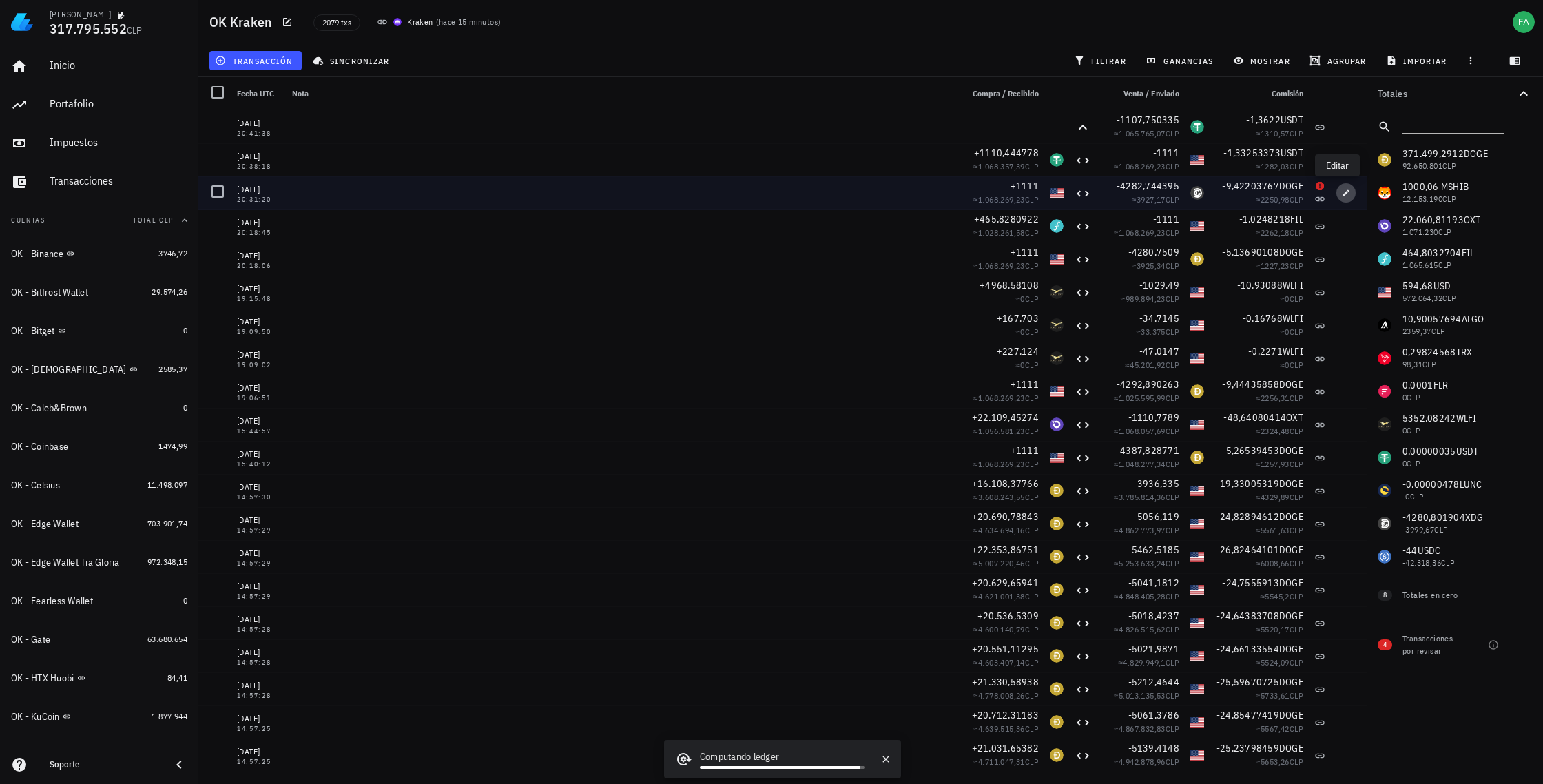
click at [1344, 193] on icon "button" at bounding box center [1346, 192] width 7 height 7
type input "20:31:20"
type input "4.282,74439495"
type input "9,42203767"
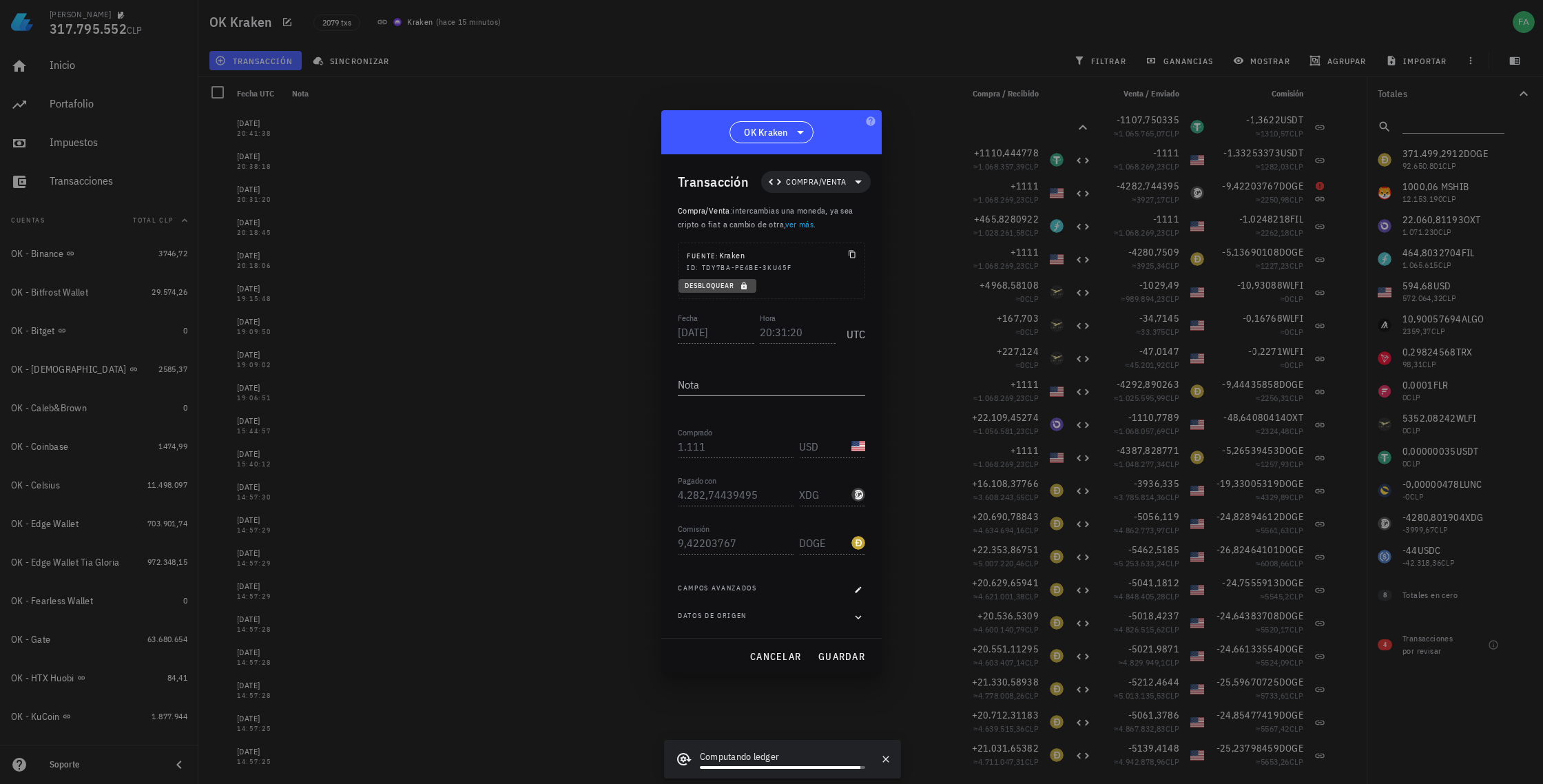
click at [741, 285] on icon "button" at bounding box center [744, 286] width 8 height 8
click at [809, 494] on input "XDG" at bounding box center [824, 494] width 50 height 22
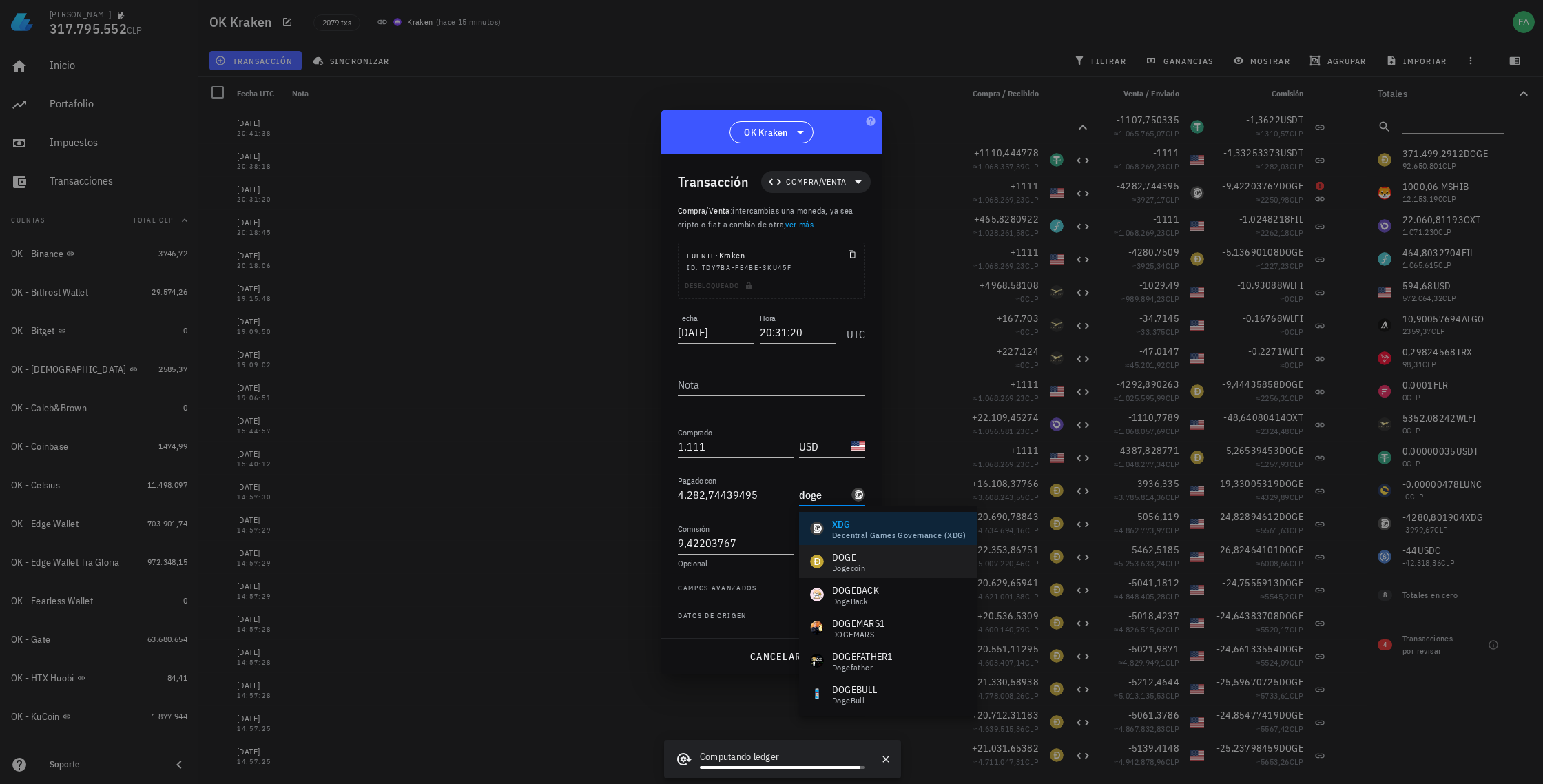
click at [821, 554] on div "DOGE Dogecoin" at bounding box center [838, 560] width 55 height 22
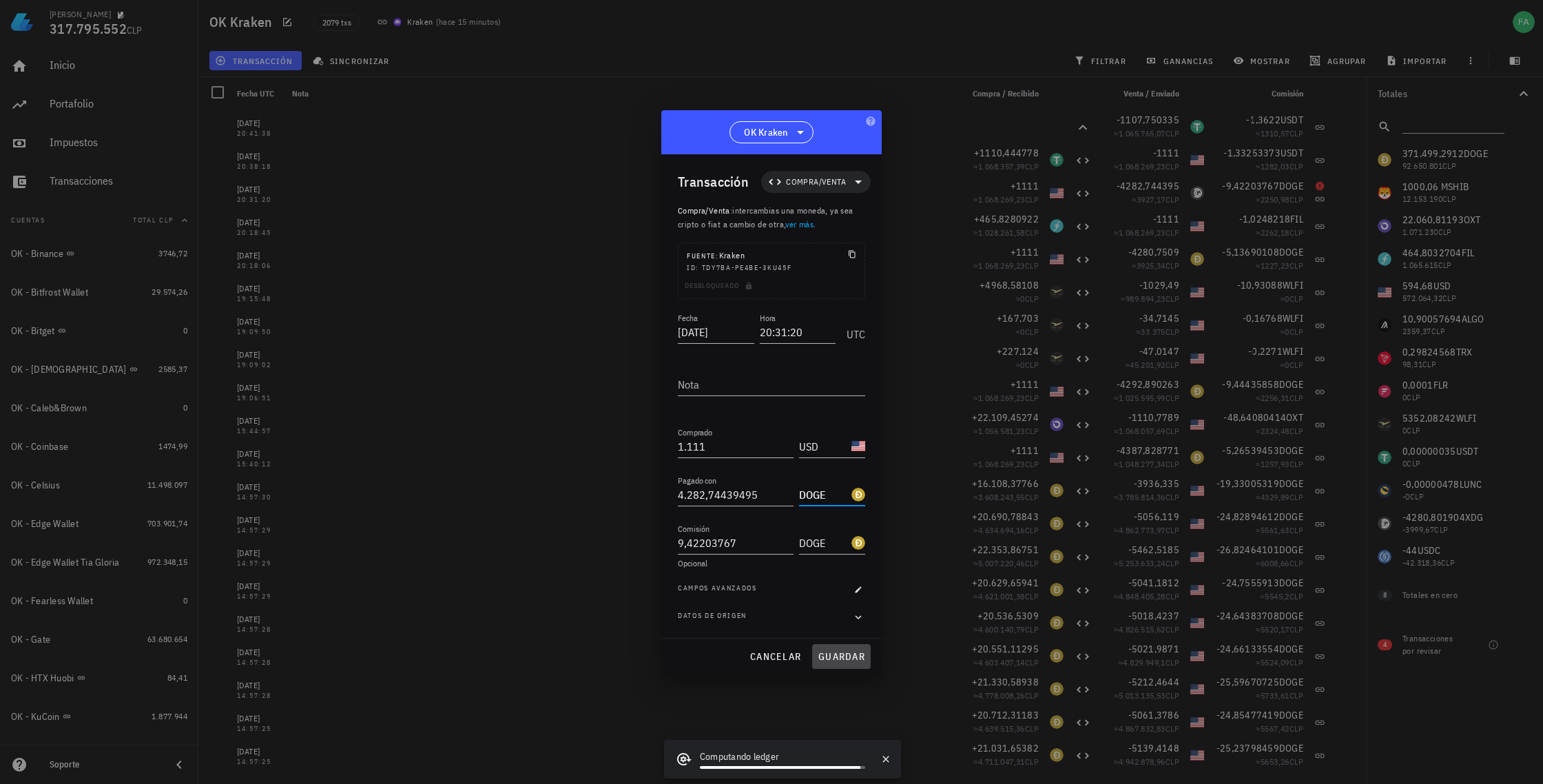
click at [848, 653] on span "guardar" at bounding box center [842, 656] width 48 height 12
type input "XDG"
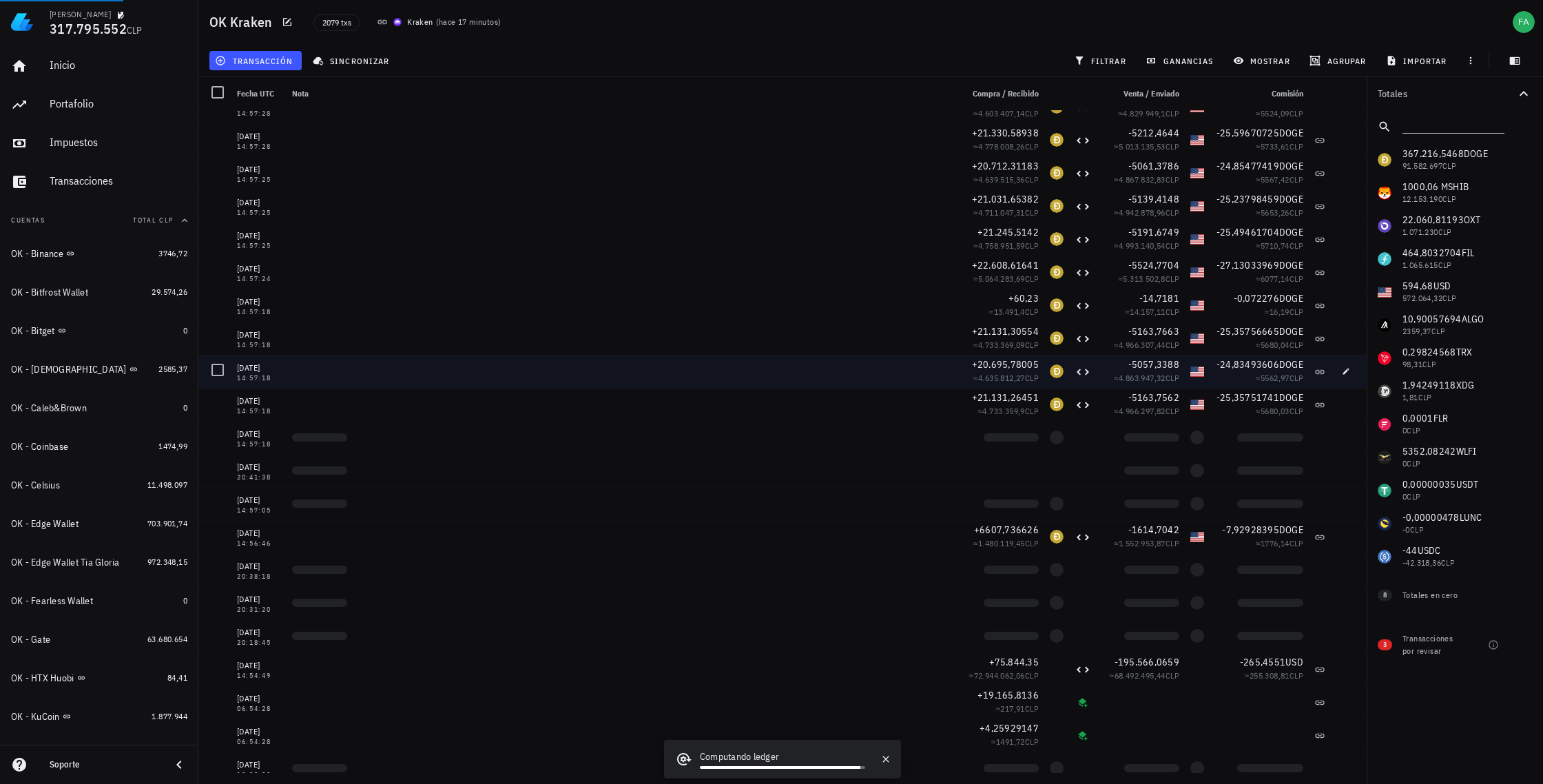
scroll to position [553, 0]
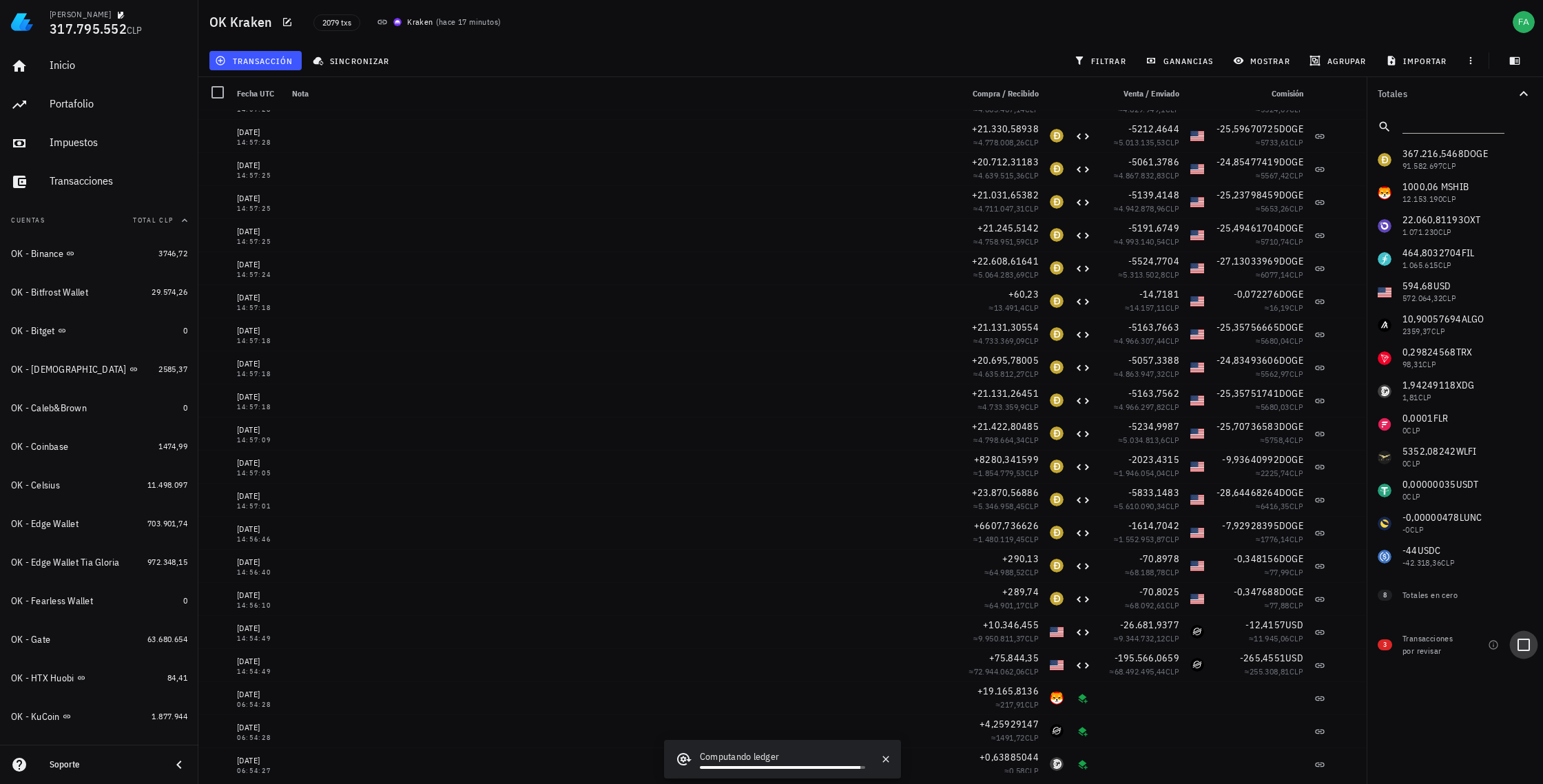
click at [1525, 643] on div at bounding box center [1523, 644] width 24 height 24
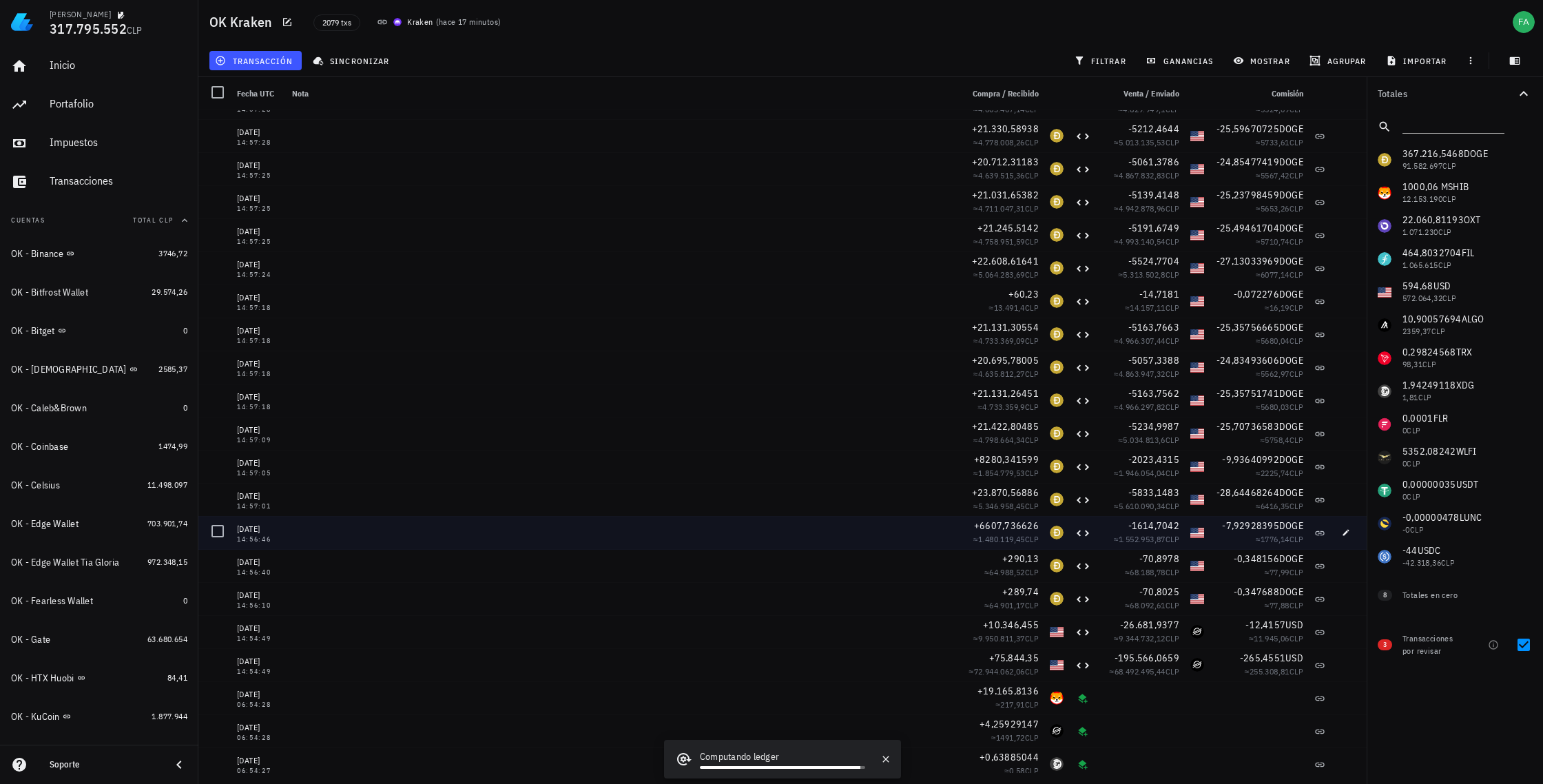
scroll to position [0, 0]
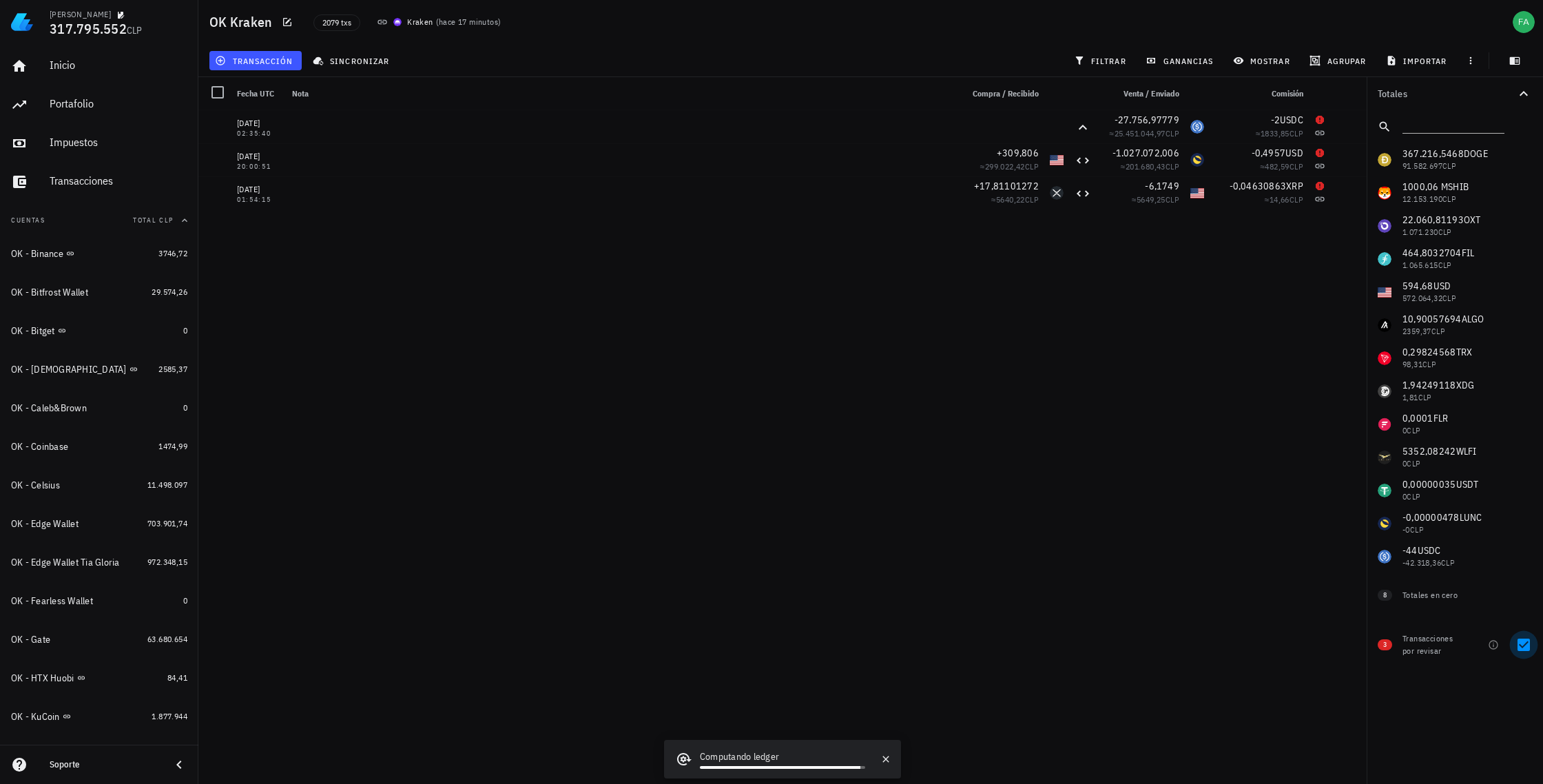
click at [1525, 638] on div at bounding box center [1523, 644] width 24 height 24
checkbox input "false"
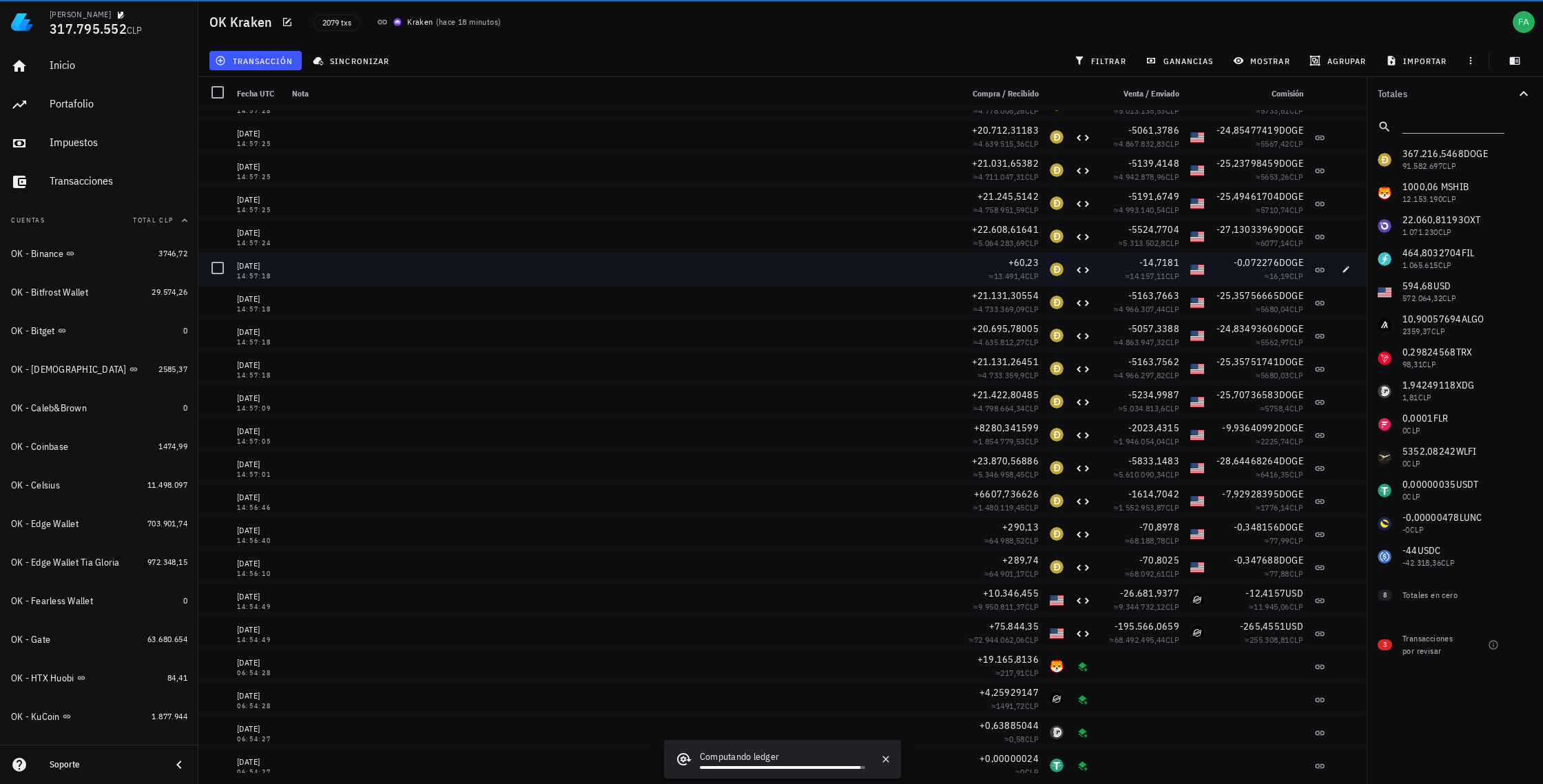
scroll to position [586, 0]
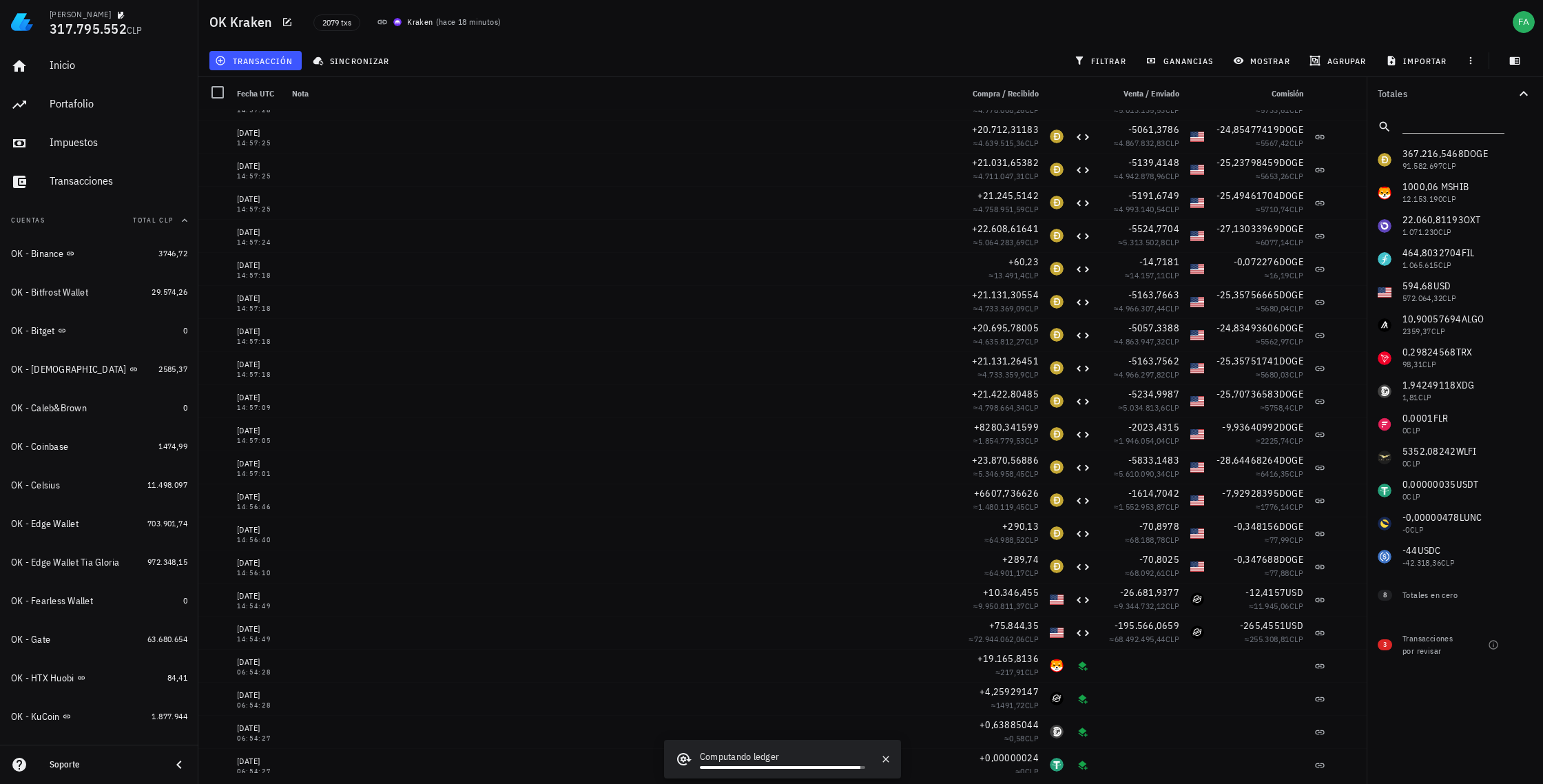
click at [1422, 386] on div "367.216,5468 DOGE 91.582.697 CLP 1000,06 M SHIB 12.153.190 CLP 22.060,81193 OXT…" at bounding box center [1456, 357] width 177 height 430
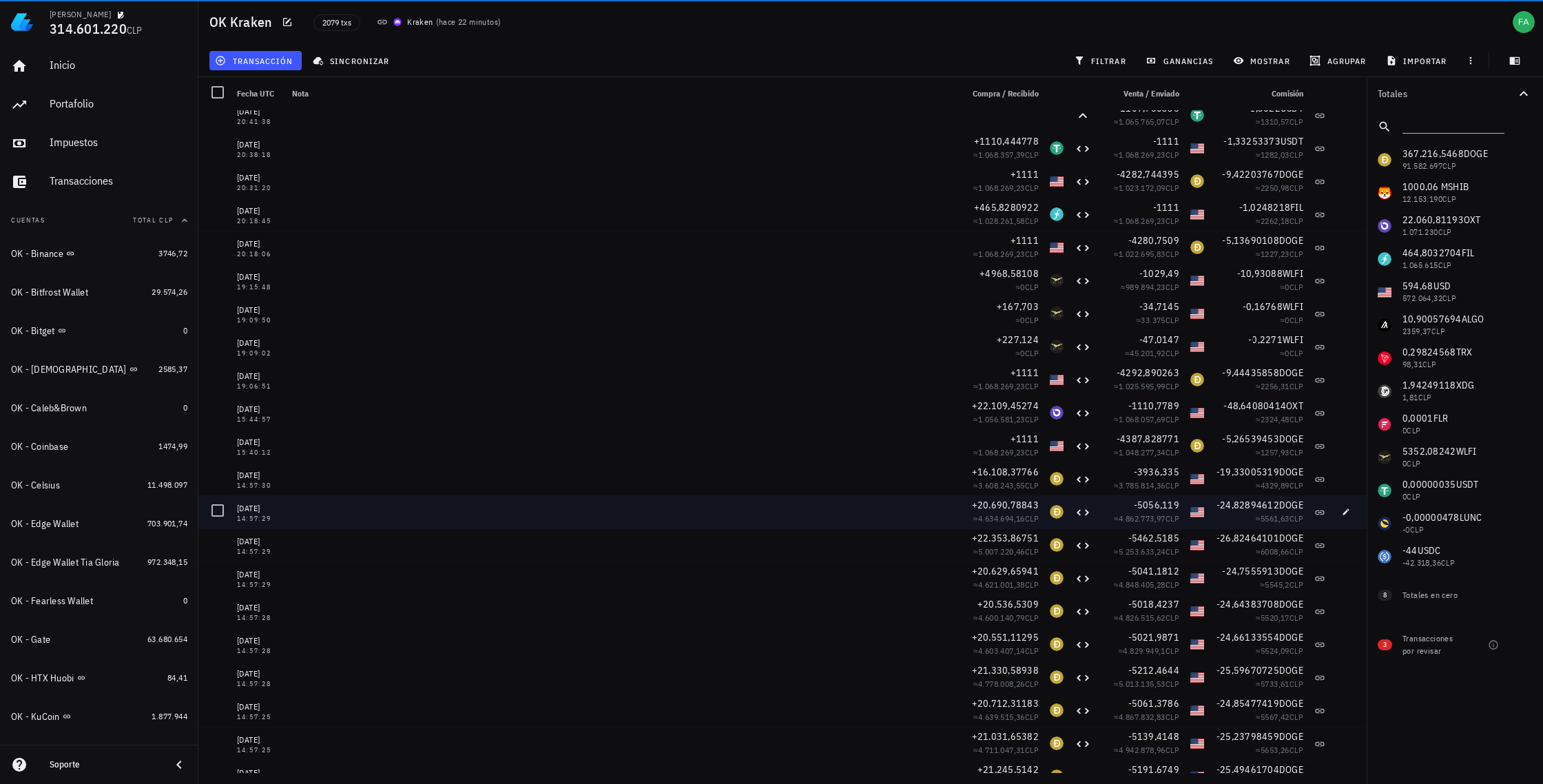
scroll to position [0, 0]
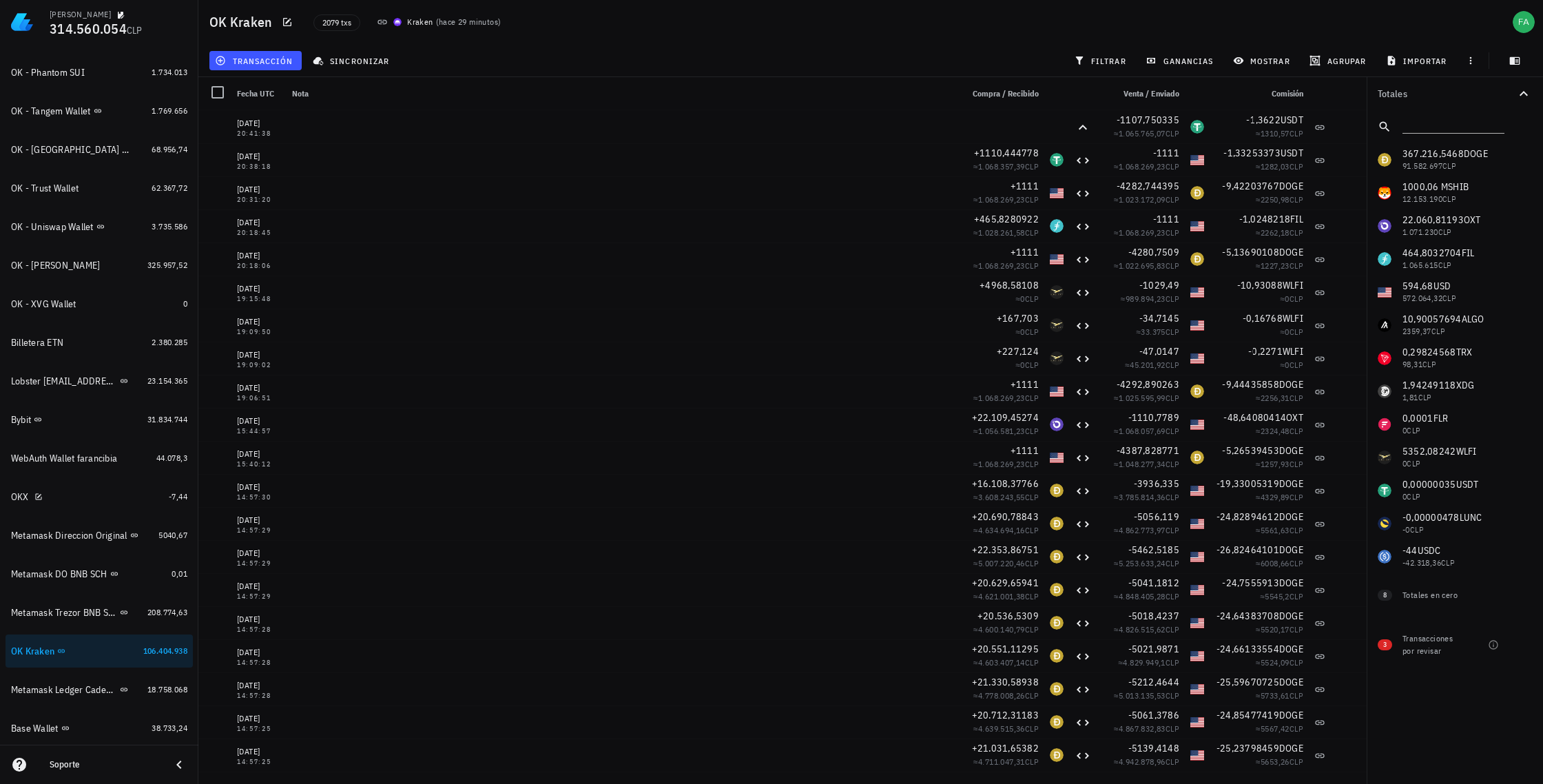
scroll to position [838, 0]
click at [89, 421] on div "Bybit" at bounding box center [76, 419] width 131 height 13
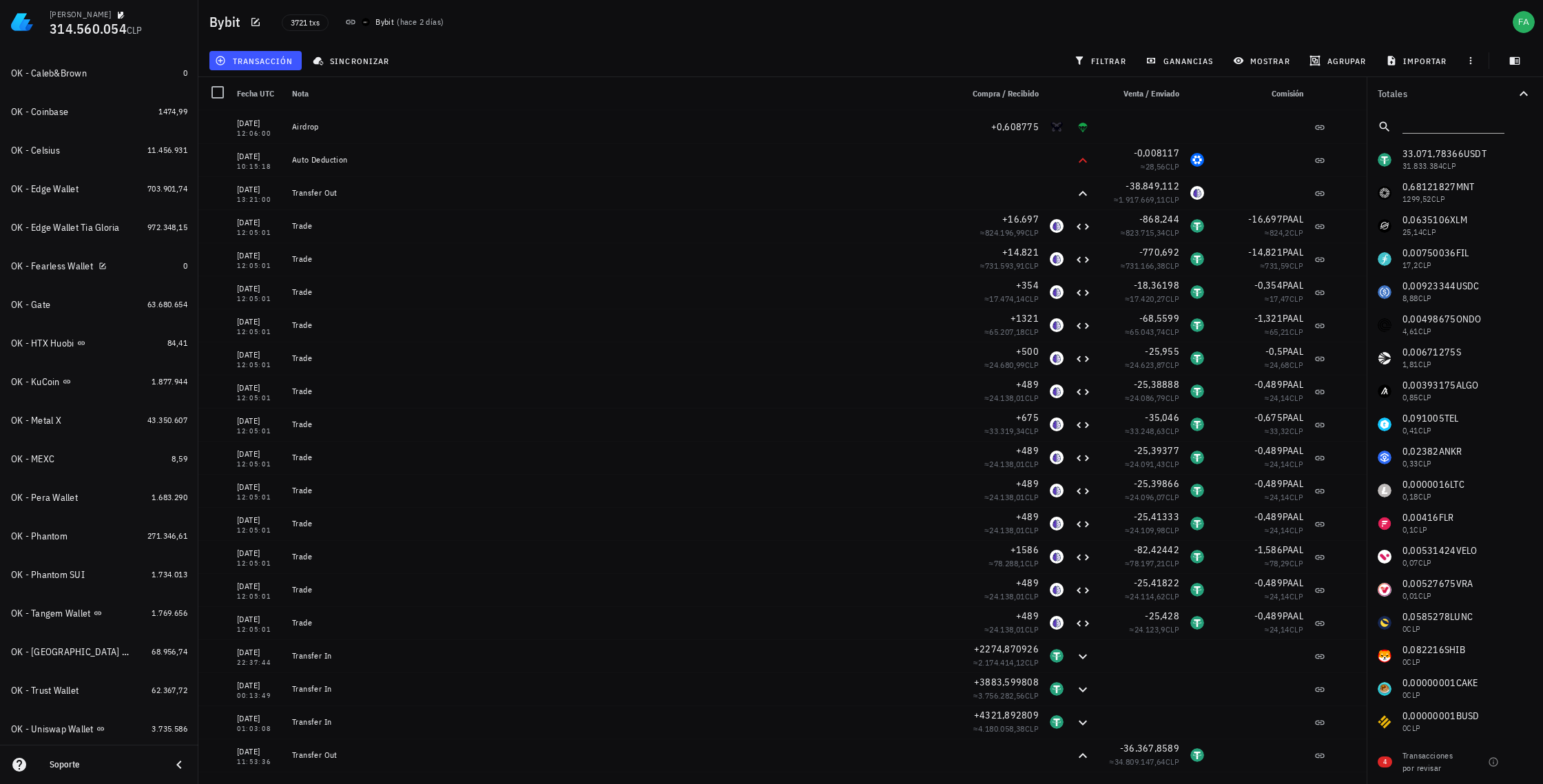
scroll to position [340, 0]
click at [104, 295] on div "OK - Gate" at bounding box center [76, 299] width 131 height 13
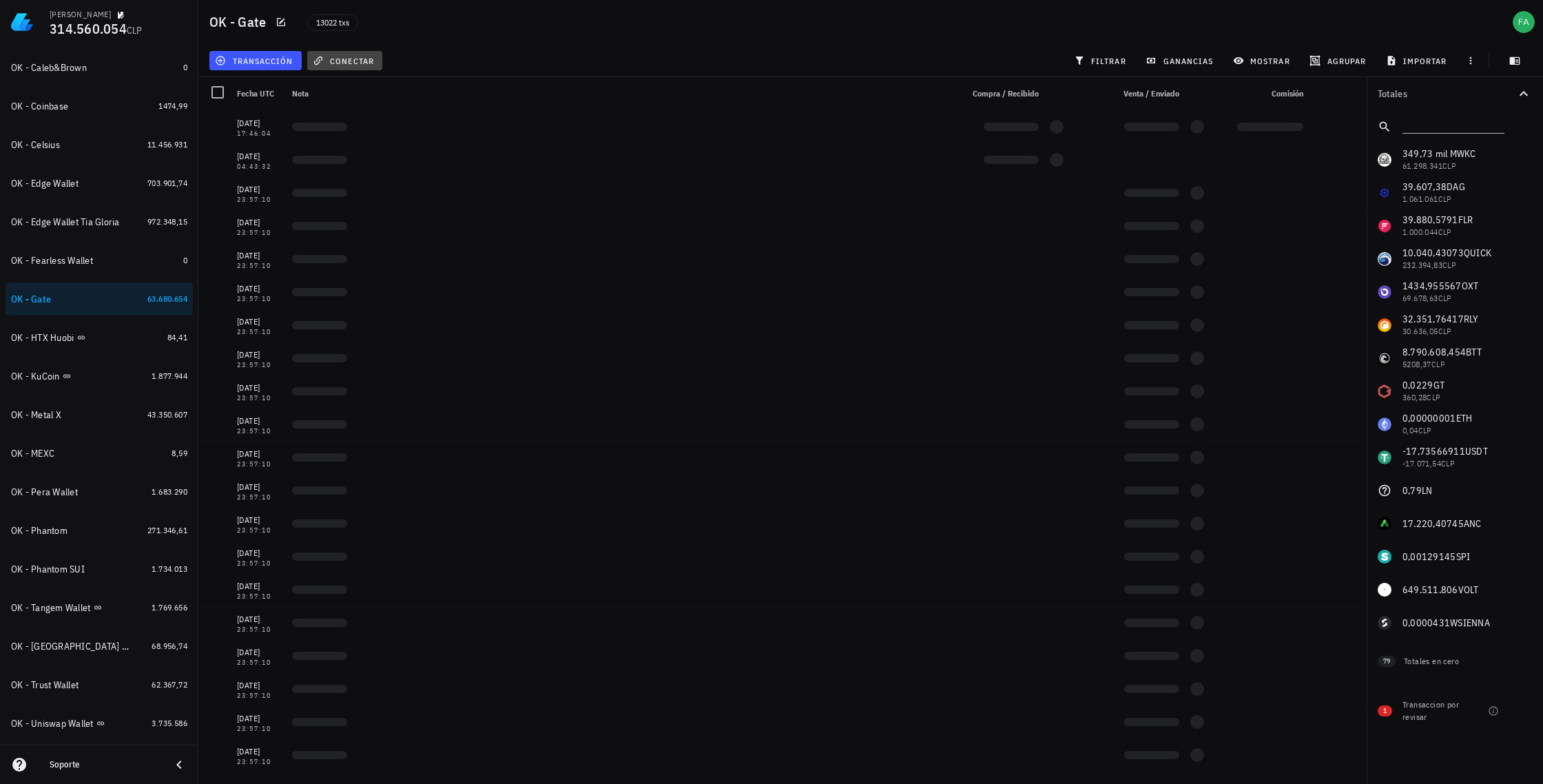
click at [359, 61] on span "conectar" at bounding box center [345, 61] width 58 height 11
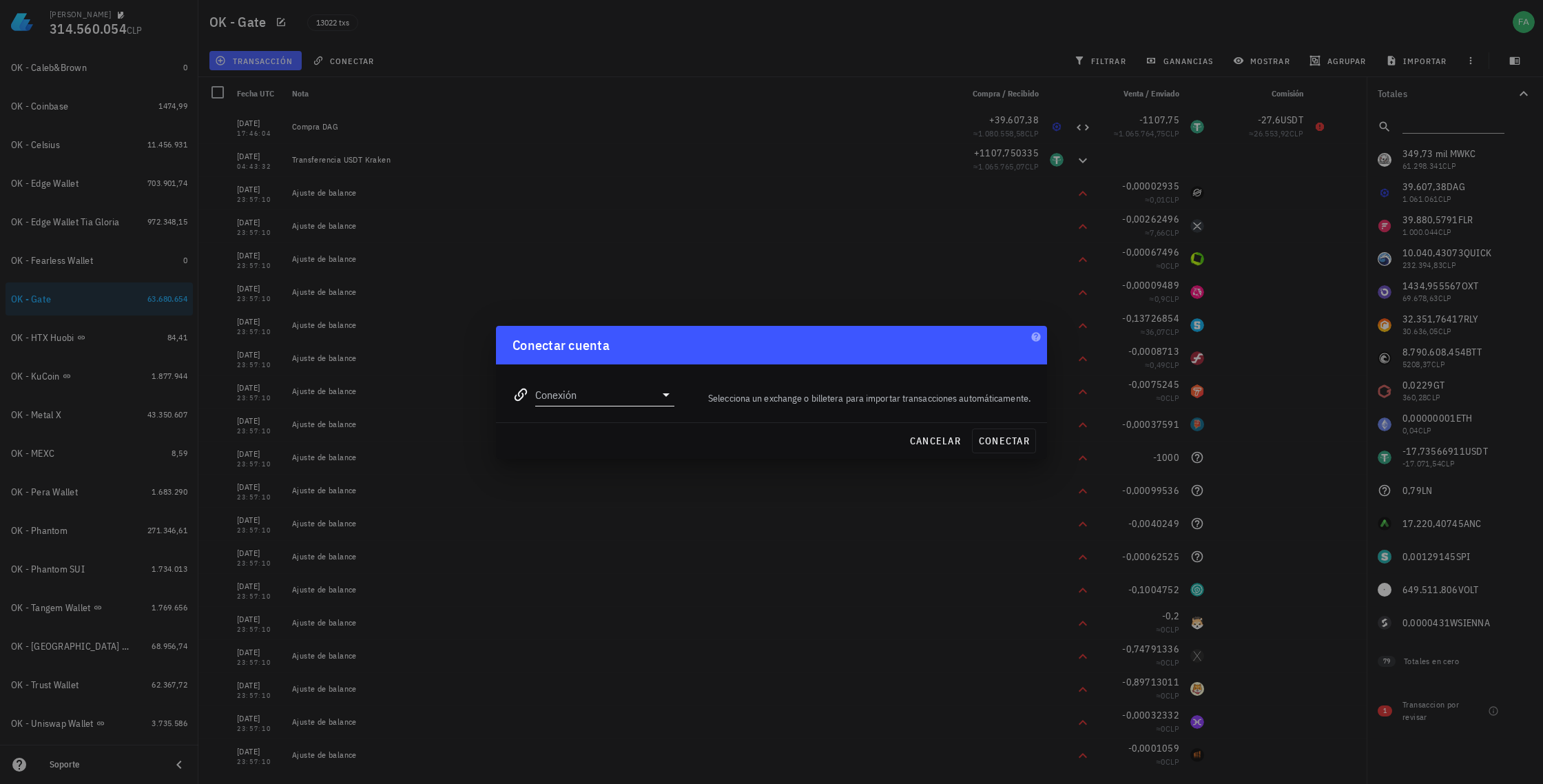
click at [668, 396] on icon at bounding box center [667, 395] width 17 height 17
click at [935, 437] on span "cancelar" at bounding box center [935, 440] width 52 height 12
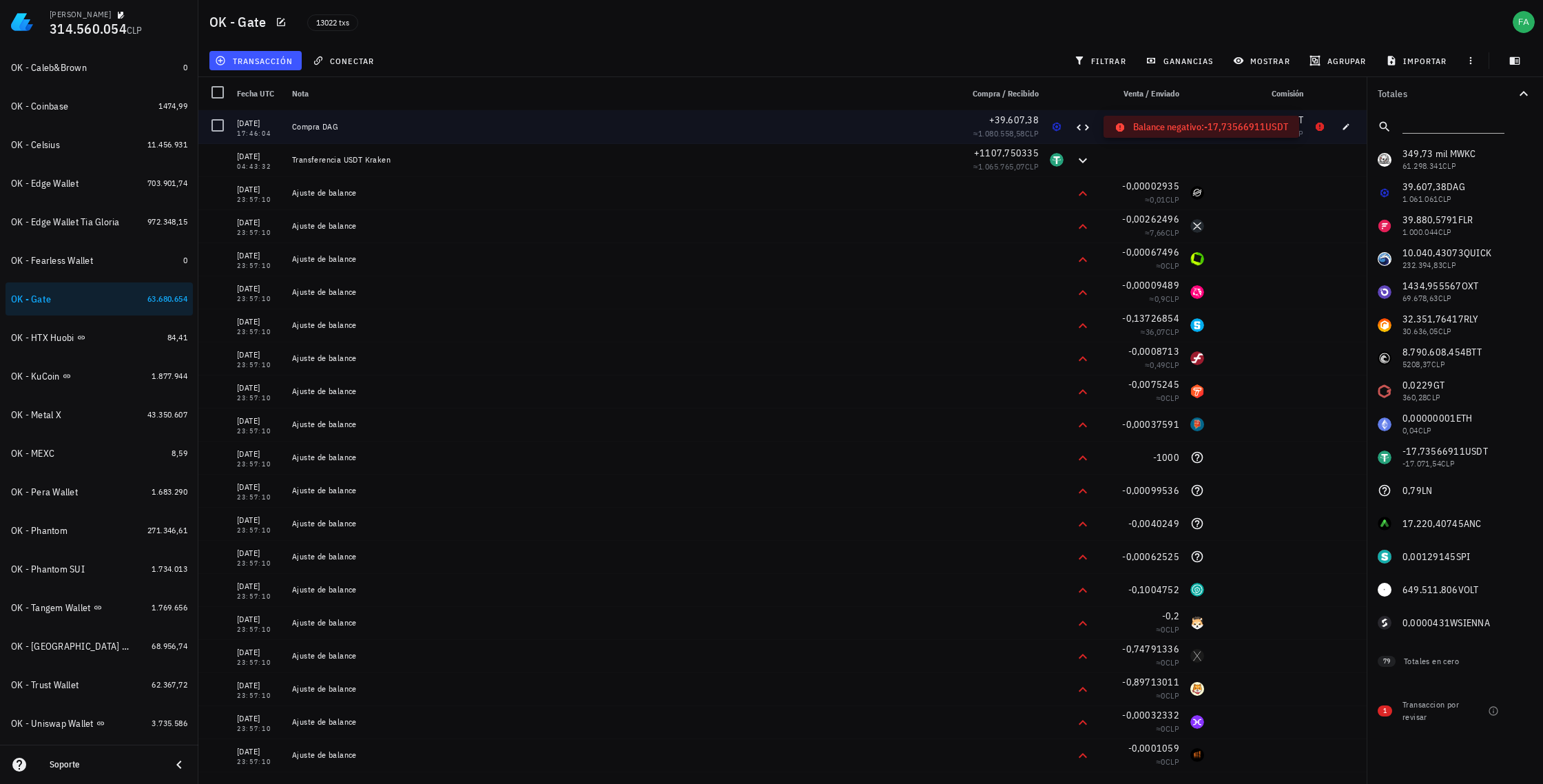
click at [1315, 128] on icon at bounding box center [1320, 127] width 11 height 11
click at [1256, 130] on span "26.553,92" at bounding box center [1272, 133] width 36 height 10
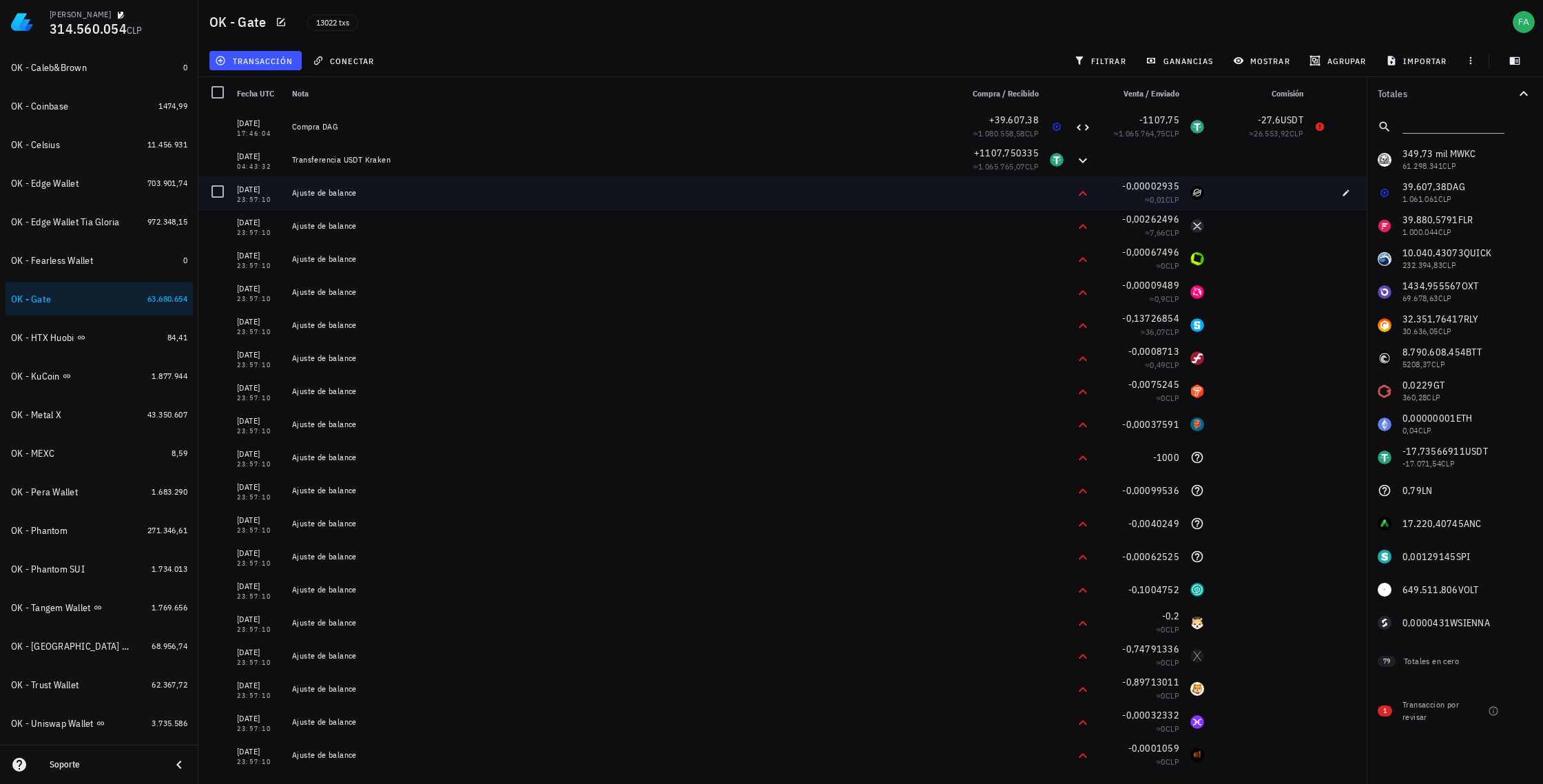
click at [1261, 186] on div at bounding box center [1260, 193] width 100 height 33
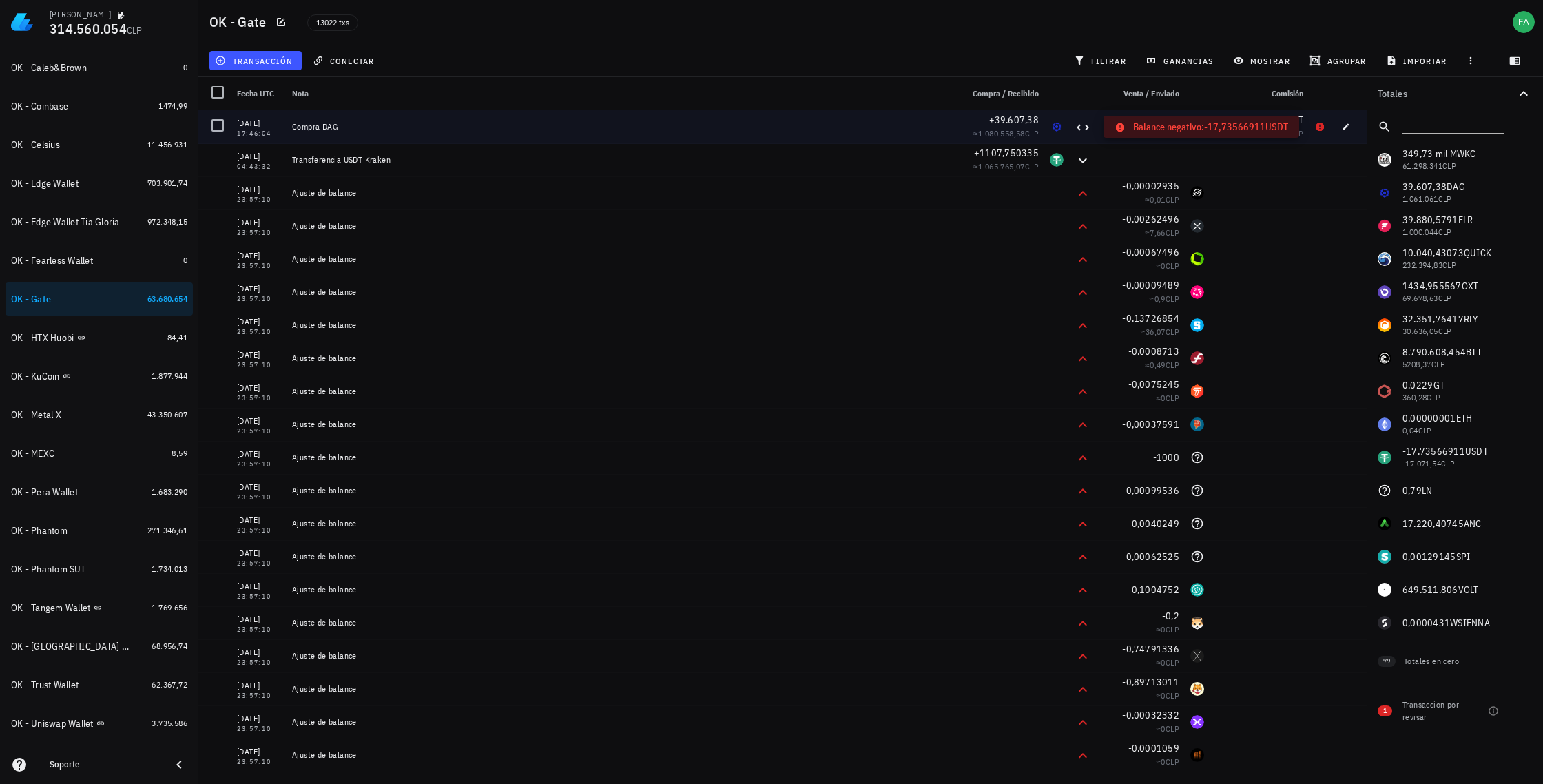
click at [1315, 123] on icon at bounding box center [1320, 127] width 11 height 11
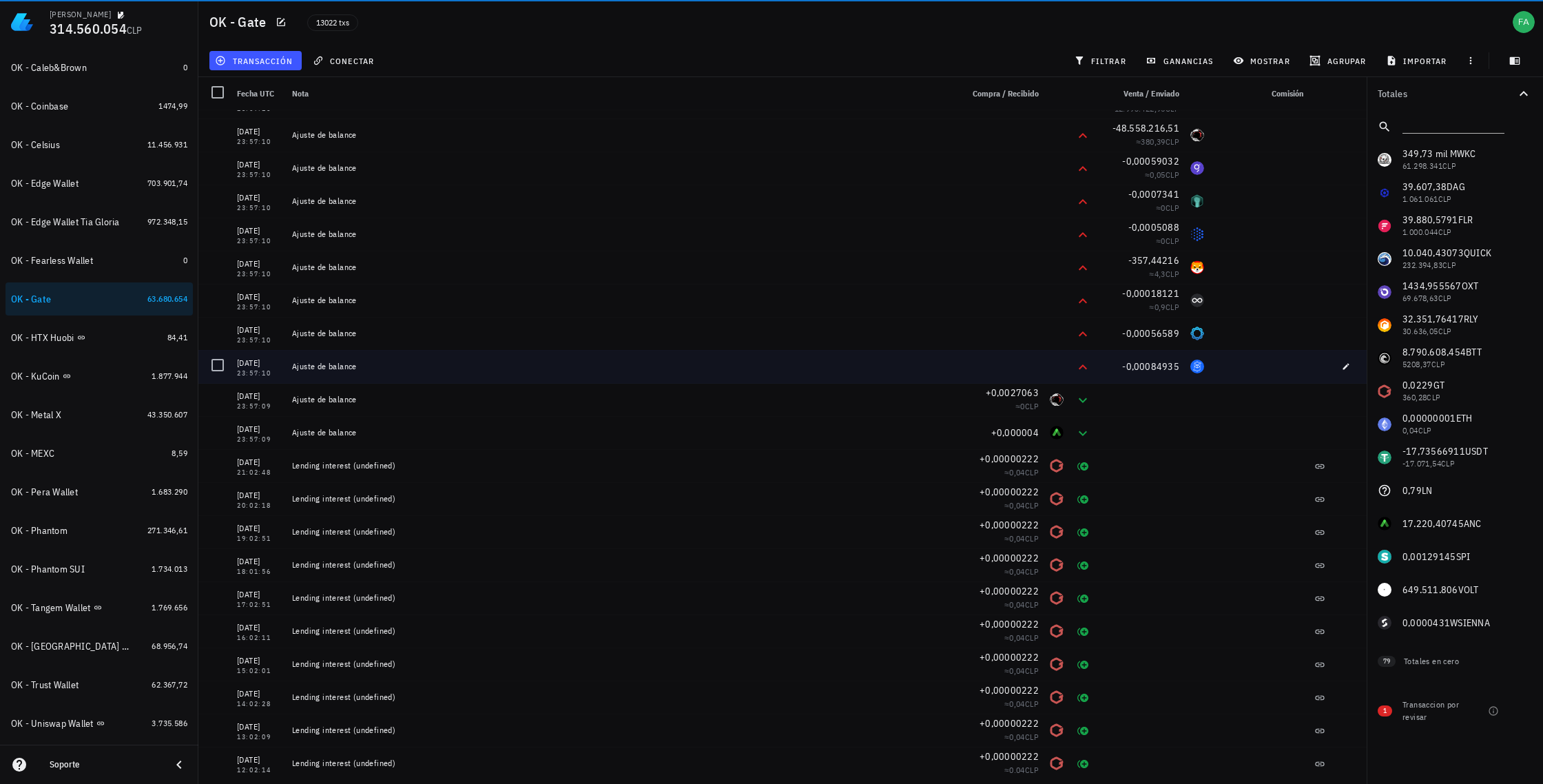
scroll to position [2141, 0]
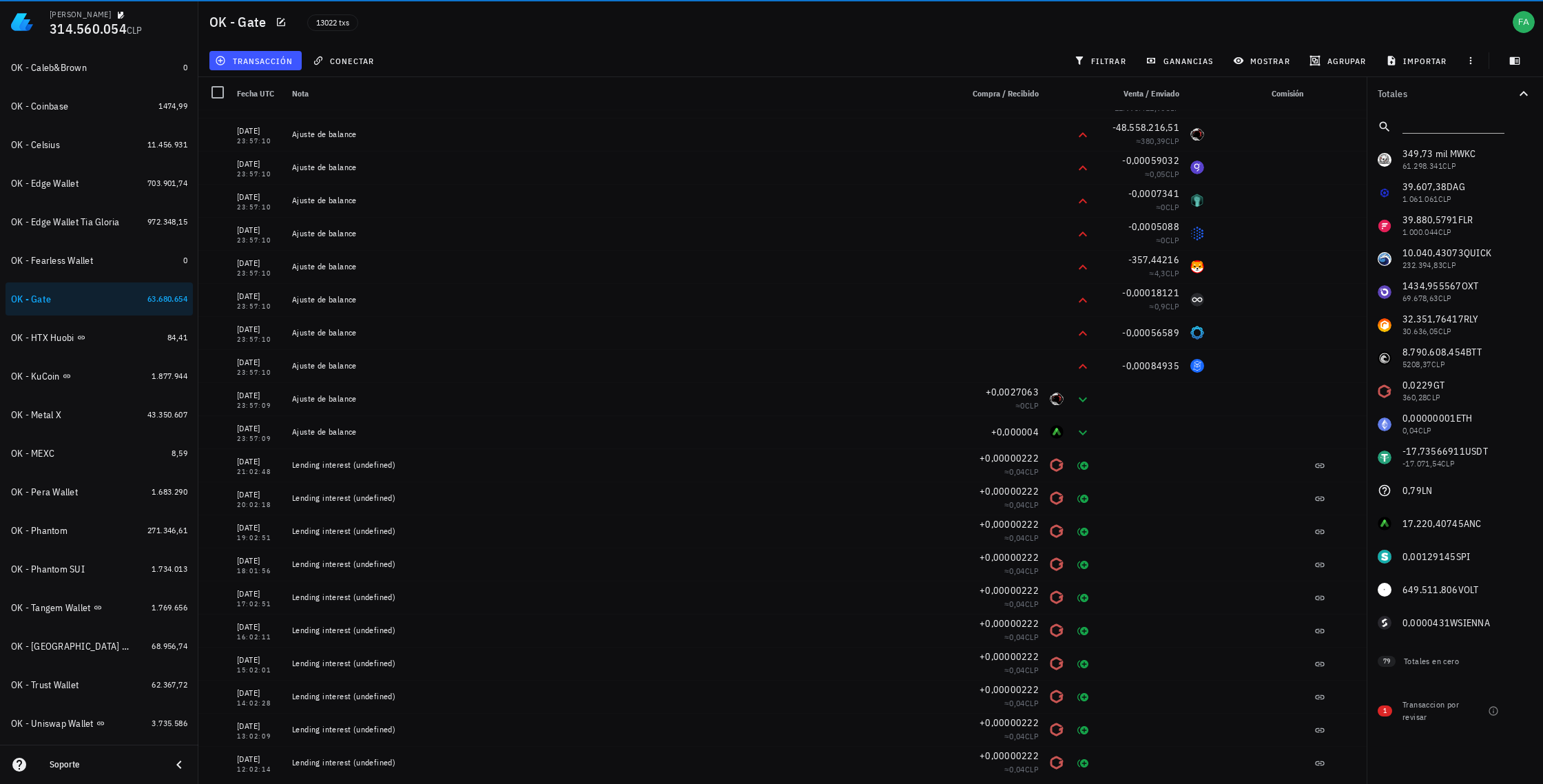
click at [1437, 218] on div "349,73 mil M WKC 61.298.341 CLP 39.607,38 DAG 1.061.061 CLP 39.880,5791 FLR 1.0…" at bounding box center [1456, 391] width 177 height 496
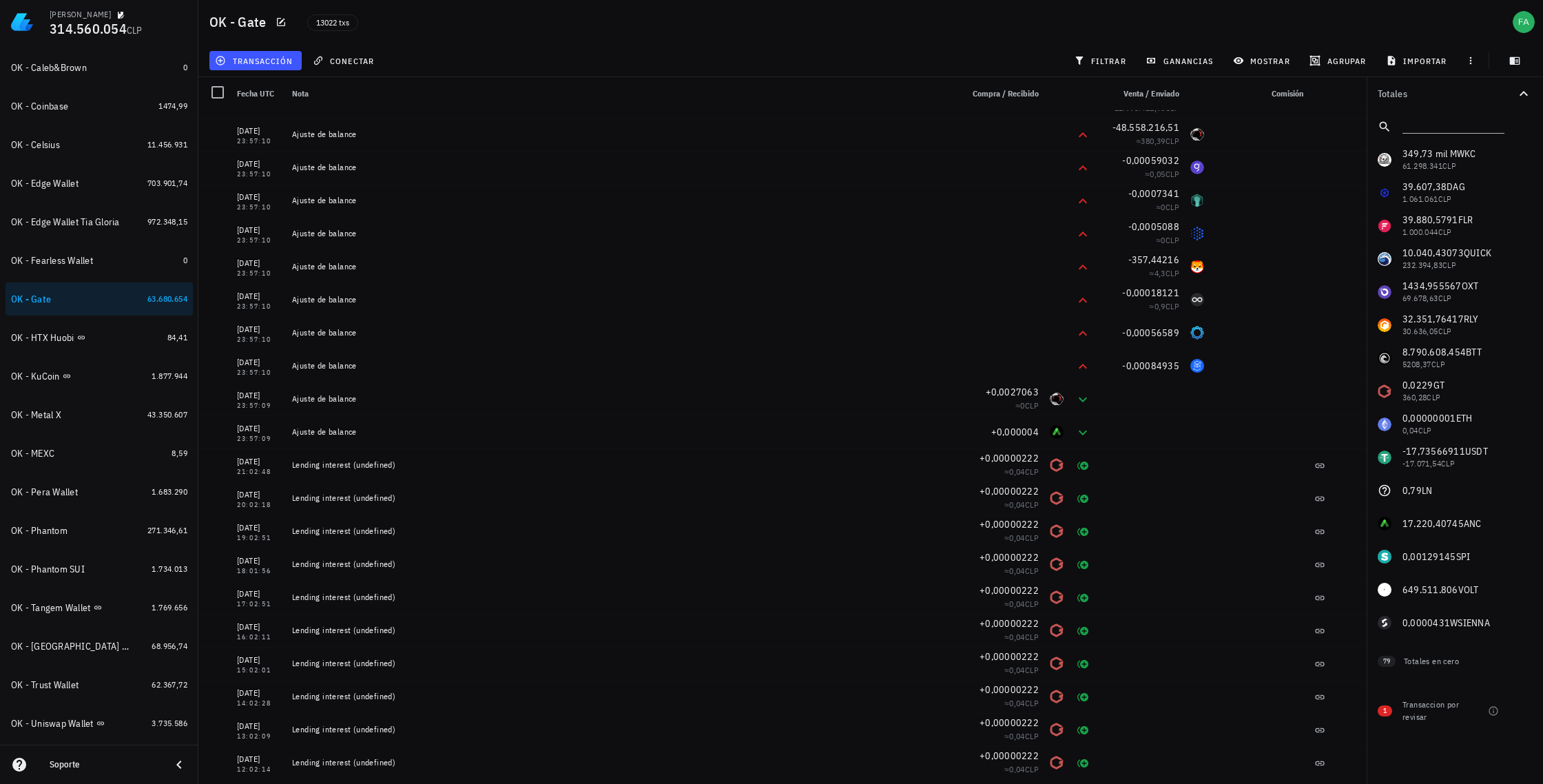
click at [1427, 222] on div "349,73 mil M WKC 61.298.341 CLP 39.607,38 DAG 1.061.061 CLP 39.880,5791 FLR 1.0…" at bounding box center [1456, 391] width 177 height 496
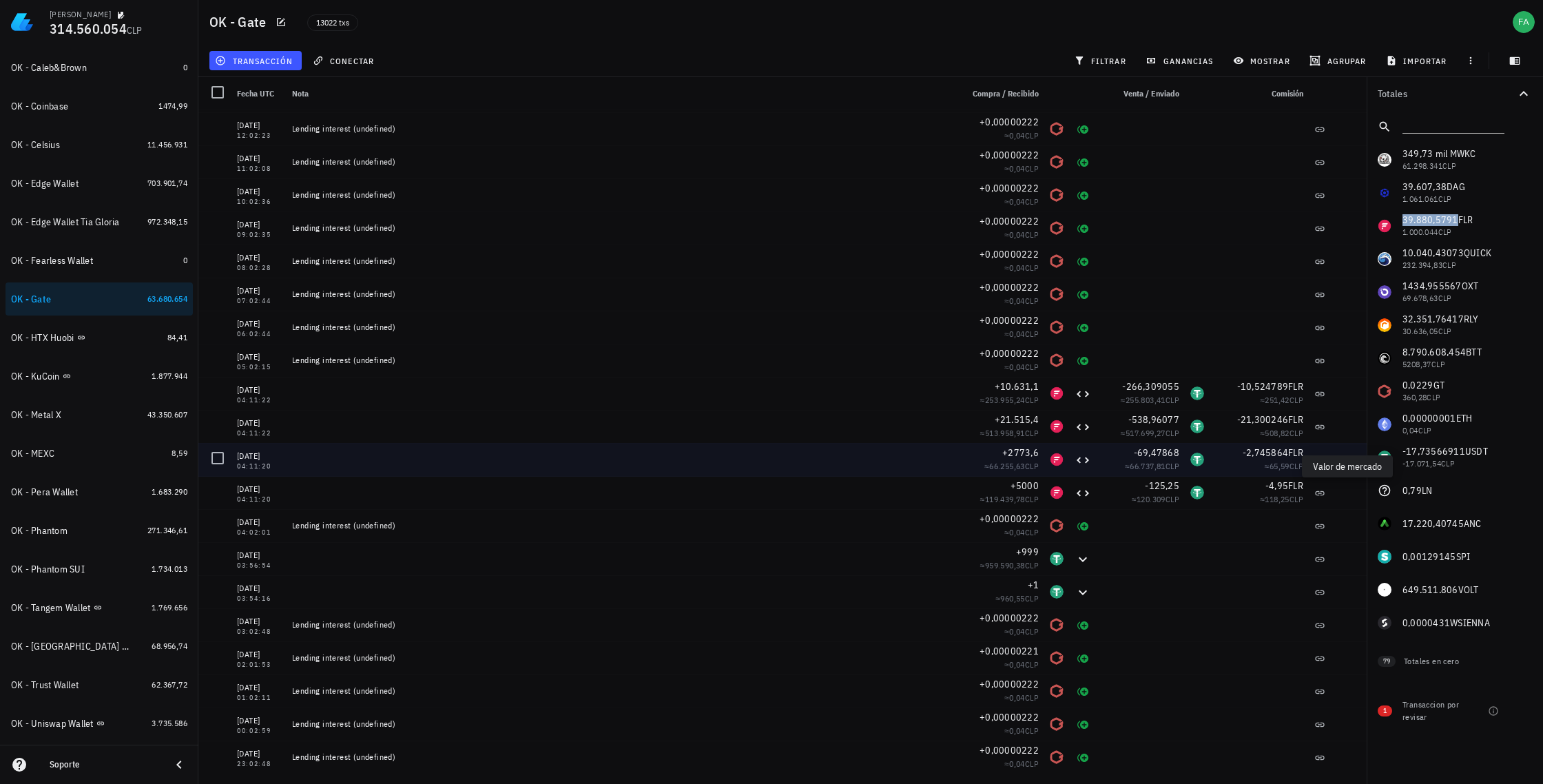
scroll to position [6740, 0]
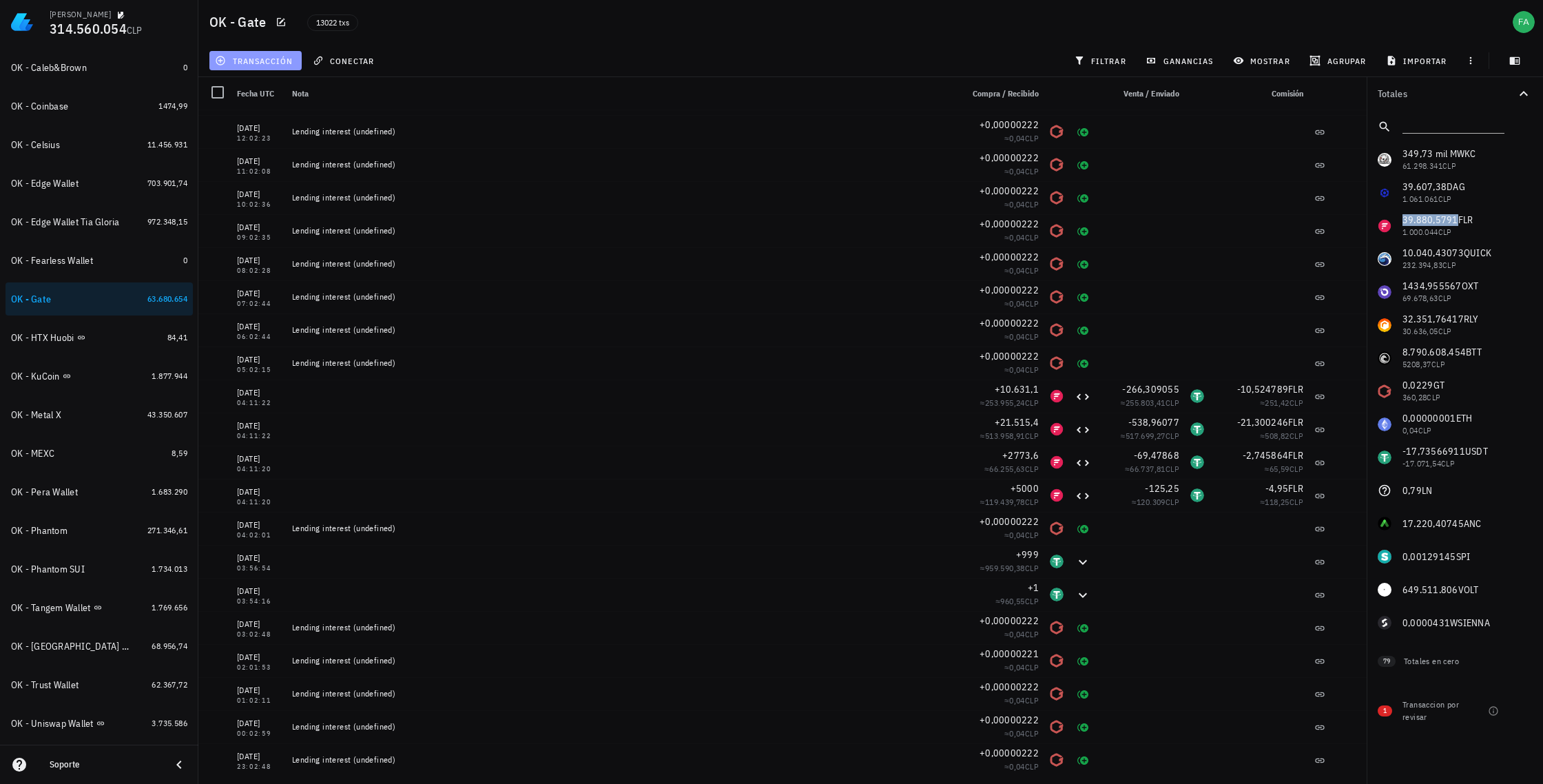
click at [244, 57] on span "transacción" at bounding box center [256, 61] width 75 height 11
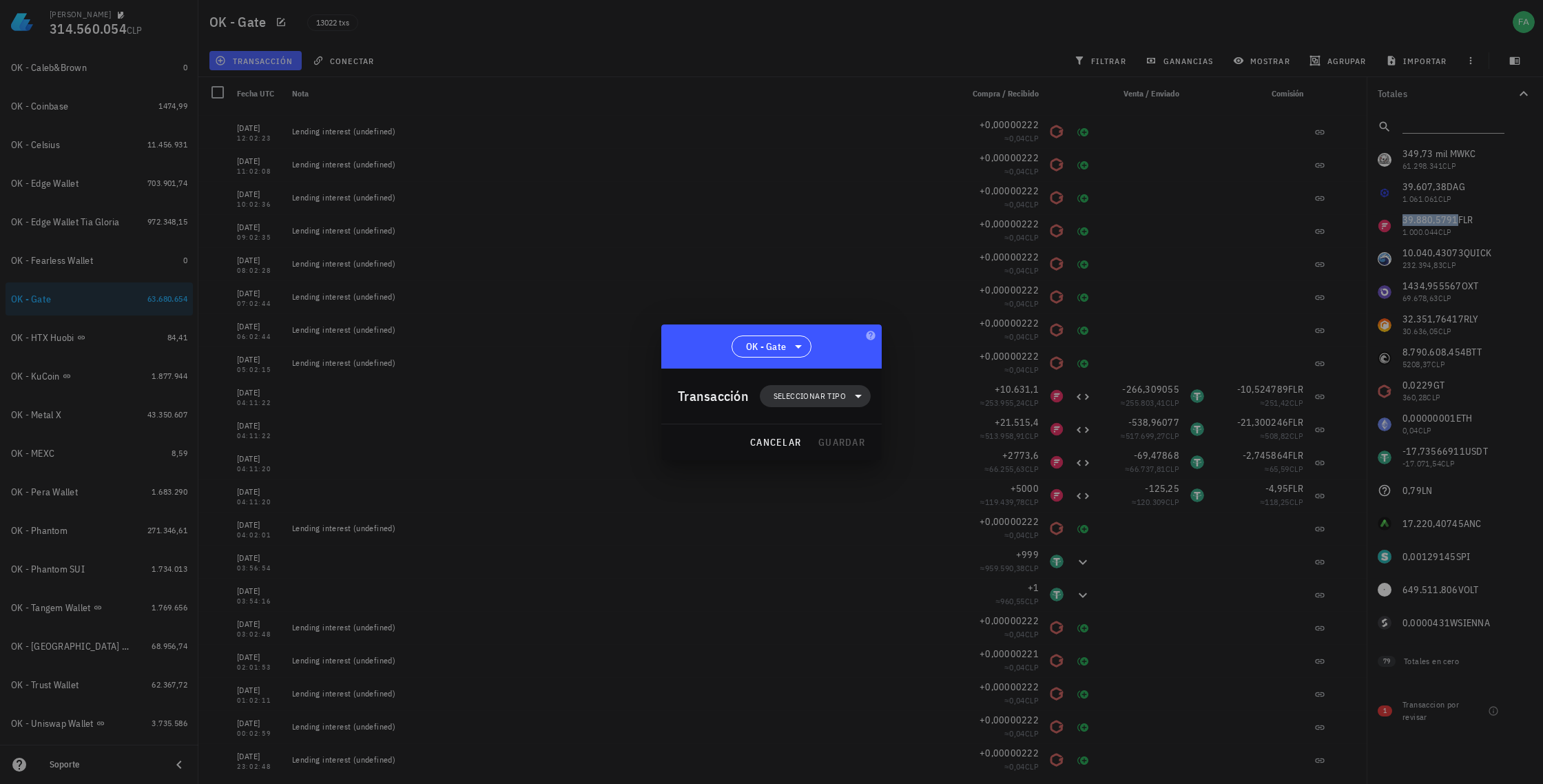
click at [859, 395] on icon at bounding box center [858, 397] width 7 height 4
click at [803, 430] on div "Compra/Venta" at bounding box center [822, 430] width 54 height 11
click at [927, 434] on div "Compra/Venta" at bounding box center [965, 434] width 82 height 11
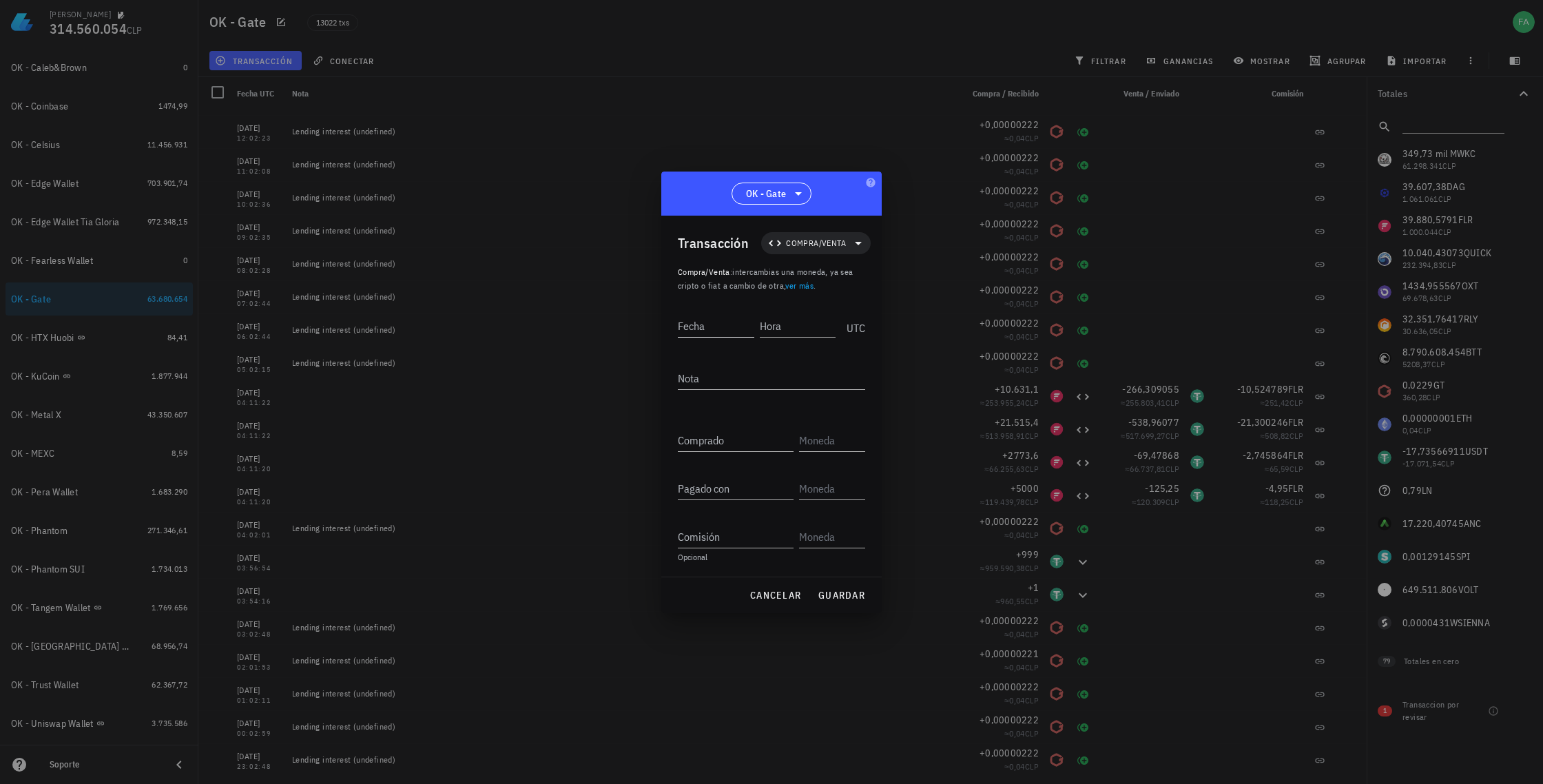
click at [716, 323] on input "Fecha" at bounding box center [716, 325] width 76 height 22
type input "[DATE]"
click at [783, 328] on input "Hora" at bounding box center [796, 325] width 79 height 22
type input "11:14:00"
click at [743, 369] on textarea "Nota" at bounding box center [771, 378] width 187 height 22
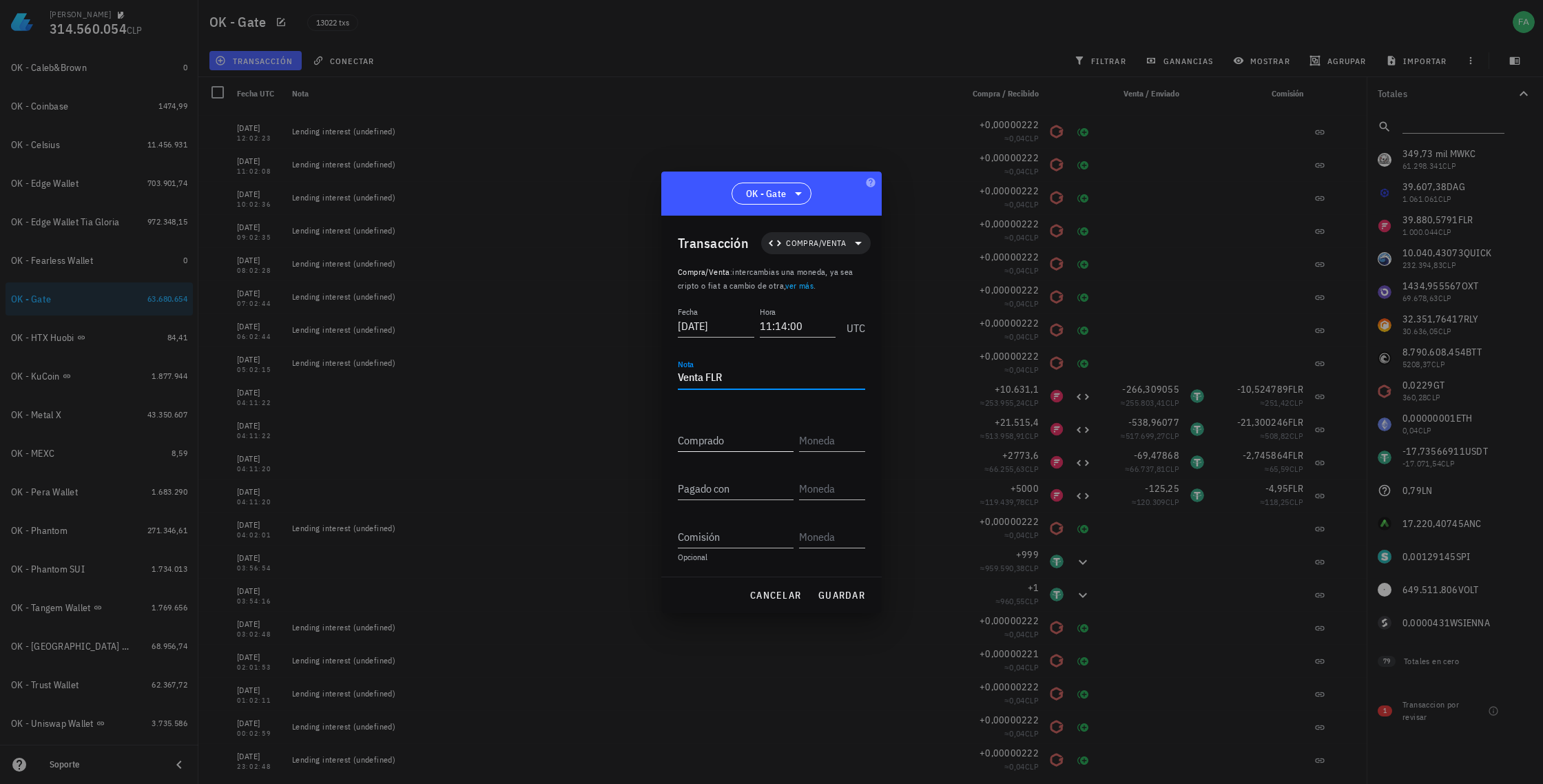
type textarea "Venta FLR"
click at [741, 439] on input "Comprado" at bounding box center [735, 439] width 116 height 22
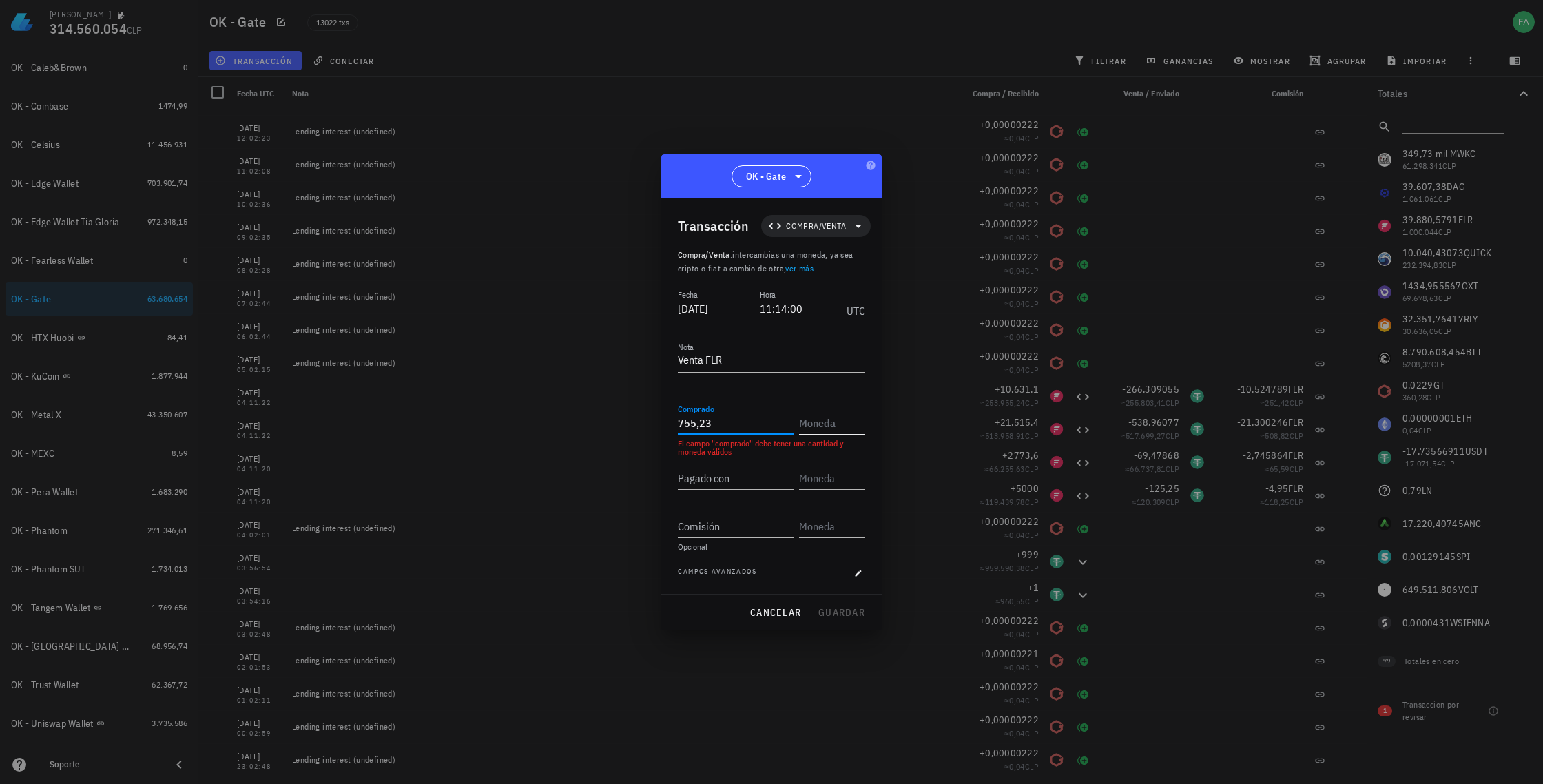
type input "755,23"
click at [826, 418] on input "text" at bounding box center [830, 422] width 63 height 22
click at [831, 465] on div "USDT Tether" at bounding box center [833, 456] width 45 height 22
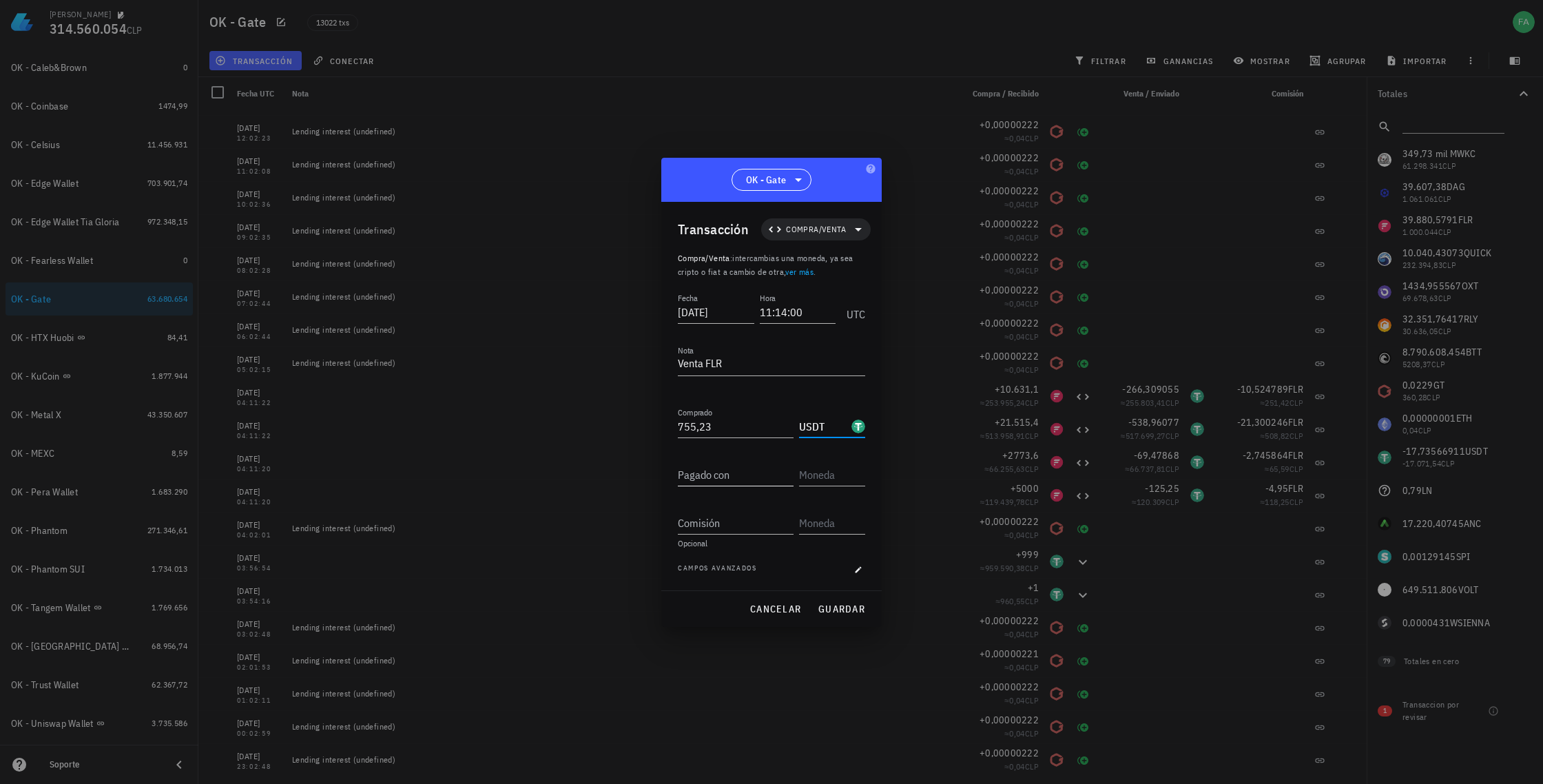
type input "USDT"
click at [734, 471] on input "Pagado con" at bounding box center [735, 474] width 116 height 22
type input "39.880,5791"
click at [812, 472] on input "text" at bounding box center [830, 474] width 63 height 22
drag, startPoint x: 838, startPoint y: 507, endPoint x: 809, endPoint y: 508, distance: 29.0
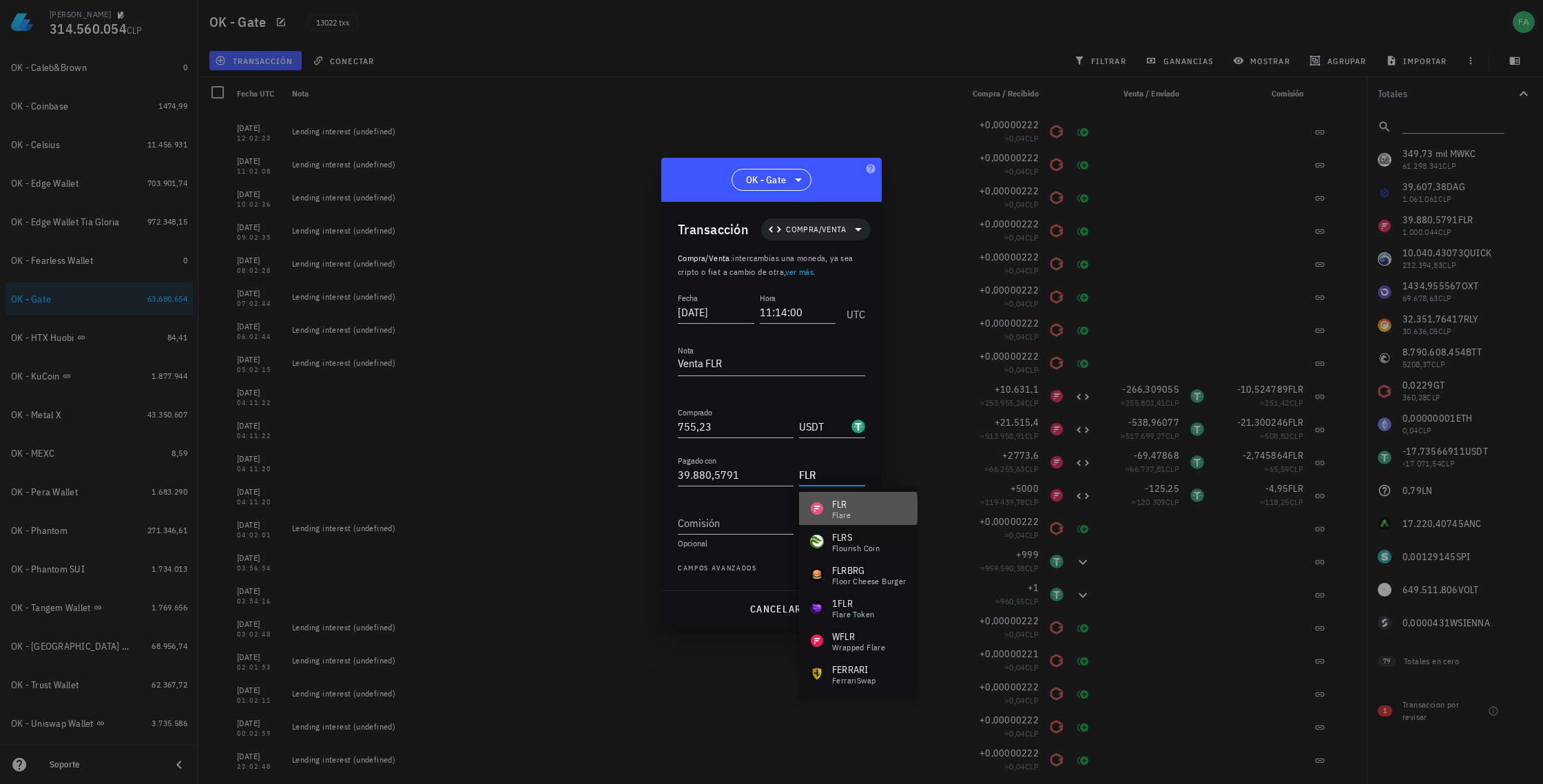
click at [837, 507] on div "FLR" at bounding box center [842, 504] width 19 height 14
type input "FLR"
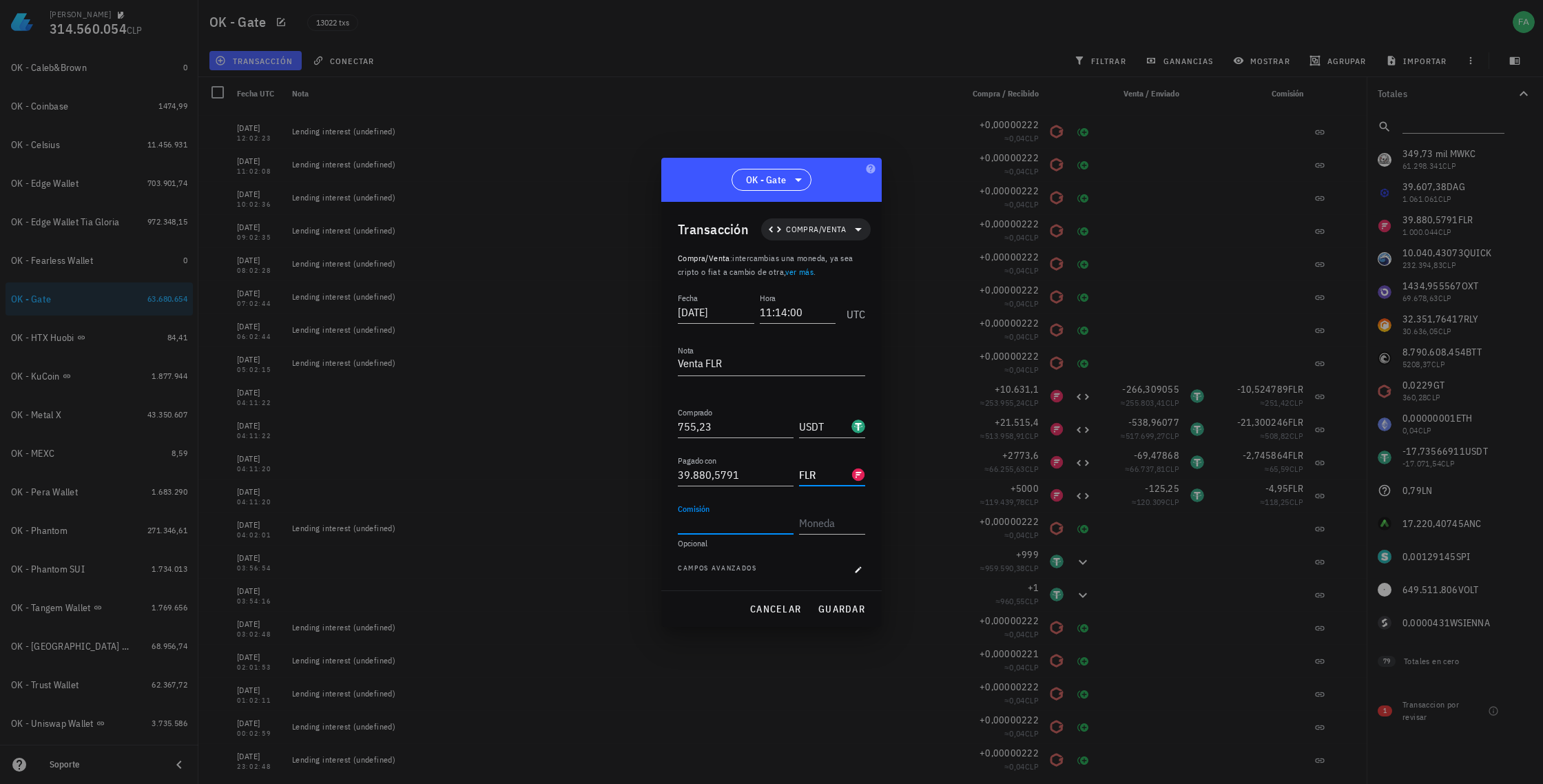
click at [743, 522] on input "Comisión" at bounding box center [735, 522] width 116 height 22
click at [850, 607] on span "guardar" at bounding box center [842, 608] width 48 height 12
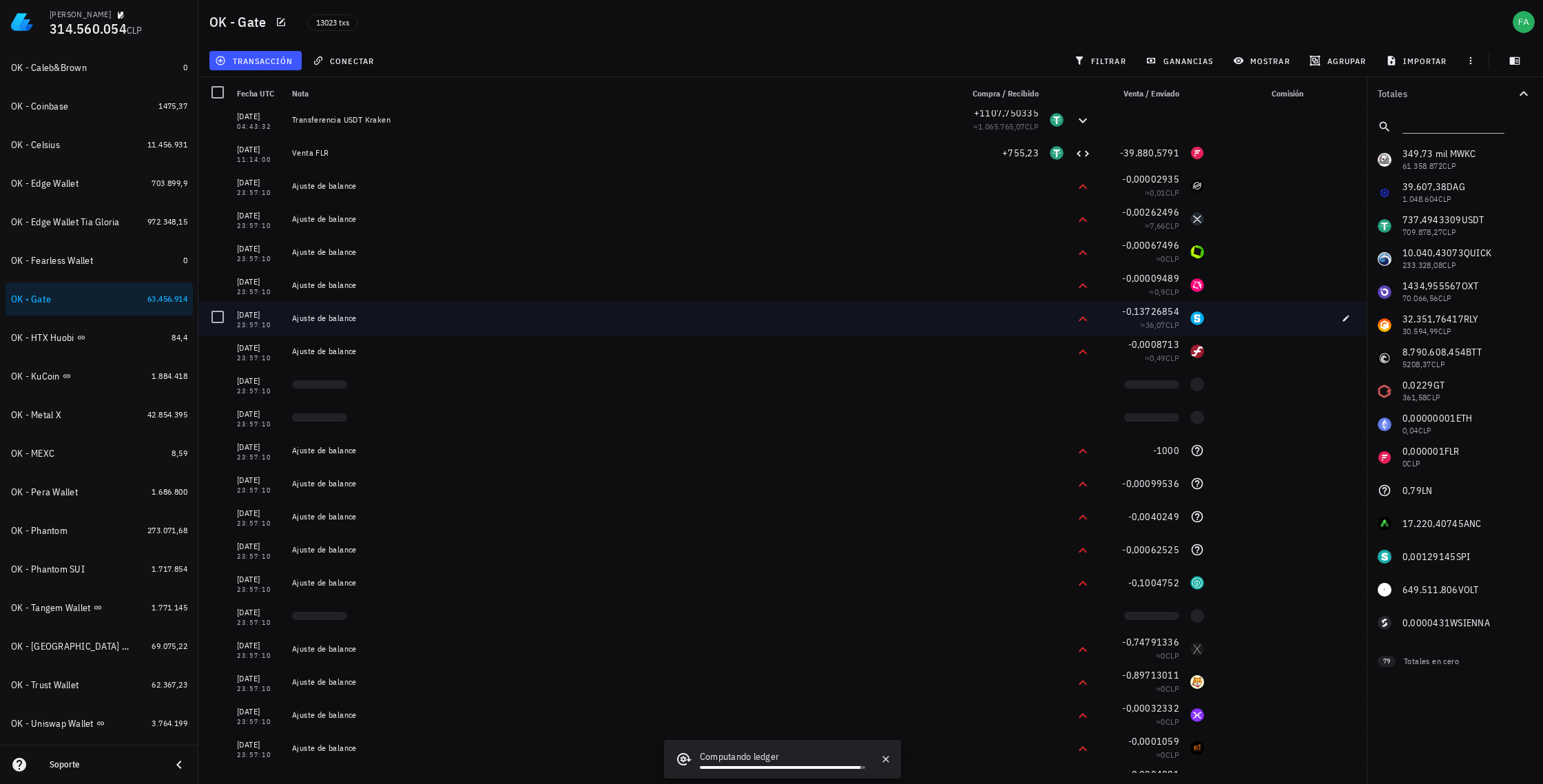
scroll to position [0, 0]
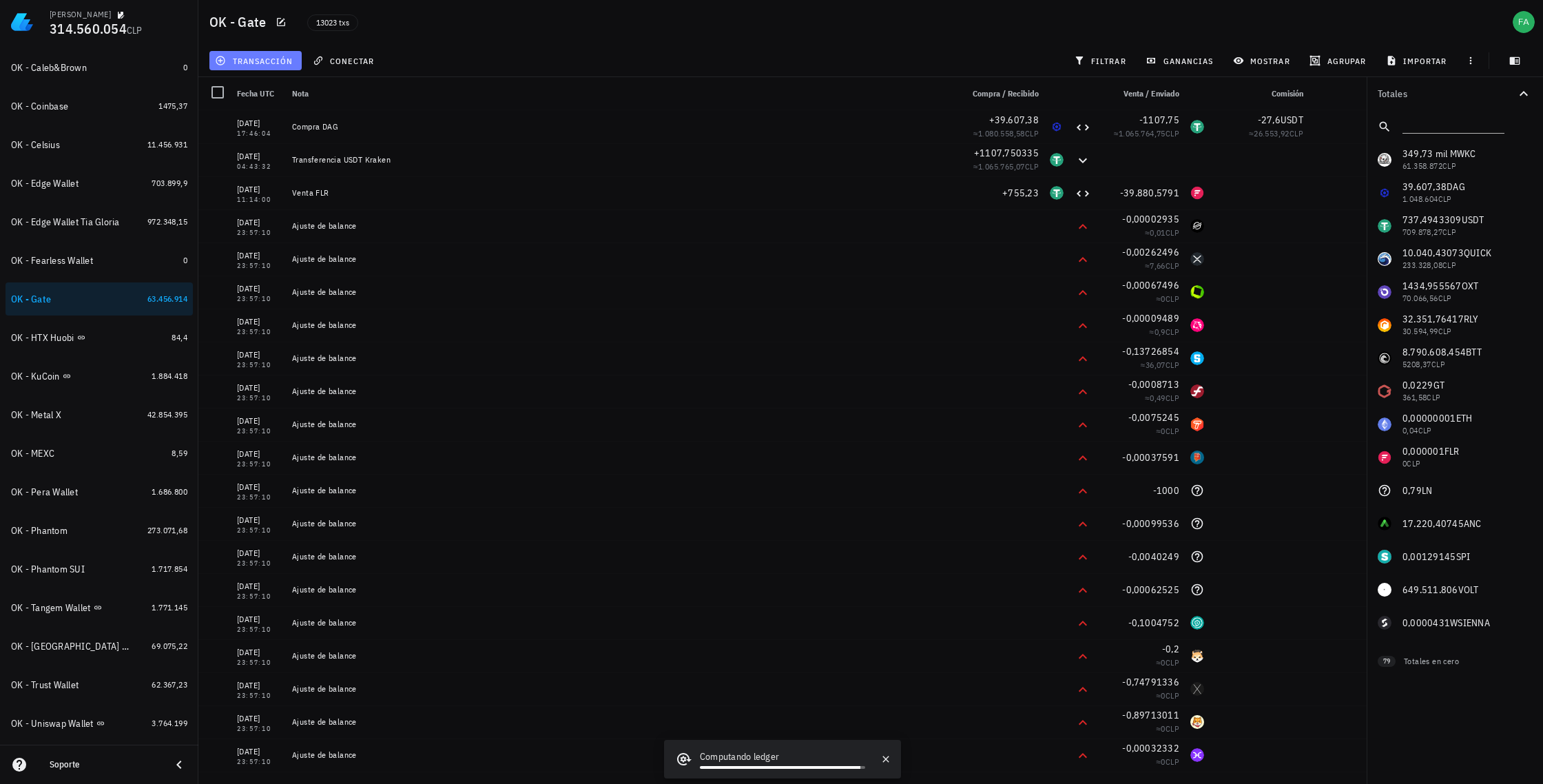
click at [279, 63] on span "transacción" at bounding box center [256, 61] width 75 height 11
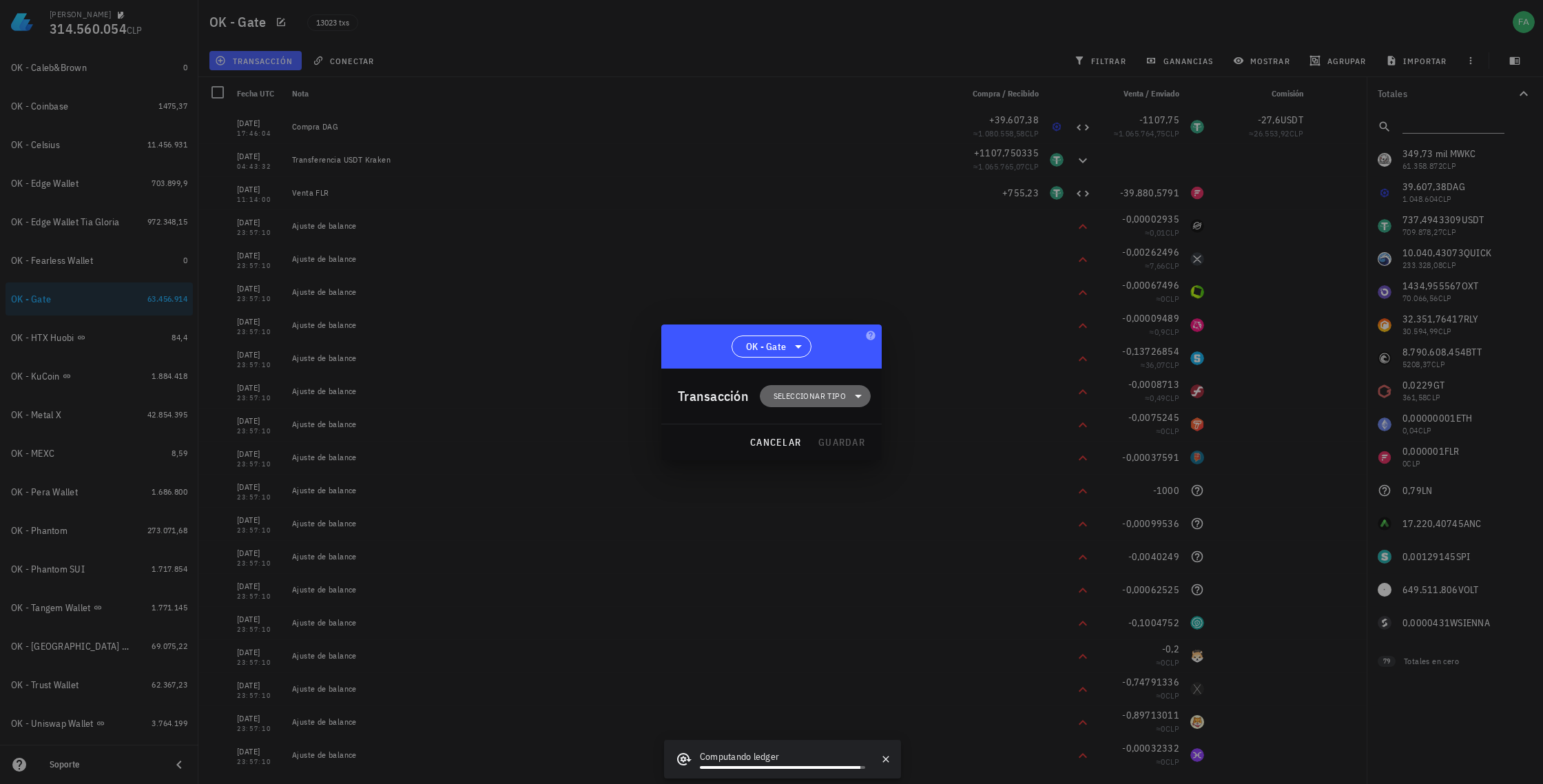
click at [852, 398] on icon at bounding box center [858, 397] width 17 height 17
click at [829, 425] on div "Compra/Venta" at bounding box center [822, 430] width 54 height 11
click at [935, 432] on div "Compra/Venta" at bounding box center [965, 434] width 82 height 11
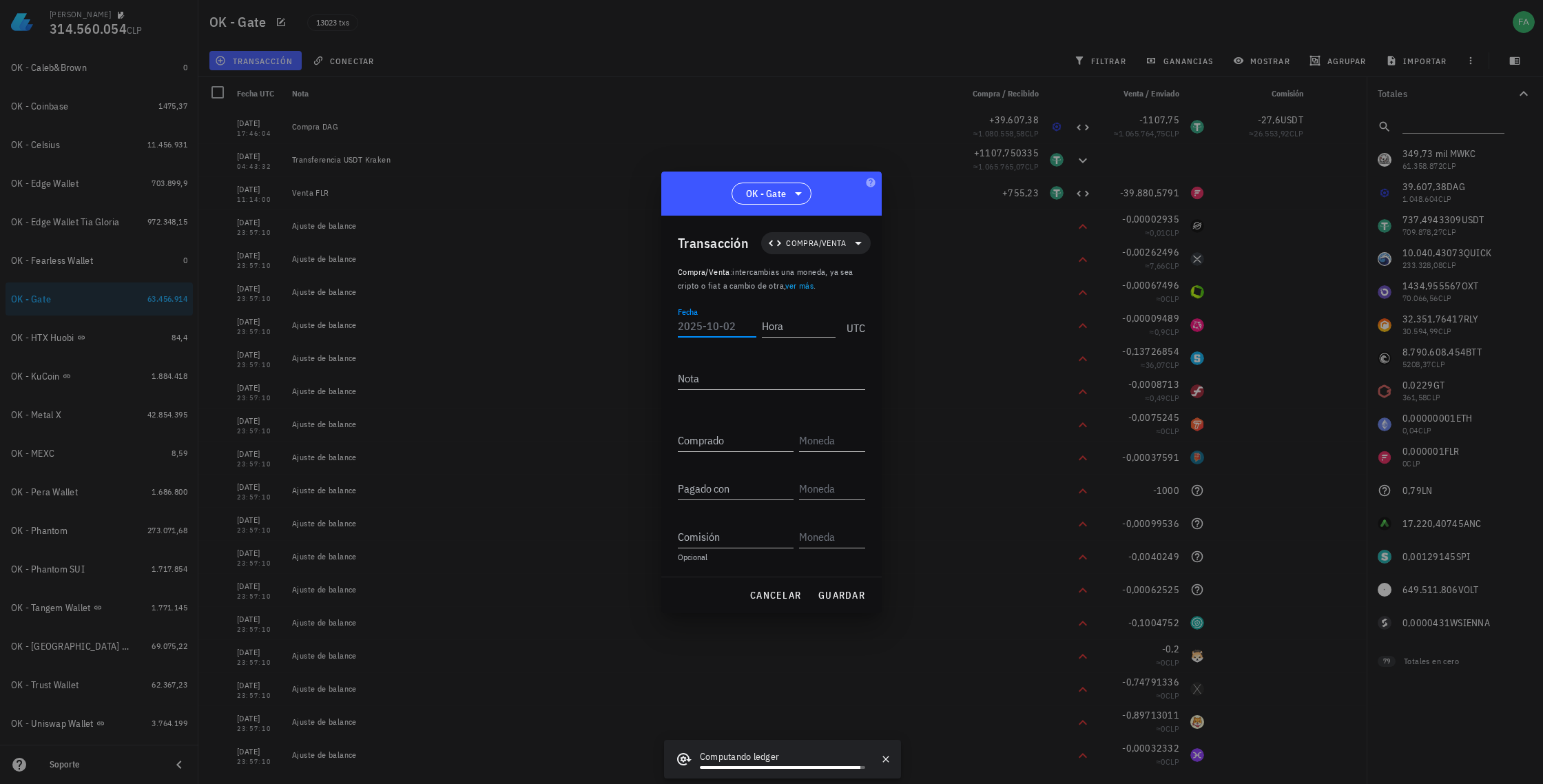
click at [702, 326] on input "Fecha" at bounding box center [717, 325] width 79 height 22
type input "[DATE]"
click at [783, 329] on input "Hora" at bounding box center [798, 325] width 73 height 22
type input "12:31:04"
click at [747, 377] on textarea "Nota" at bounding box center [771, 378] width 187 height 22
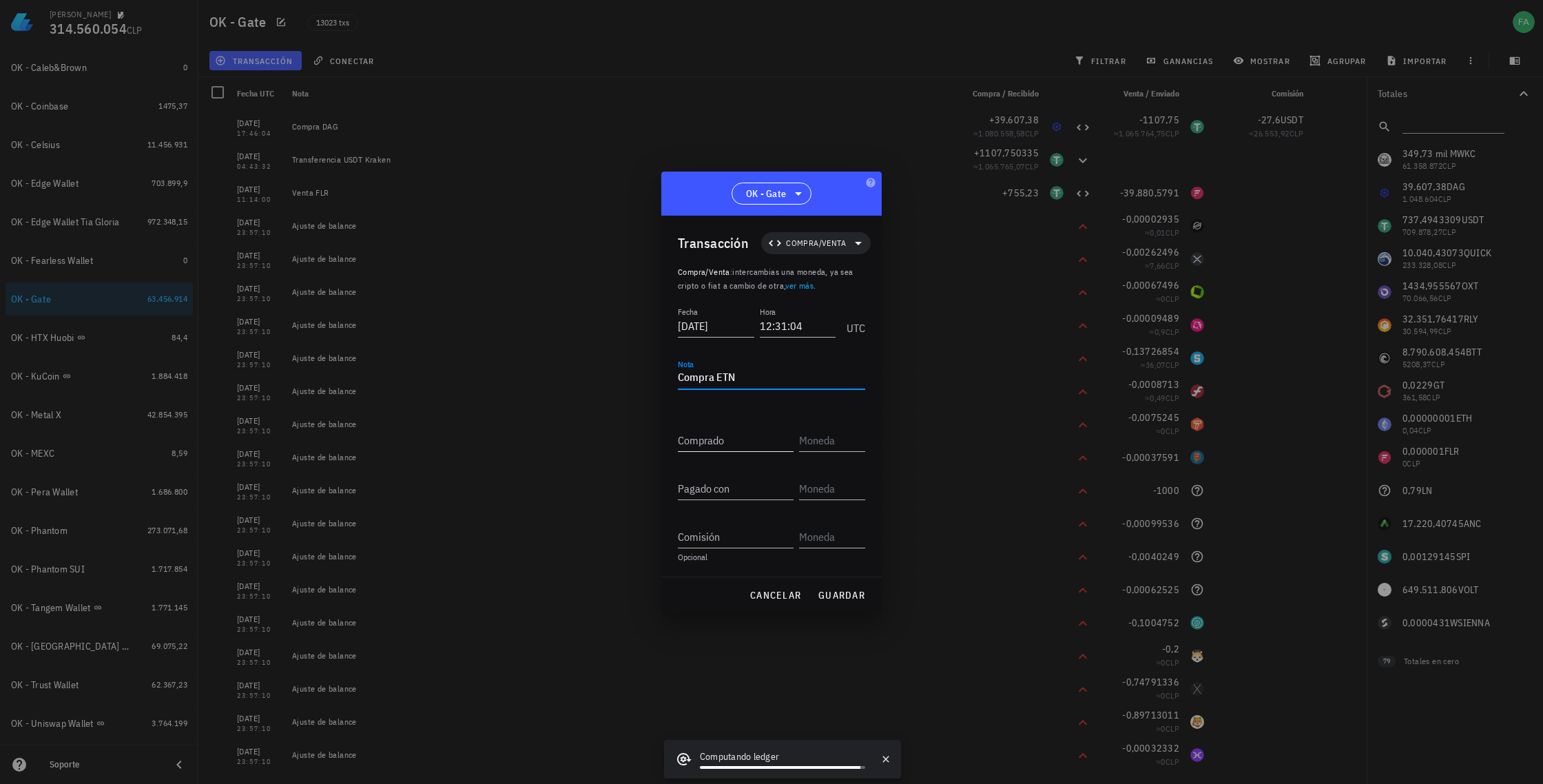
type textarea "Compra ETN"
click at [756, 431] on input "Comprado" at bounding box center [735, 439] width 116 height 22
paste input "248665,639385"
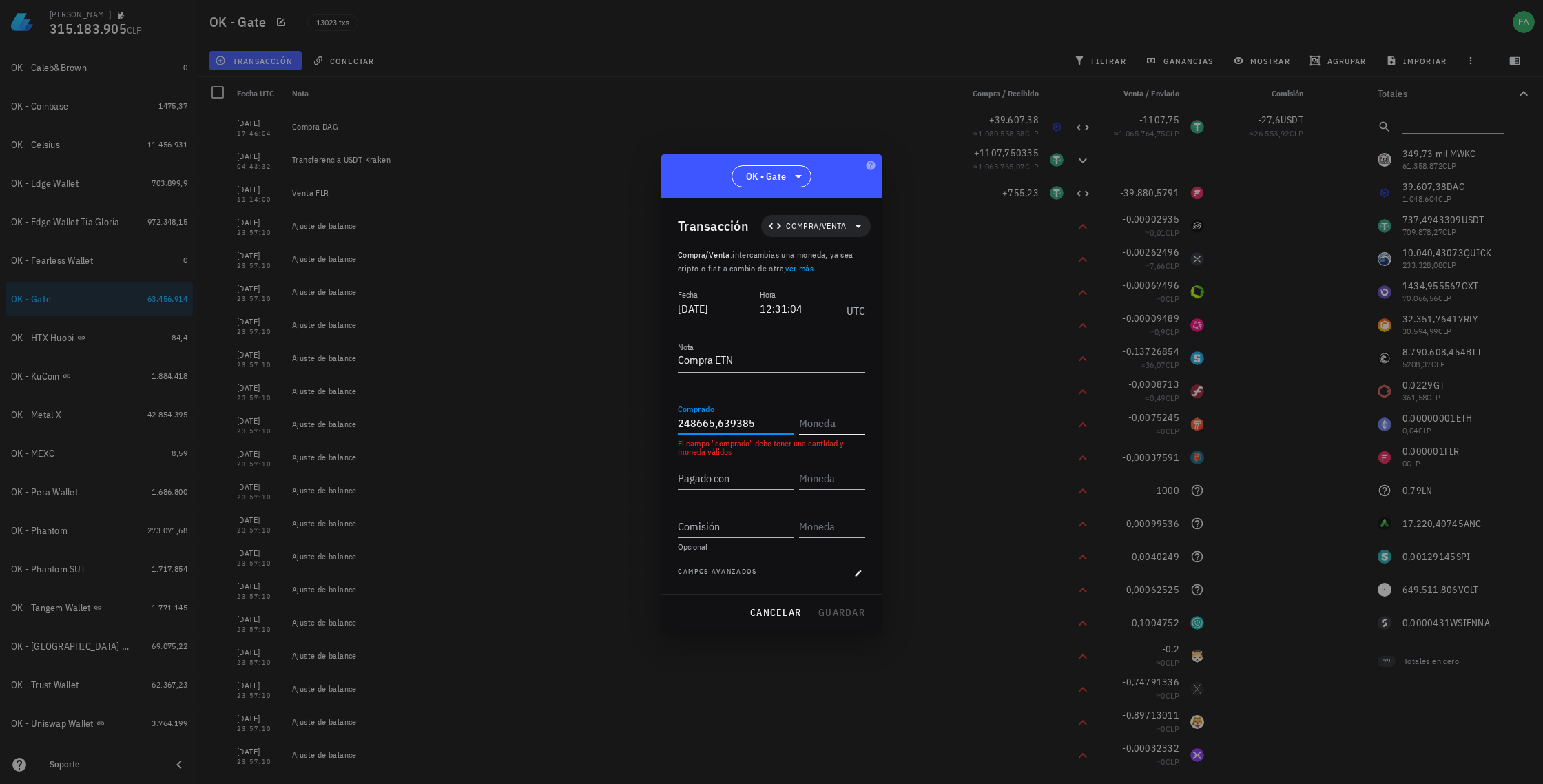
type input "248.665,639385"
click at [827, 420] on input "text" at bounding box center [830, 422] width 63 height 22
drag, startPoint x: 862, startPoint y: 452, endPoint x: 896, endPoint y: 424, distance: 44.0
click at [862, 452] on div "ETN" at bounding box center [855, 452] width 45 height 14
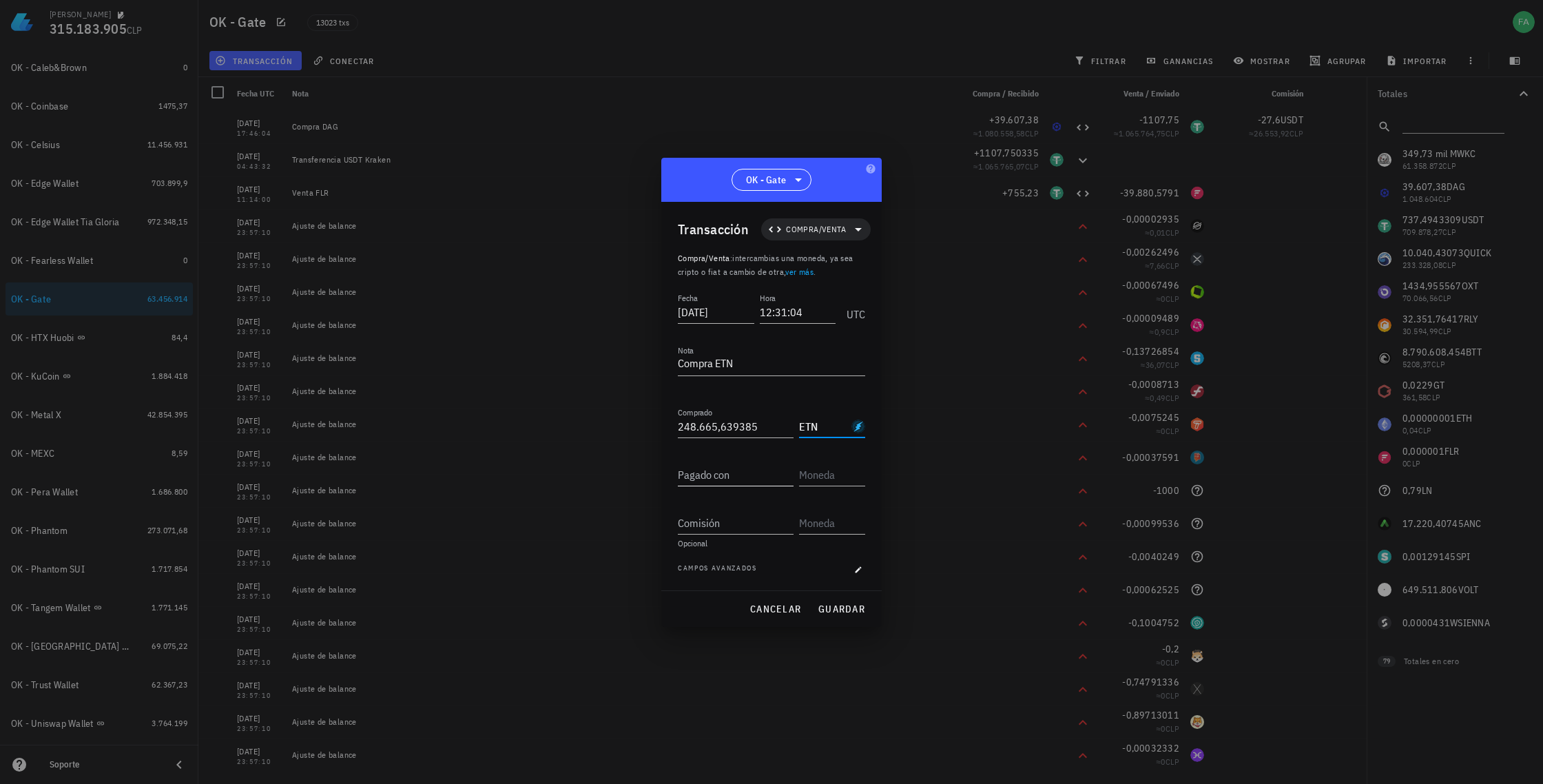
type input "ETN"
click at [731, 476] on input "Pagado con" at bounding box center [735, 474] width 116 height 22
type input "755,23"
click at [833, 473] on input "text" at bounding box center [830, 474] width 63 height 22
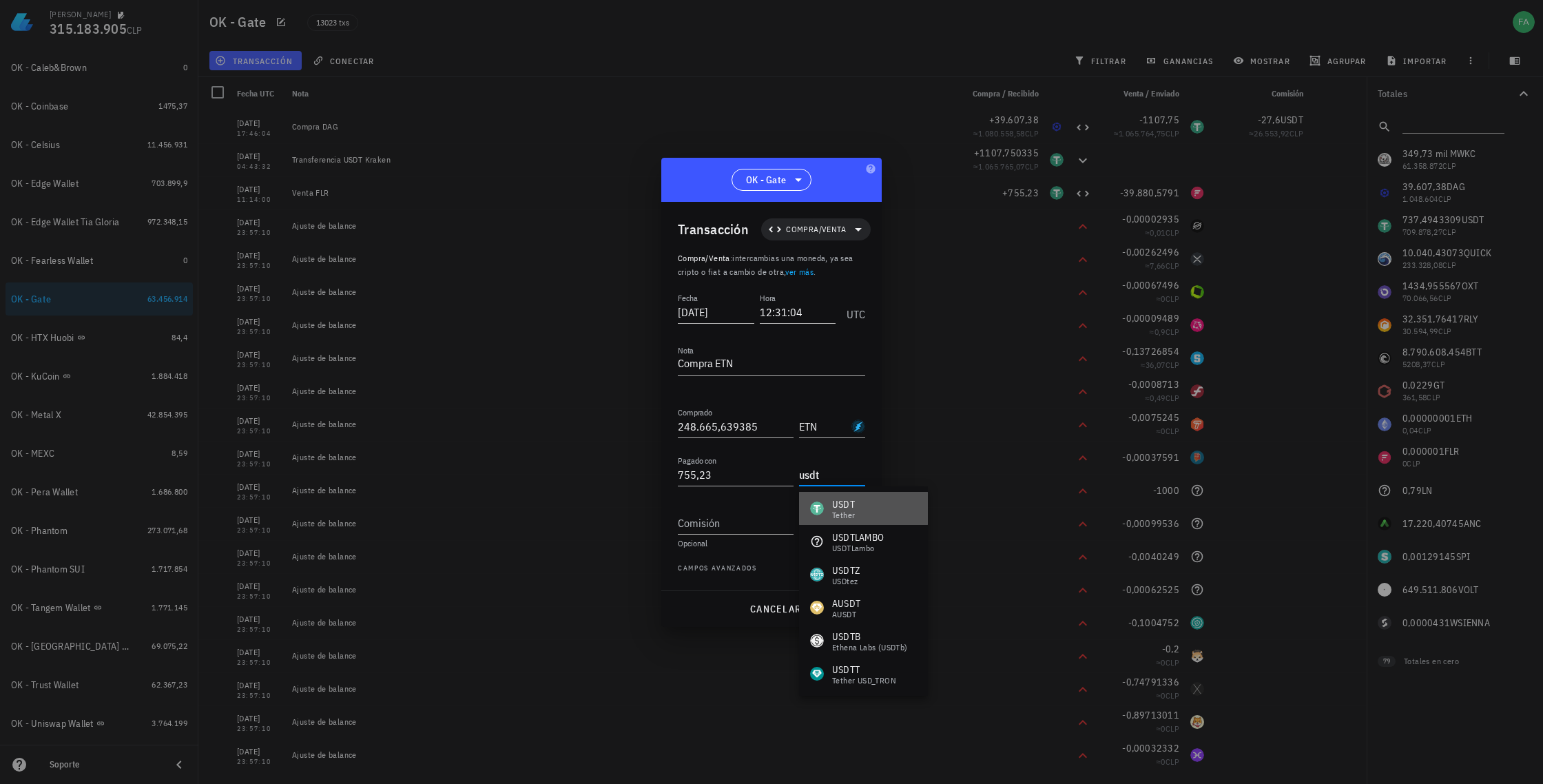
click at [839, 507] on div "USDT" at bounding box center [843, 504] width 23 height 14
type input "USDT"
click at [748, 523] on input "Comisión" at bounding box center [735, 522] width 116 height 22
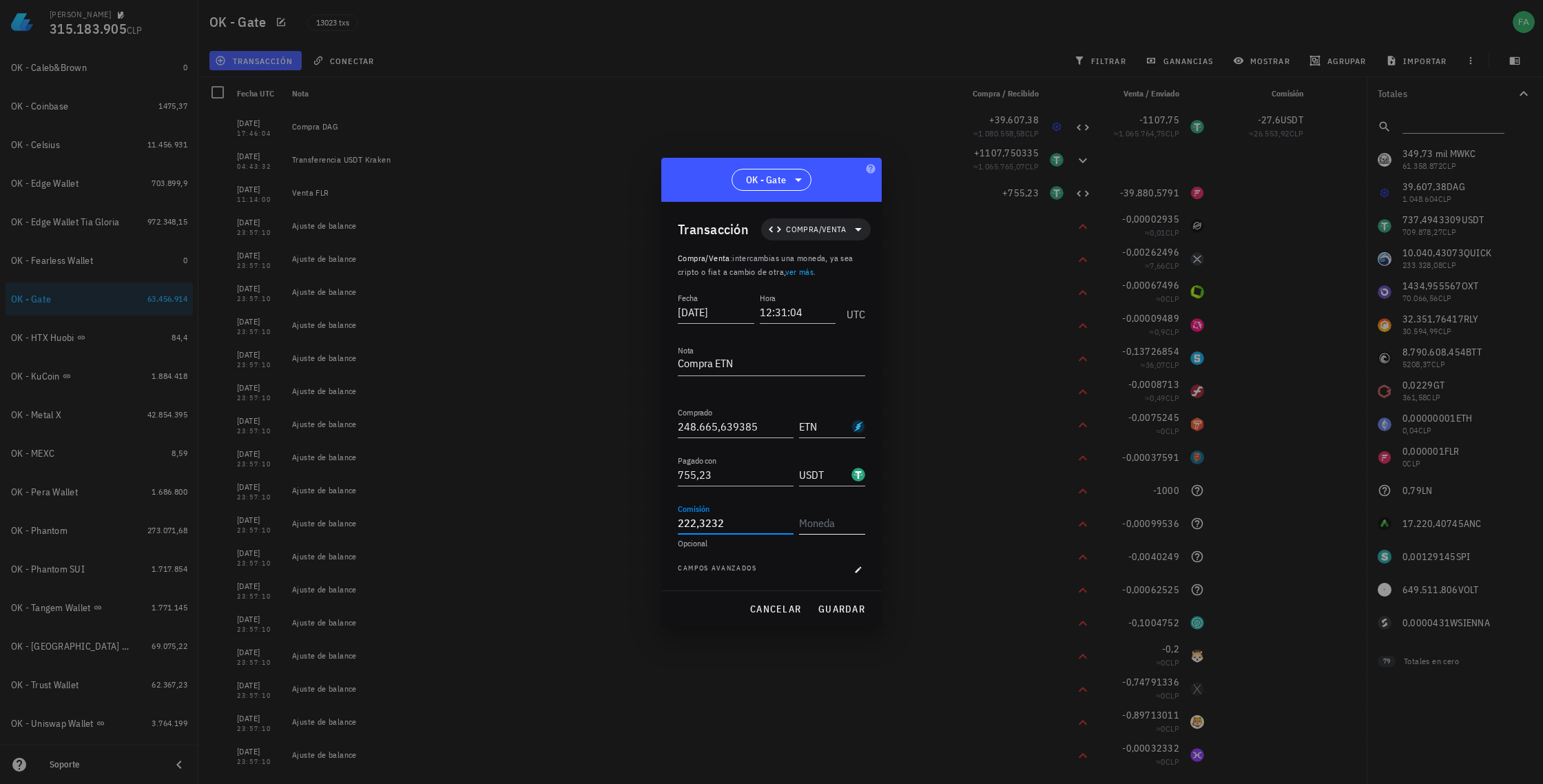
type input "222,3232"
click at [831, 515] on input "text" at bounding box center [830, 522] width 63 height 22
click at [882, 550] on div "ETN Electroneum" at bounding box center [872, 556] width 145 height 33
type input "ETN"
click at [852, 605] on span "guardar" at bounding box center [842, 608] width 48 height 12
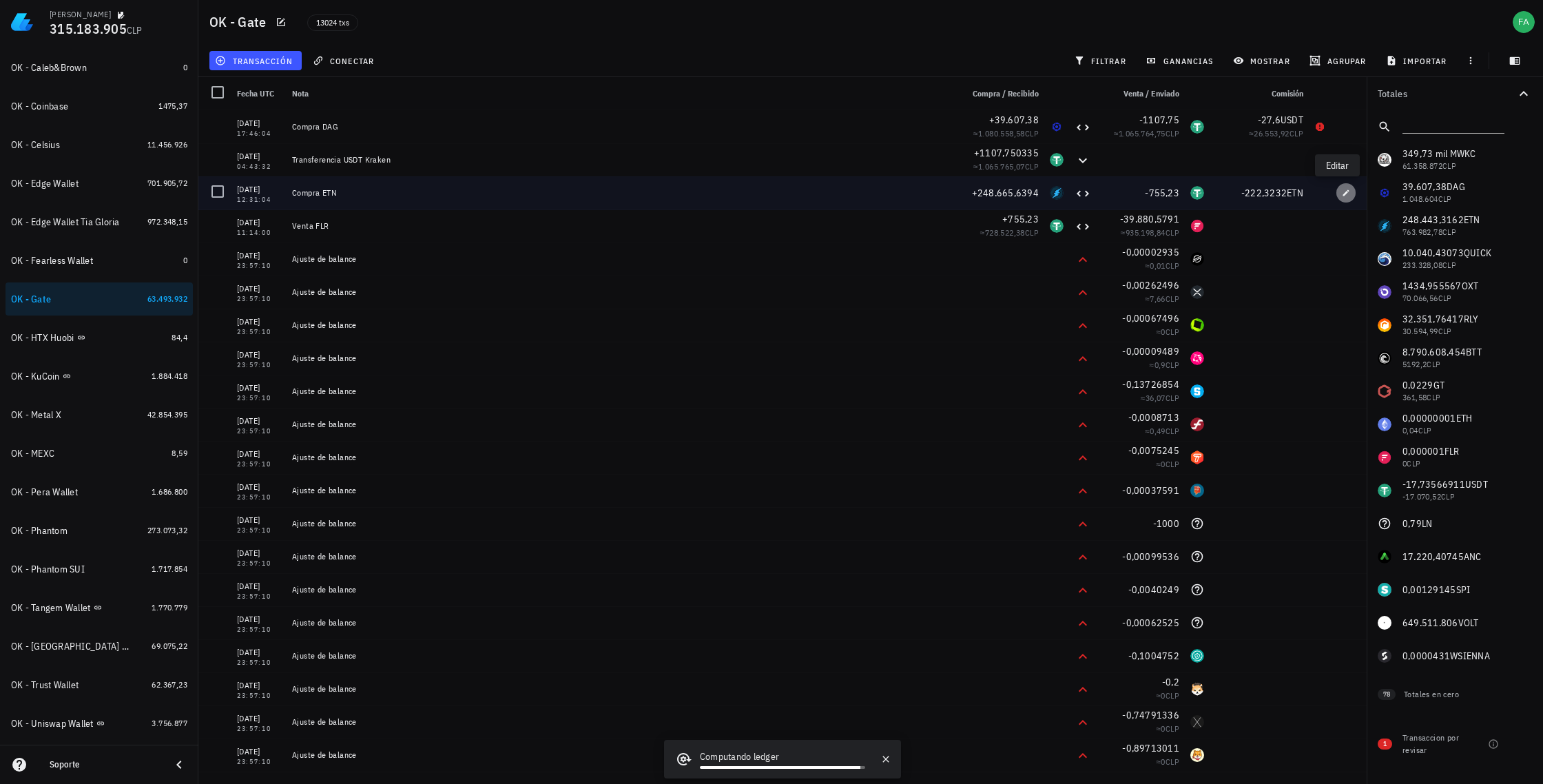
click at [1342, 192] on icon "button" at bounding box center [1346, 193] width 8 height 8
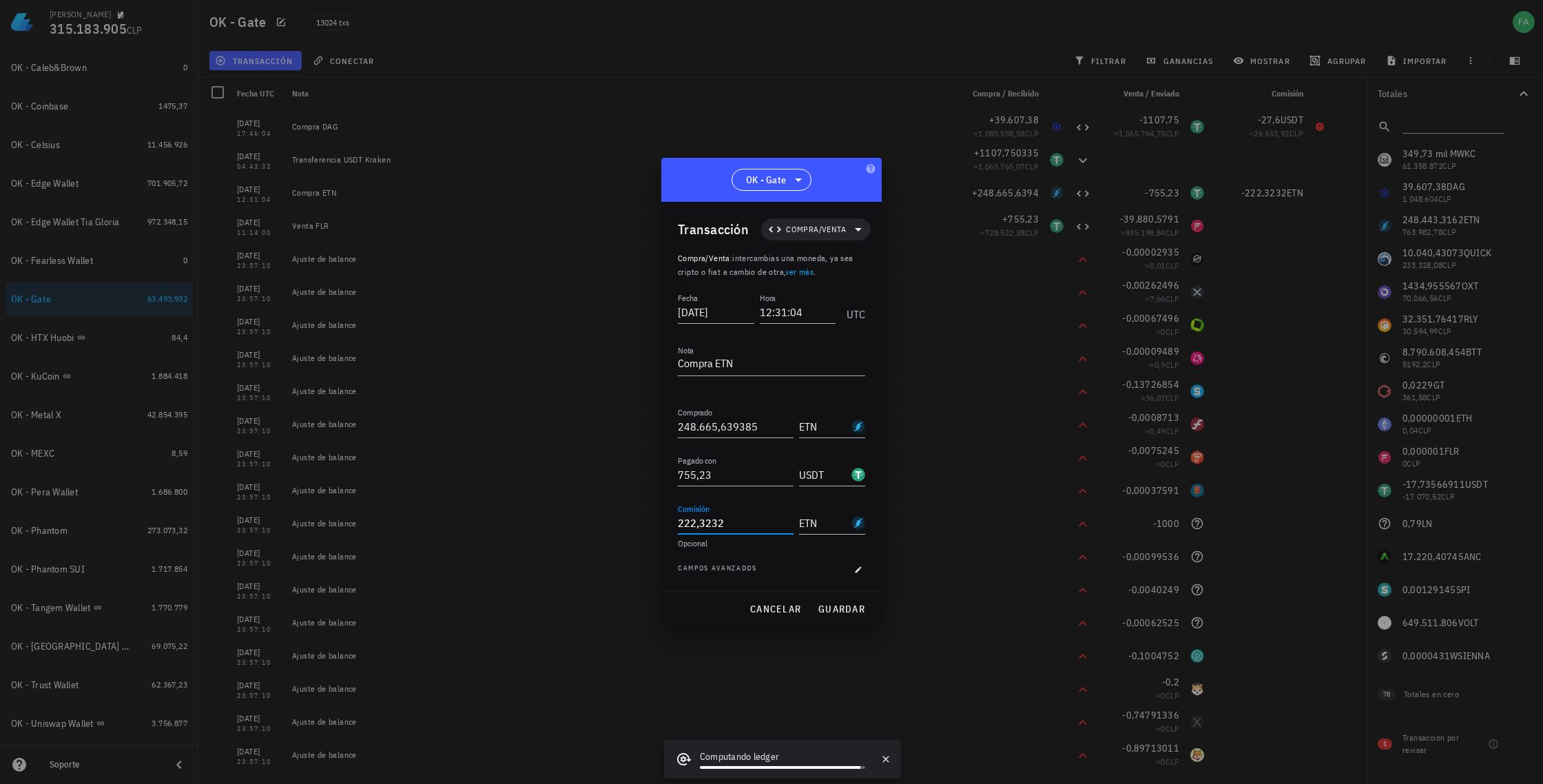
drag, startPoint x: 762, startPoint y: 524, endPoint x: 630, endPoint y: 516, distance: 132.2
click at [632, 516] on div "[PERSON_NAME] 315.183.905 CLP Inicio [GEOGRAPHIC_DATA] Impuestos [GEOGRAPHIC_DA…" at bounding box center [771, 392] width 1543 height 784
click at [849, 606] on span "guardar" at bounding box center [842, 608] width 48 height 12
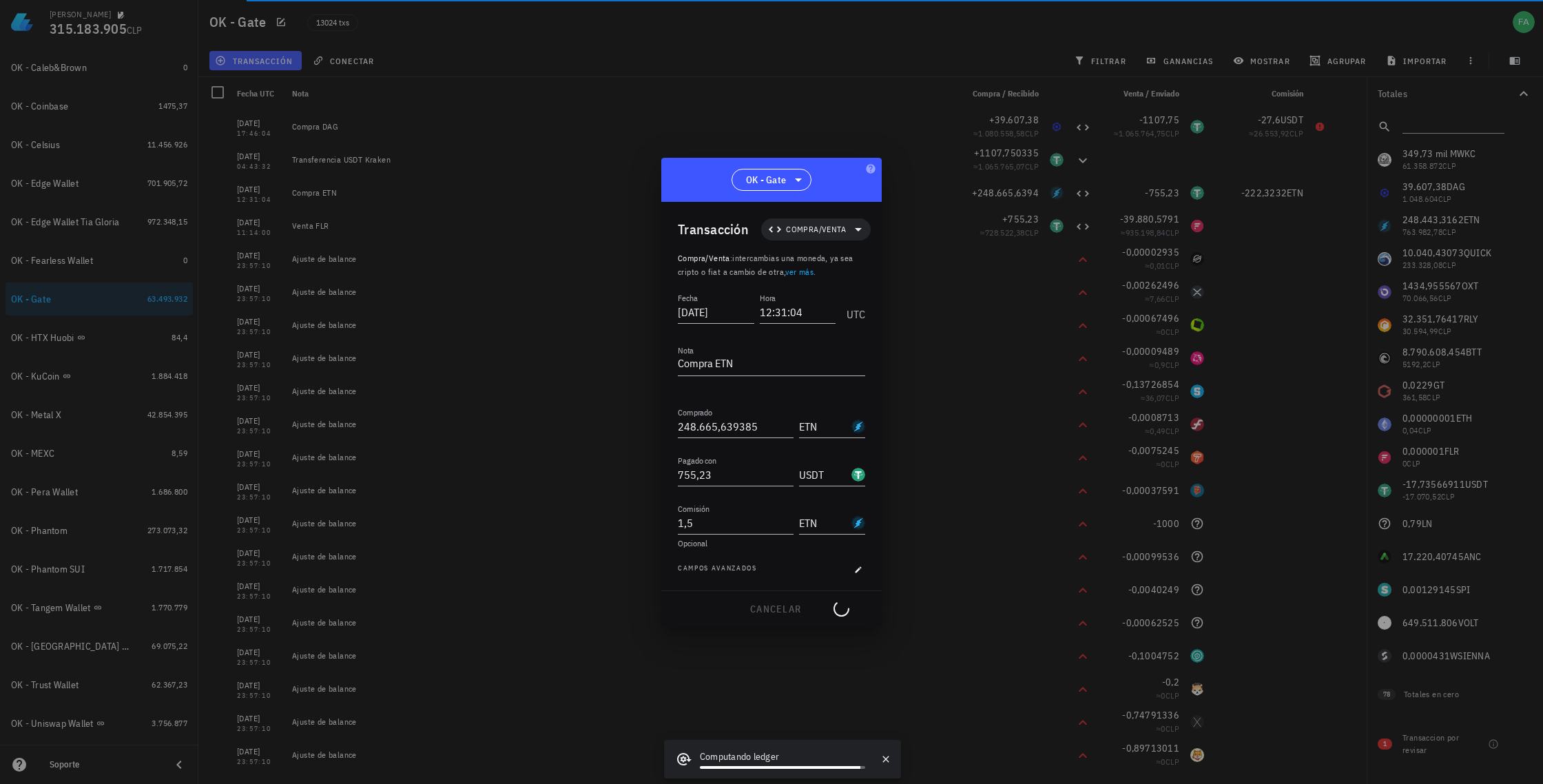
type input "222,3232"
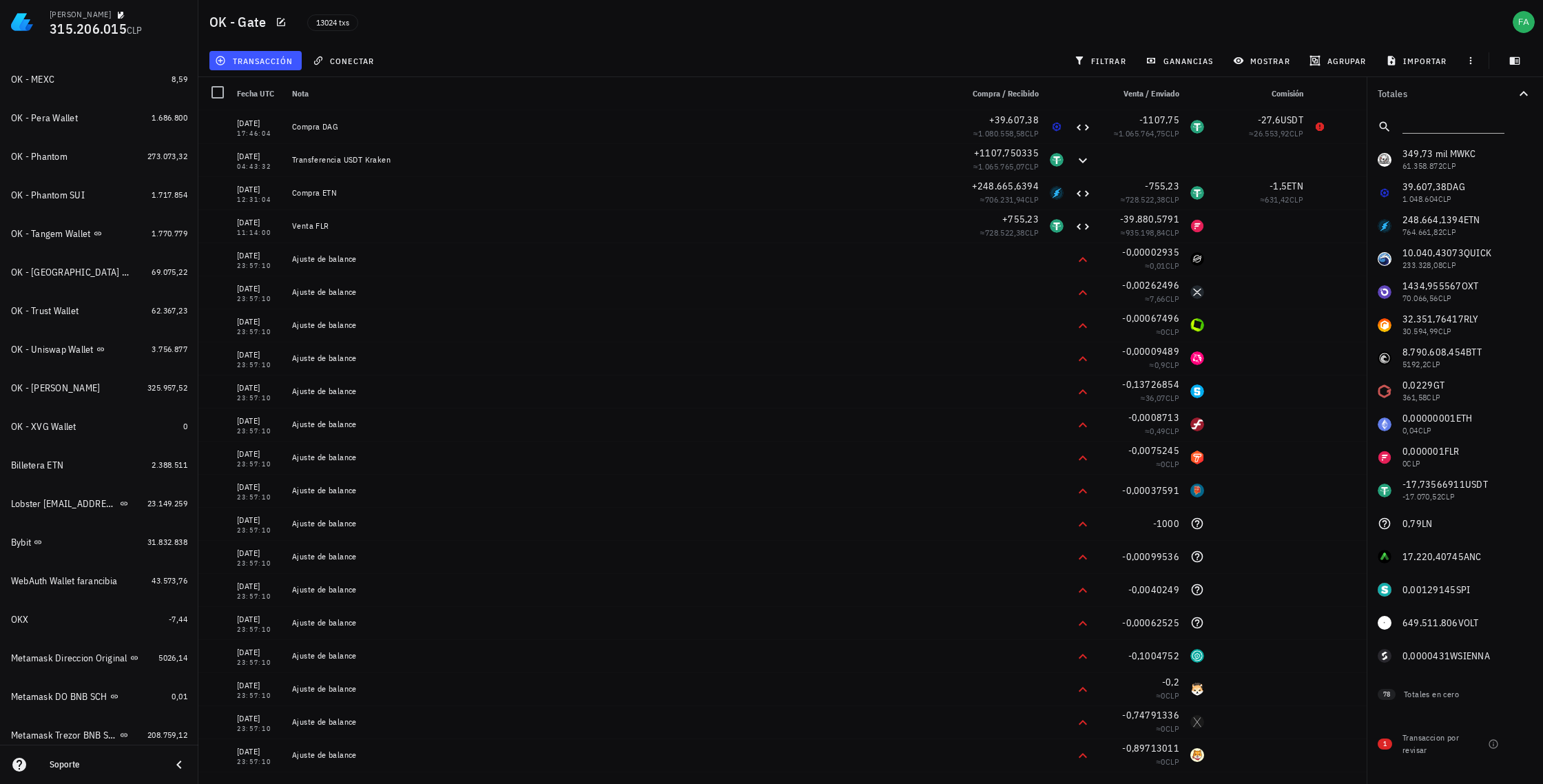
scroll to position [867, 0]
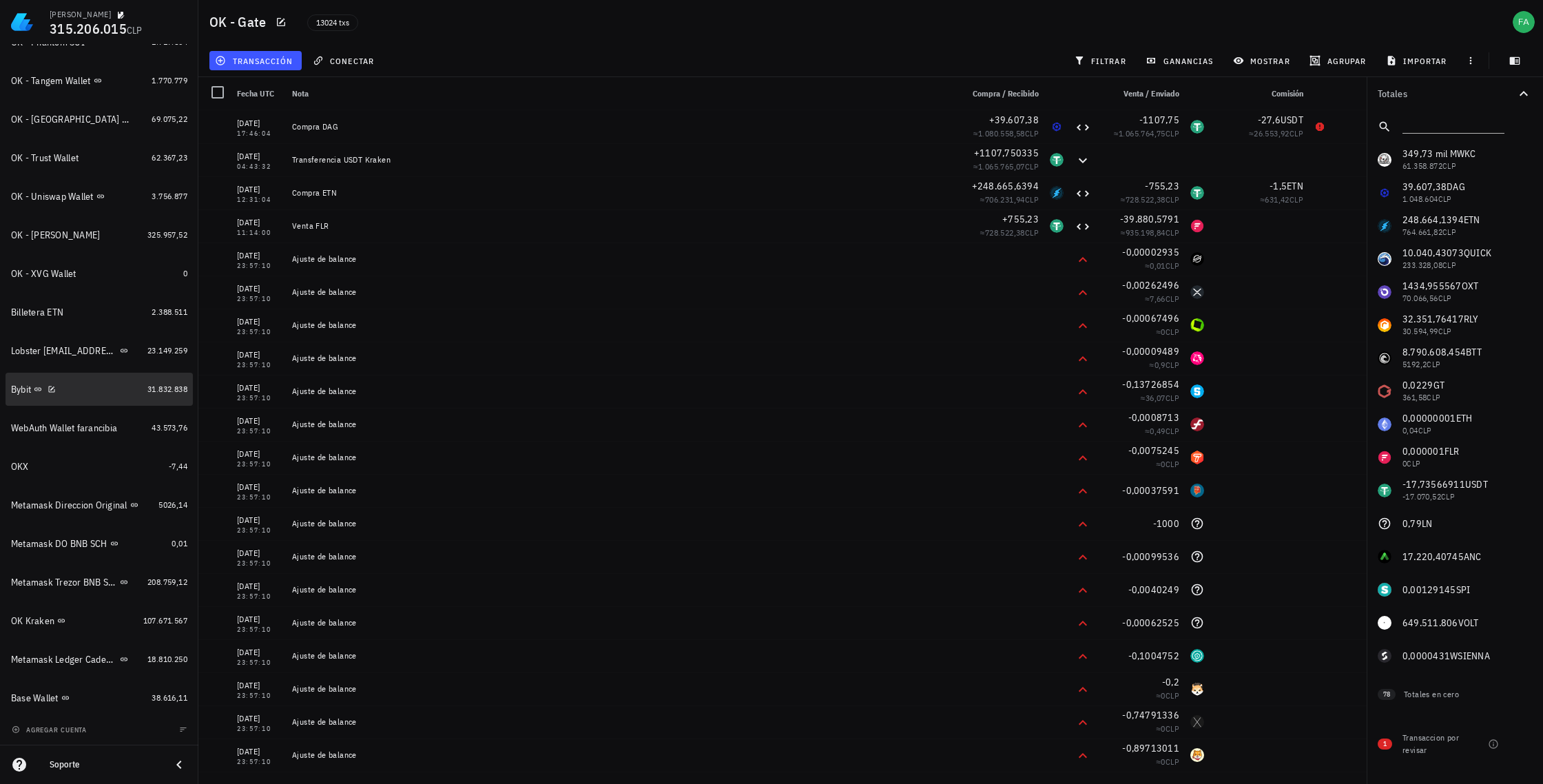
click at [86, 389] on div "Bybit" at bounding box center [76, 389] width 131 height 13
